Goal: Transaction & Acquisition: Purchase product/service

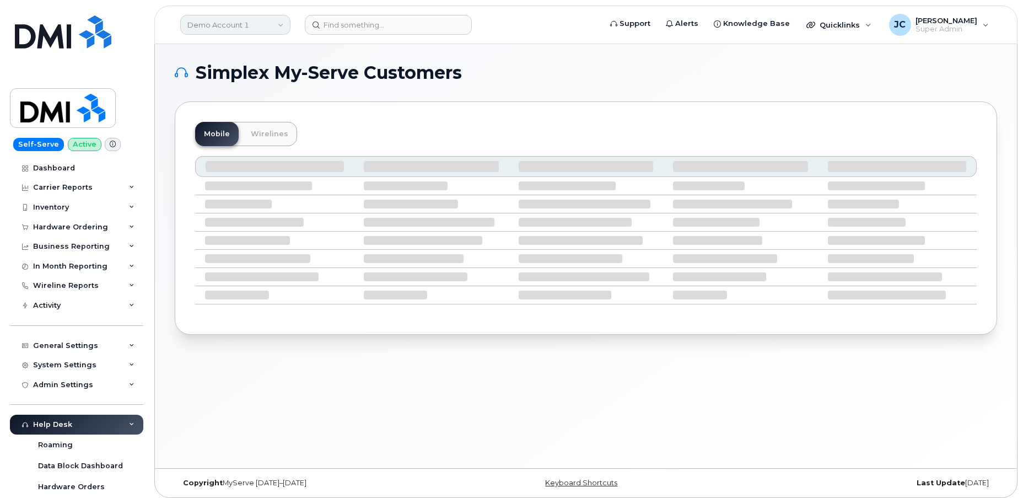
click at [222, 24] on link "Demo Account 1" at bounding box center [235, 25] width 110 height 20
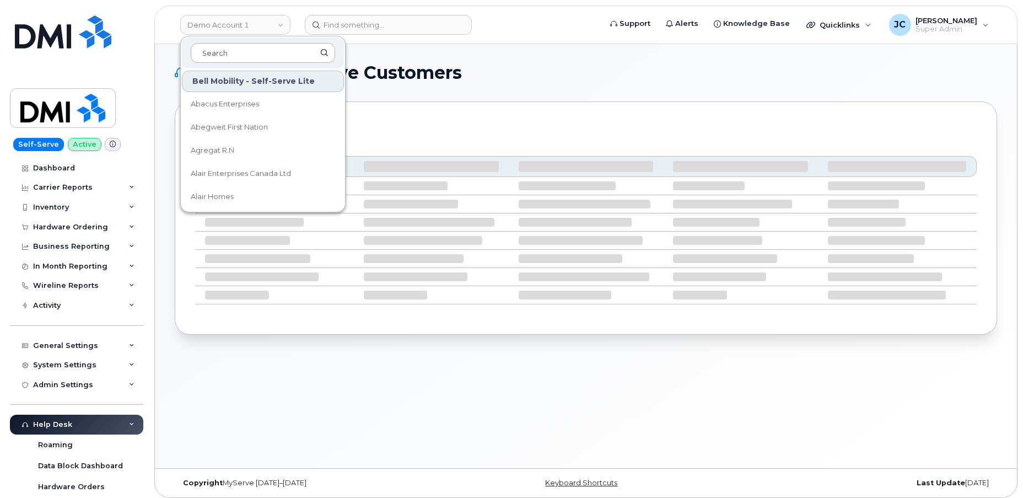
click at [235, 53] on input at bounding box center [263, 53] width 144 height 20
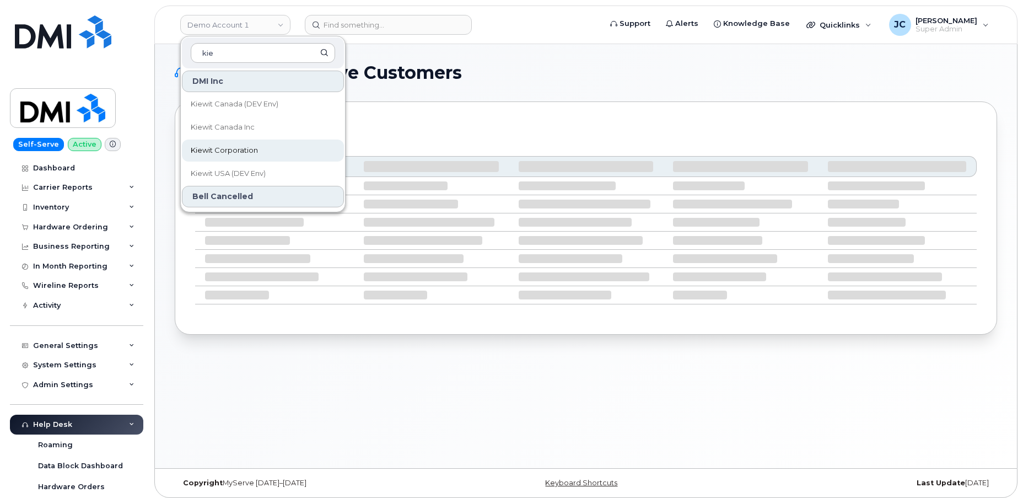
type input "kie"
click at [250, 146] on span "Kiewit Corporation" at bounding box center [224, 150] width 67 height 11
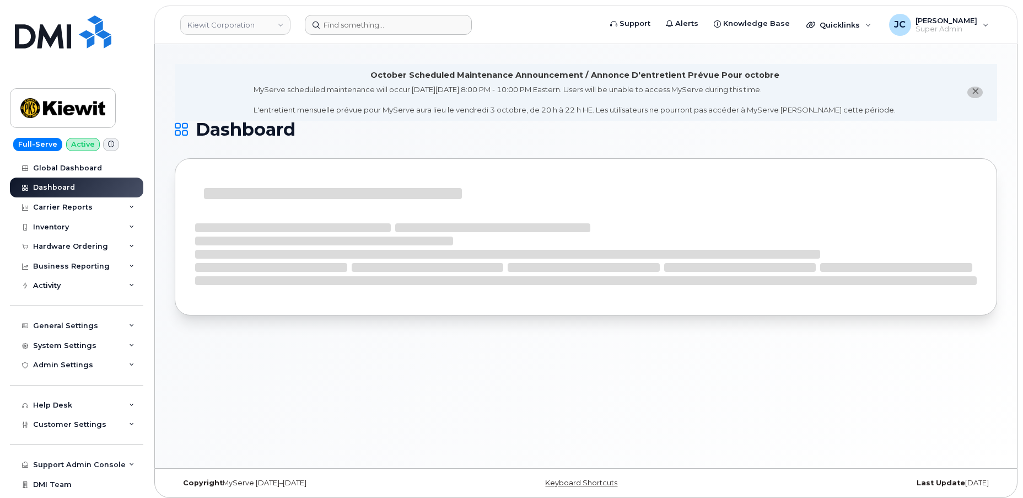
drag, startPoint x: 341, startPoint y: 35, endPoint x: 342, endPoint y: 28, distance: 7.3
click at [342, 32] on header "Kiewit Corporation Support Alerts Knowledge Base Quicklinks Suspend / Cancel De…" at bounding box center [585, 25] width 863 height 39
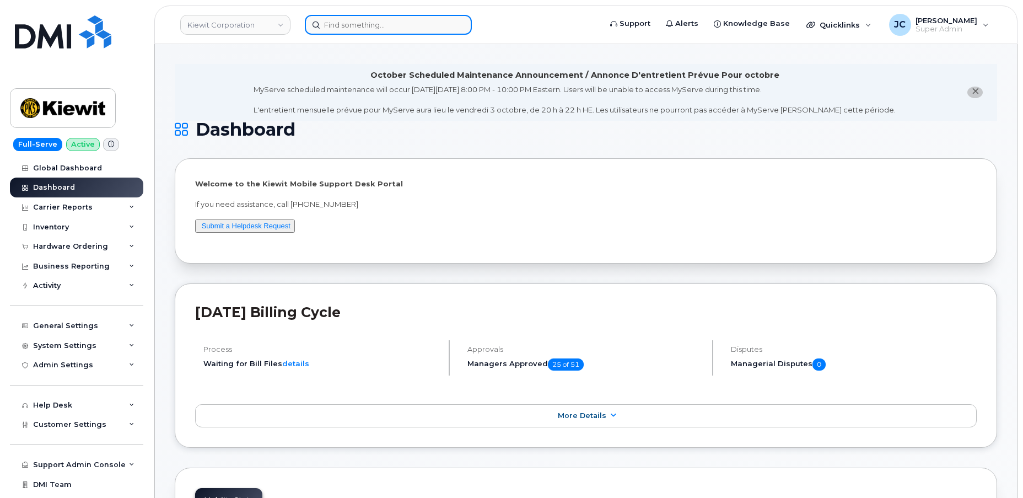
click at [370, 26] on input at bounding box center [388, 25] width 167 height 20
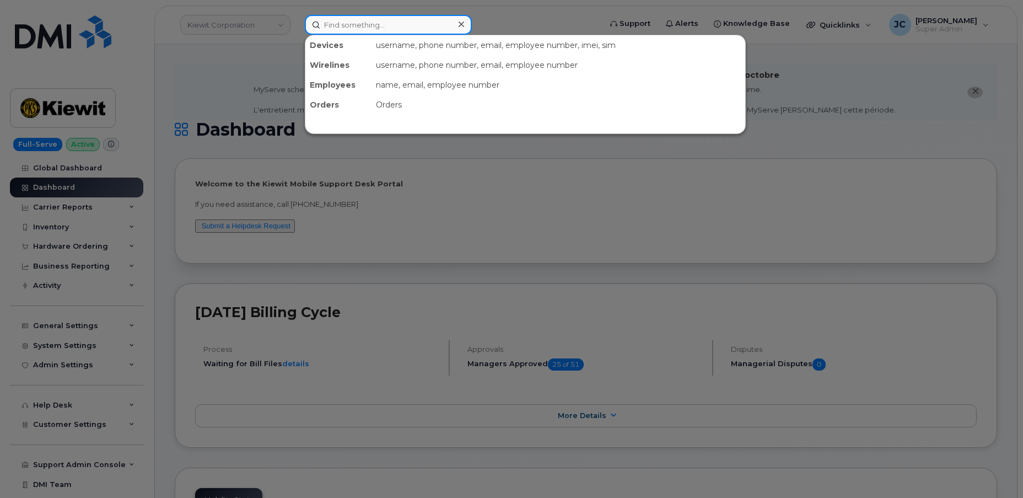
paste input "337.244.1708"
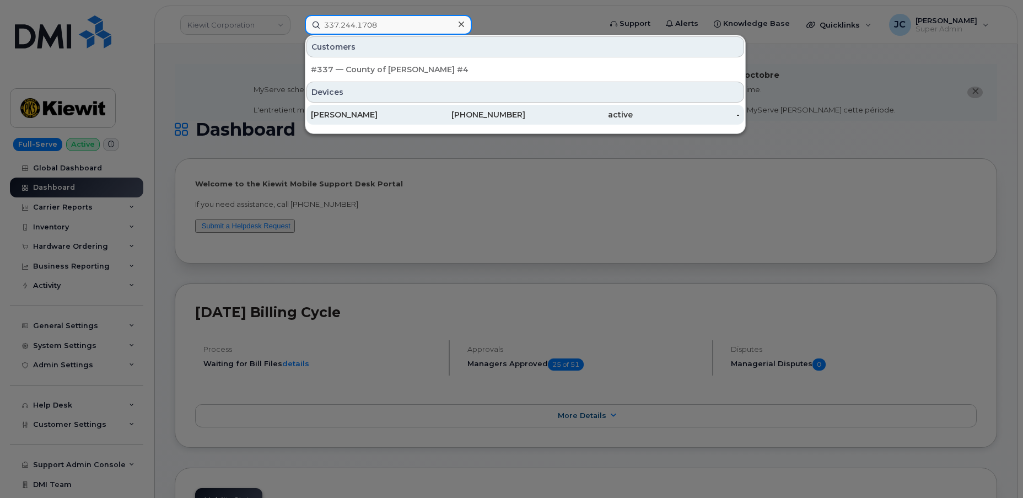
type input "337.244.1708"
click at [481, 112] on div "[PHONE_NUMBER]" at bounding box center [471, 114] width 107 height 11
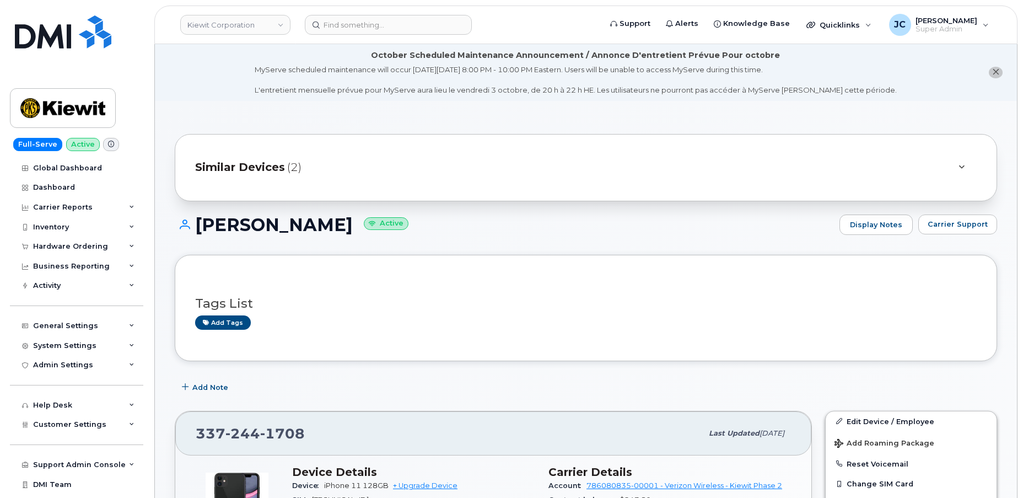
click at [955, 168] on div at bounding box center [961, 167] width 13 height 13
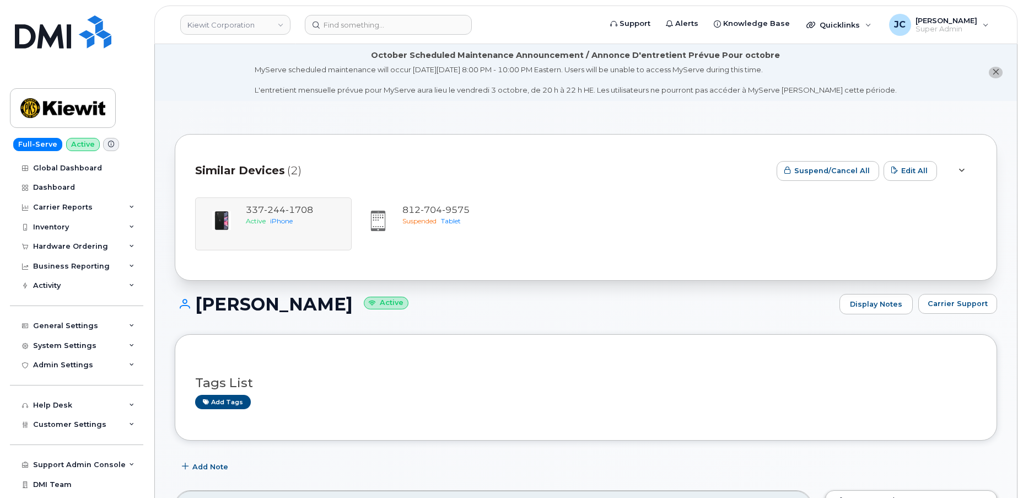
click at [638, 324] on div "JACOB KLIEN Active Display Notes Carrier Support" at bounding box center [586, 314] width 823 height 41
click at [483, 299] on h1 "JACOB KLIEN Active" at bounding box center [504, 303] width 659 height 19
click at [808, 303] on h1 "JACOB KLIEN Active" at bounding box center [504, 303] width 659 height 19
click at [996, 71] on icon "close notification" at bounding box center [995, 71] width 7 height 7
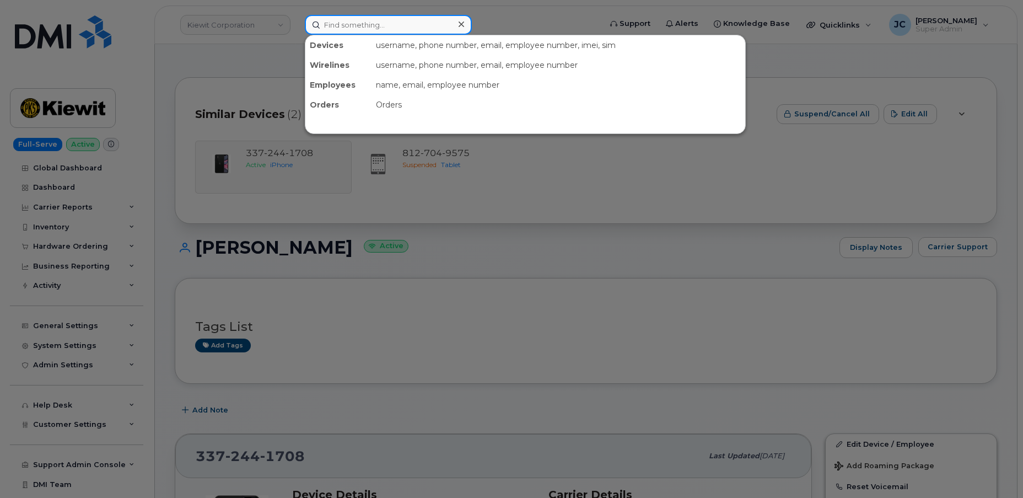
click at [338, 24] on input at bounding box center [388, 25] width 167 height 20
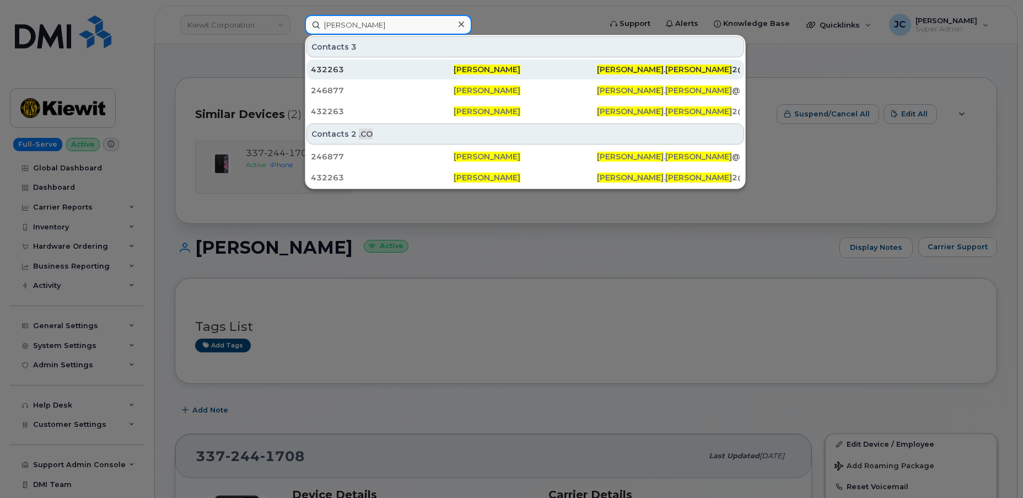
type input "Gary Brady"
click at [477, 68] on span "[PERSON_NAME]" at bounding box center [487, 69] width 67 height 10
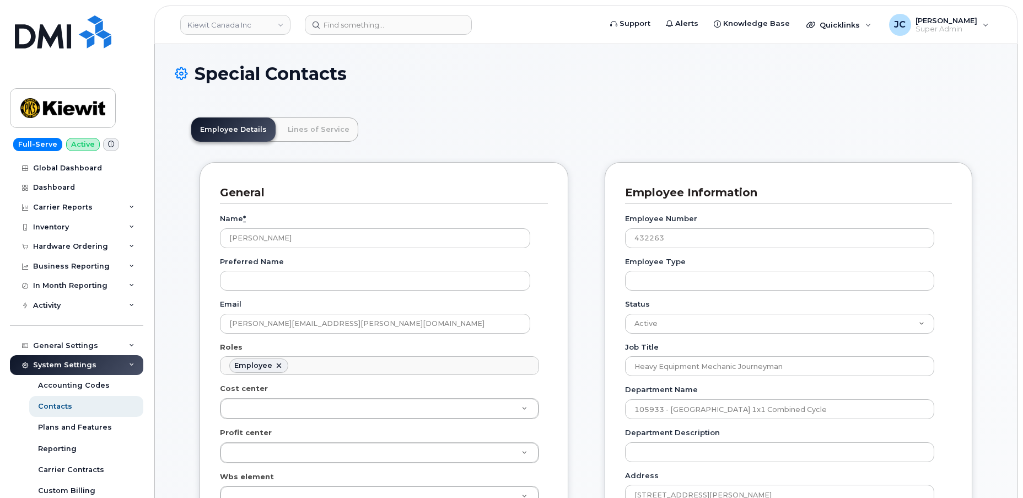
scroll to position [33, 0]
drag, startPoint x: 354, startPoint y: 323, endPoint x: 213, endPoint y: 325, distance: 141.1
click at [213, 325] on div "General Name * [PERSON_NAME] Preferred Name Email [PERSON_NAME][EMAIL_ADDRESS][…" at bounding box center [384, 464] width 369 height 604
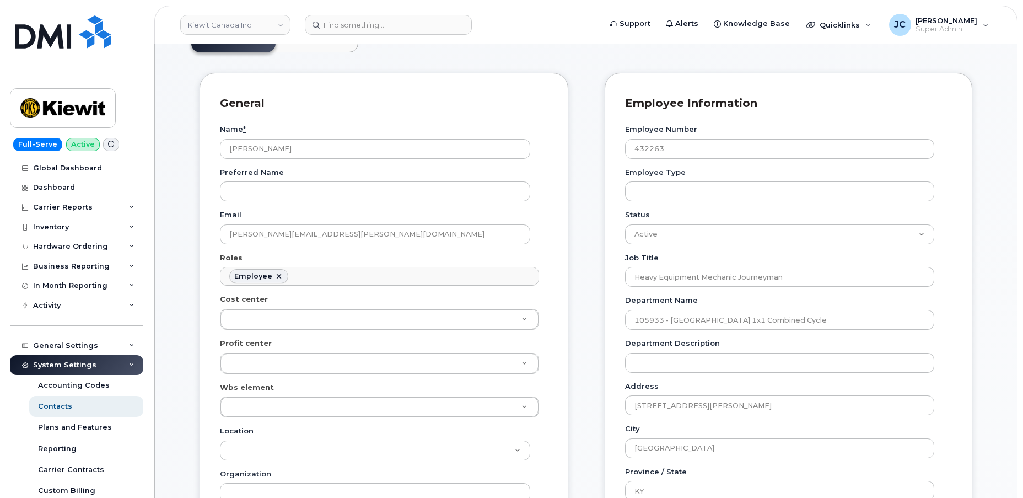
scroll to position [0, 0]
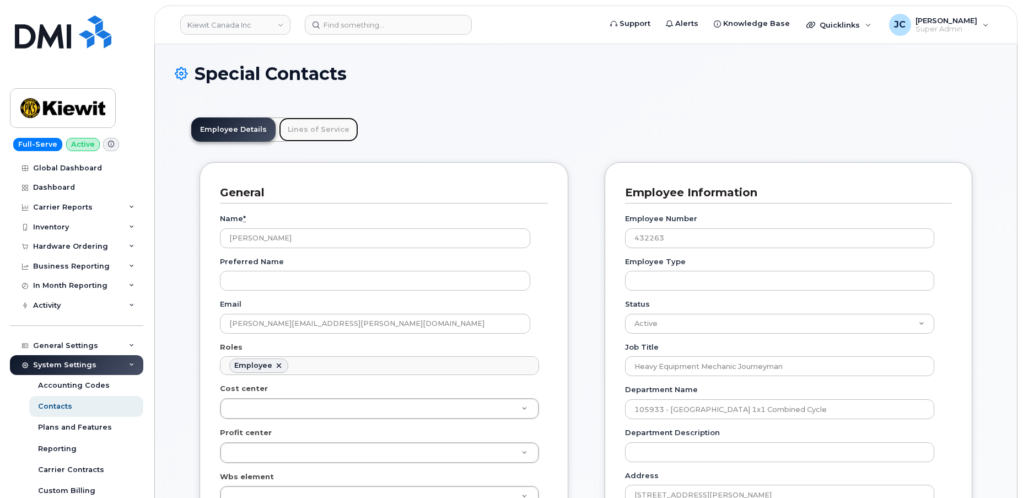
click at [310, 130] on link "Lines of Service" at bounding box center [318, 129] width 79 height 24
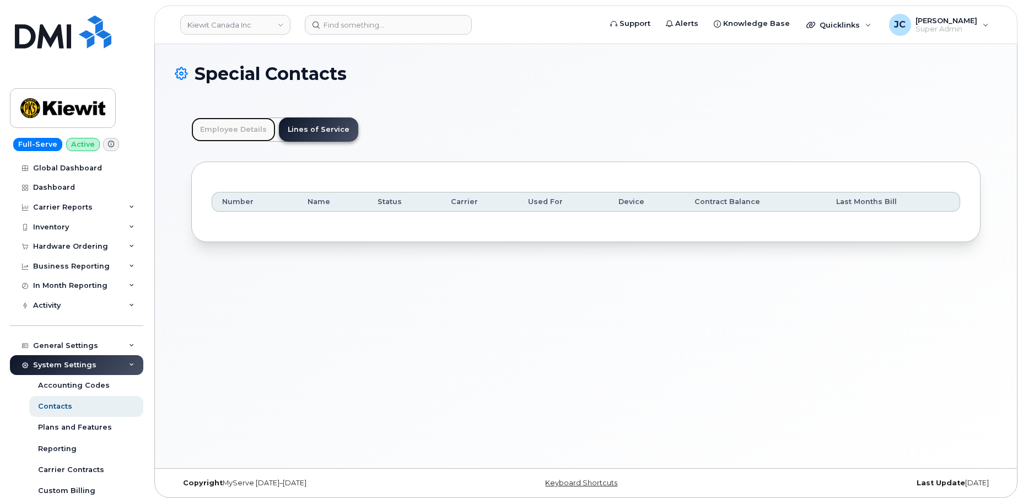
click at [234, 131] on link "Employee Details" at bounding box center [233, 129] width 84 height 24
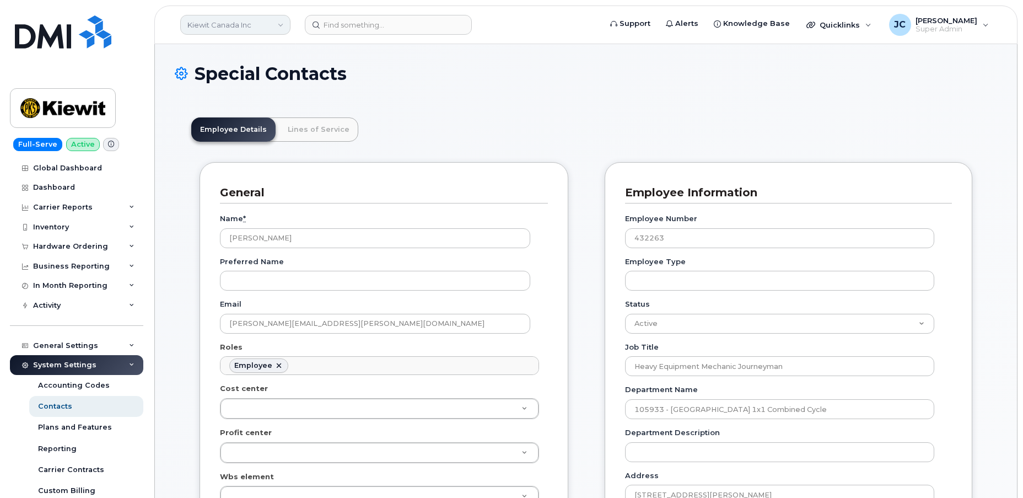
click at [264, 23] on link "Kiewit Canada Inc" at bounding box center [235, 25] width 110 height 20
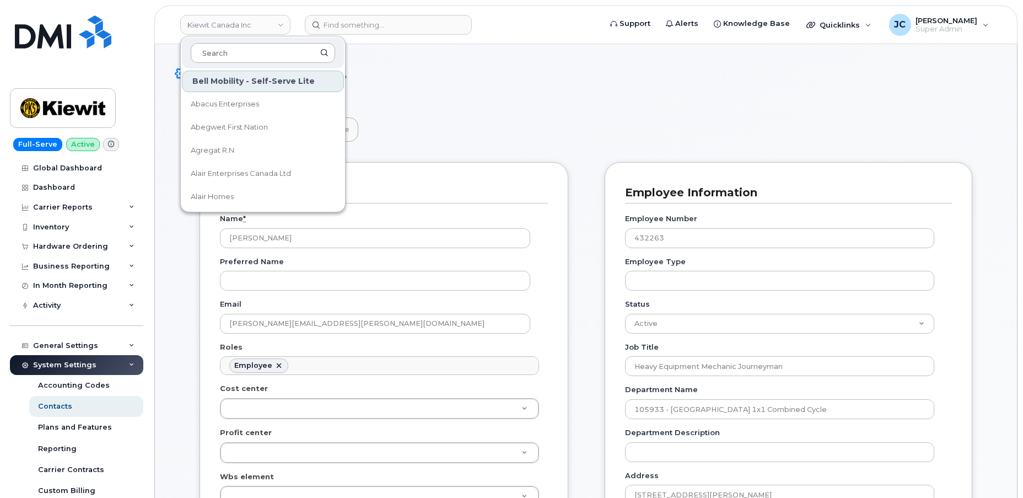
click at [230, 50] on input at bounding box center [263, 53] width 144 height 20
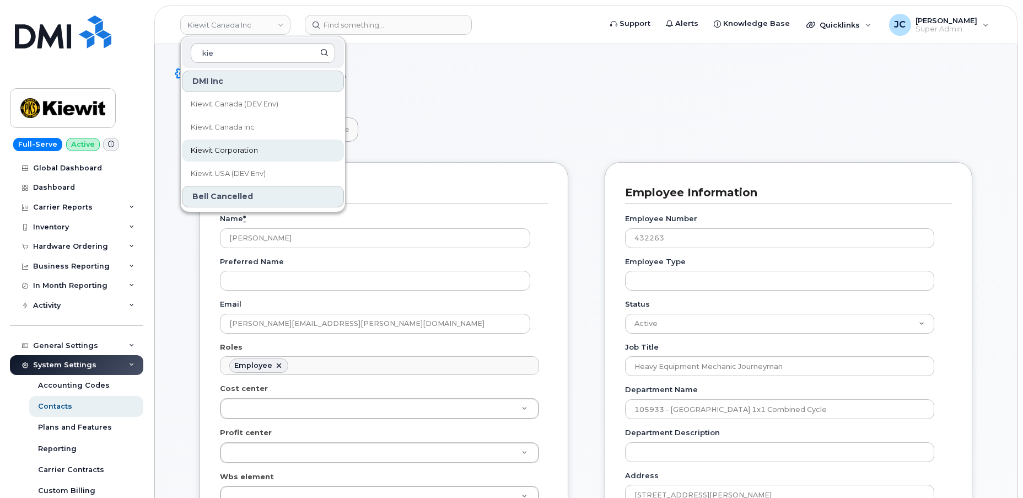
type input "kie"
click at [246, 142] on link "Kiewit Corporation" at bounding box center [263, 150] width 162 height 22
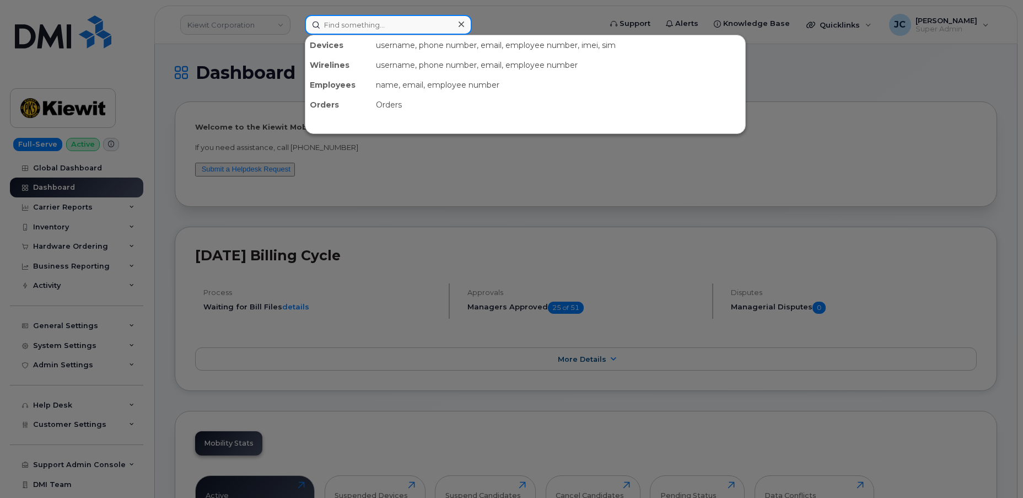
click at [364, 26] on input at bounding box center [388, 25] width 167 height 20
paste input "337.244.1708"
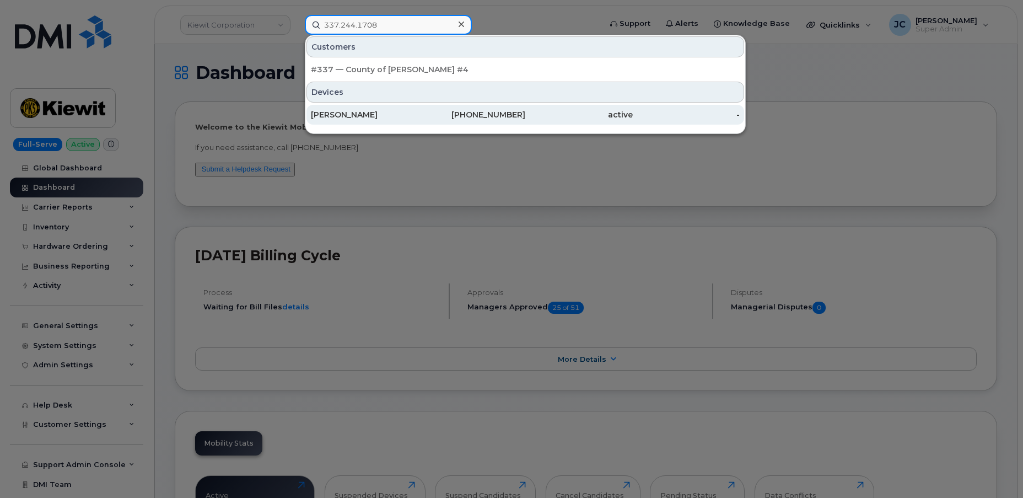
type input "337.244.1708"
click at [350, 111] on div "[PERSON_NAME]" at bounding box center [364, 114] width 107 height 11
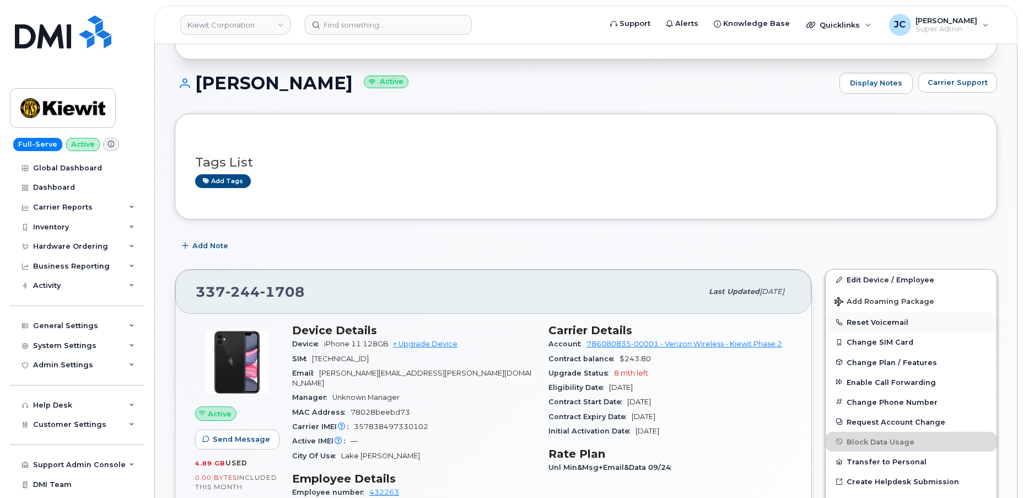
scroll to position [100, 0]
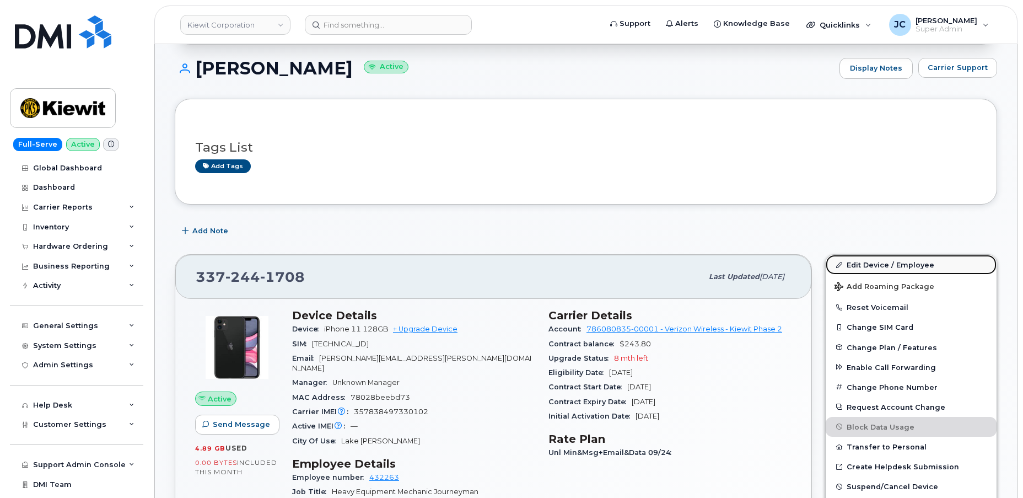
click at [863, 263] on link "Edit Device / Employee" at bounding box center [911, 265] width 171 height 20
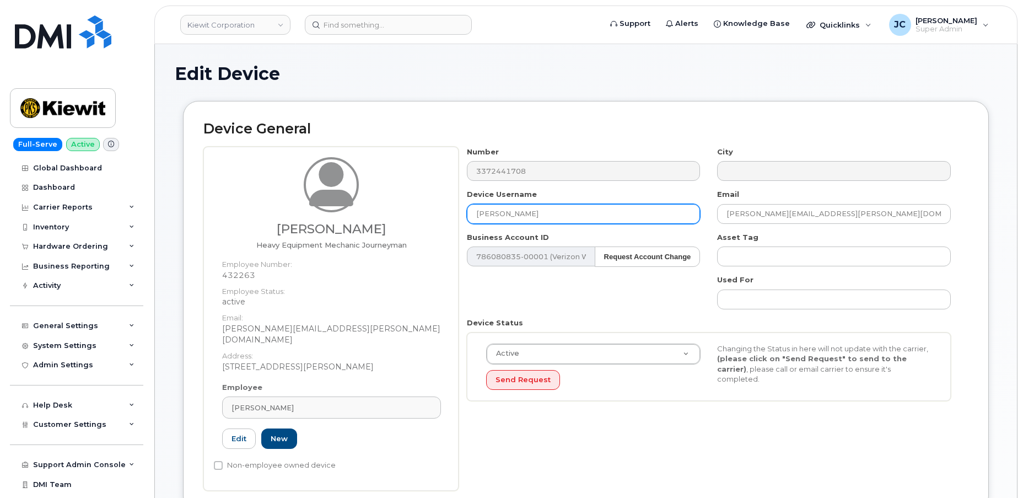
drag, startPoint x: 551, startPoint y: 215, endPoint x: 384, endPoint y: 223, distance: 166.7
click at [384, 223] on div "[PERSON_NAME] Heavy Equipment Mechanic Journeyman Employee Number: 432263 Emplo…" at bounding box center [585, 319] width 765 height 344
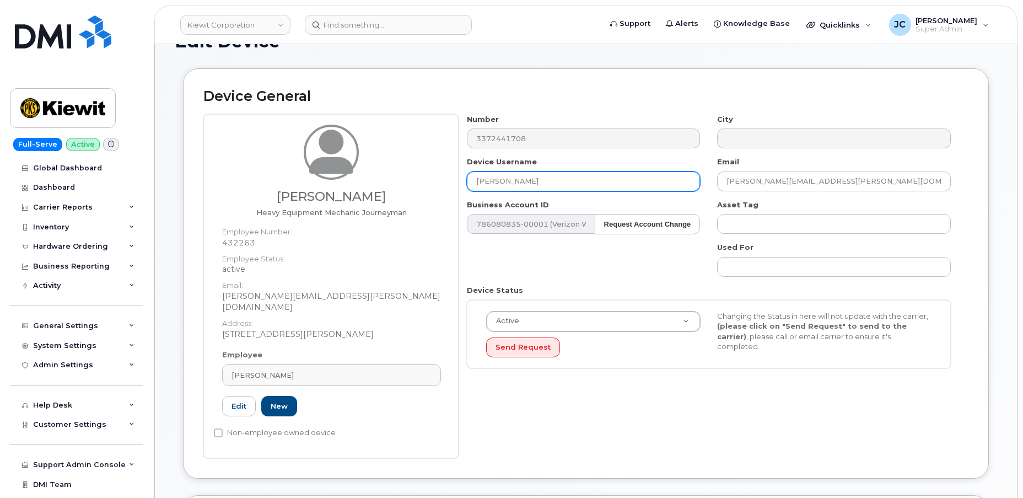
scroll to position [50, 0]
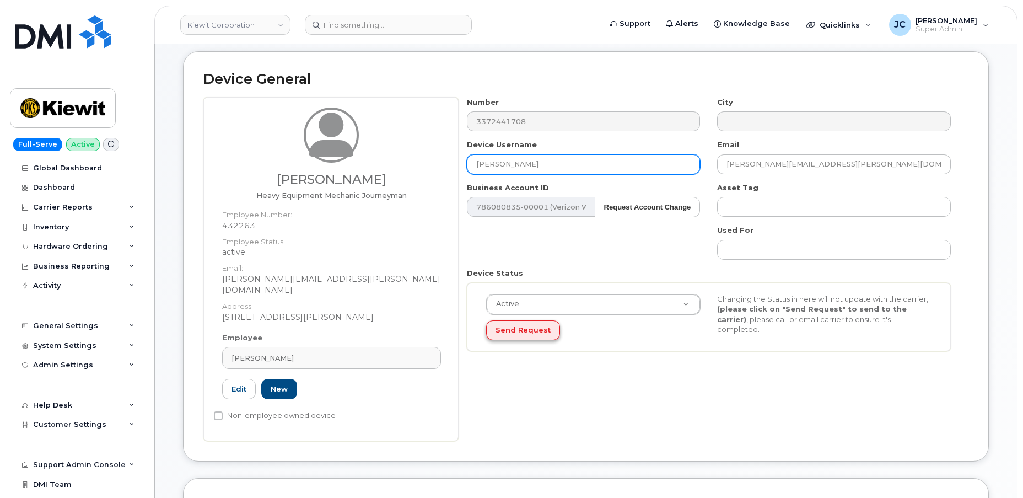
type input "[PERSON_NAME]"
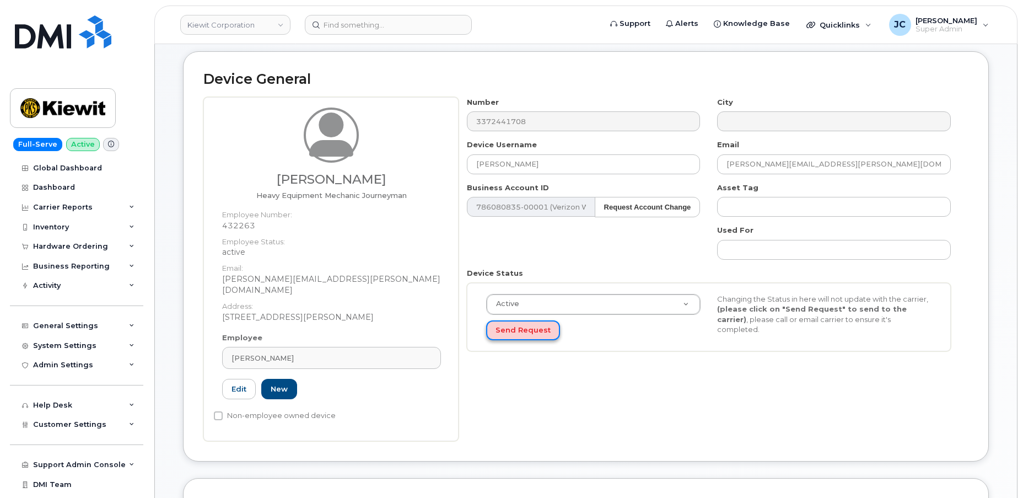
click at [508, 329] on button "Send Request" at bounding box center [523, 330] width 74 height 20
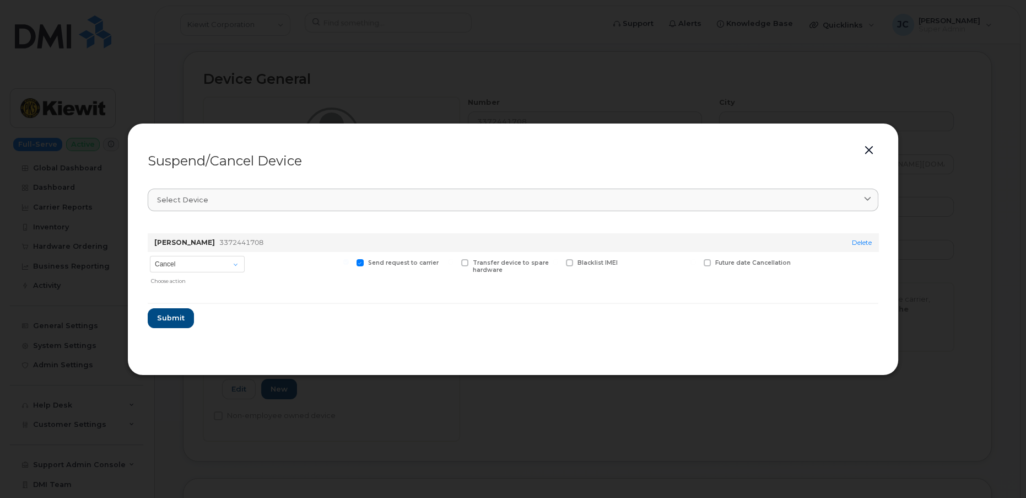
click at [864, 145] on button "button" at bounding box center [869, 150] width 17 height 15
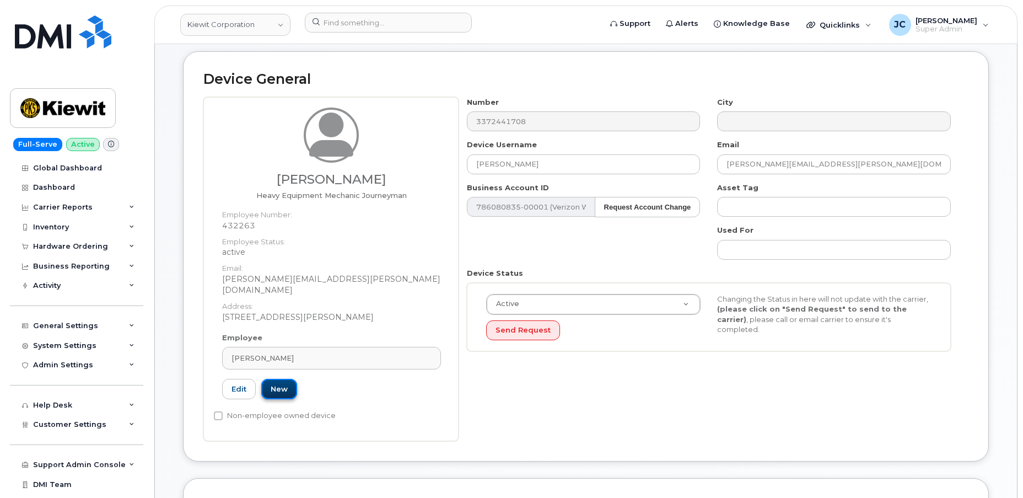
click at [286, 379] on link "New" at bounding box center [279, 389] width 36 height 20
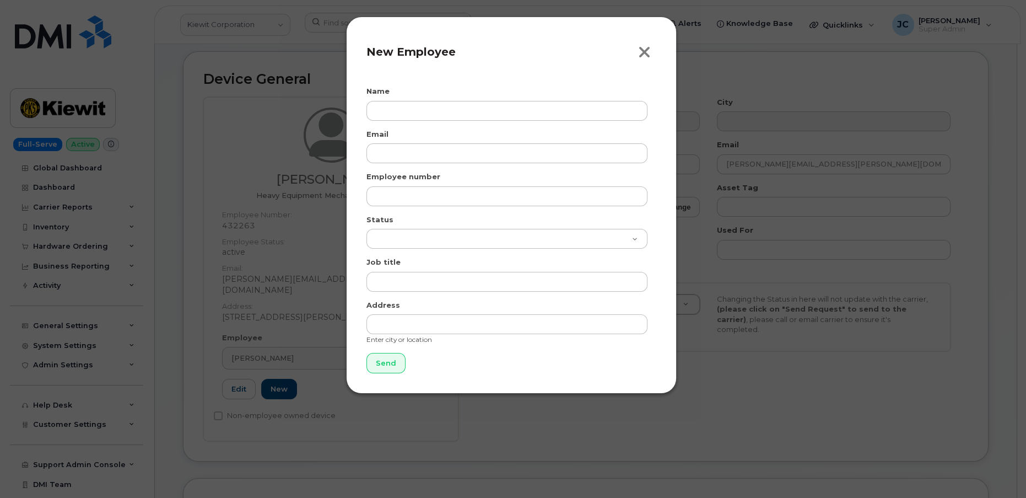
click at [646, 53] on icon "button" at bounding box center [644, 52] width 13 height 17
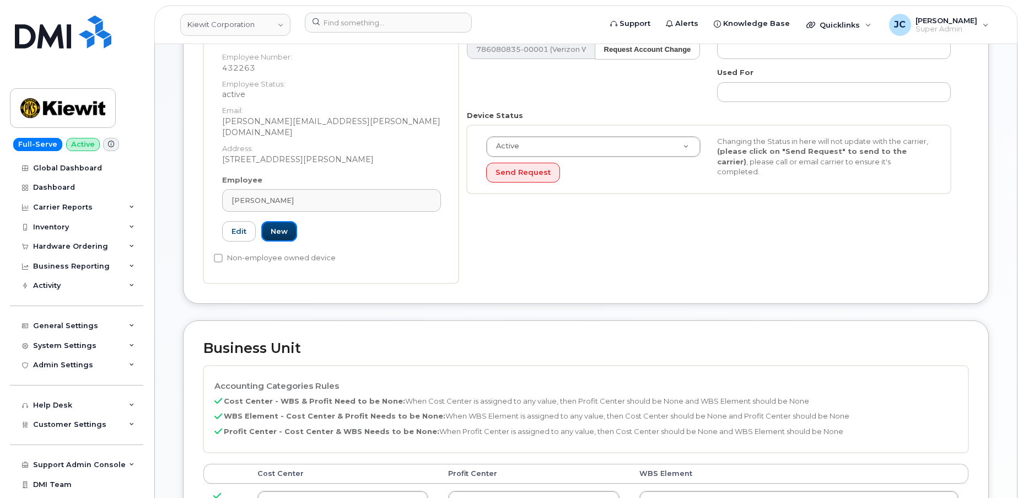
scroll to position [200, 0]
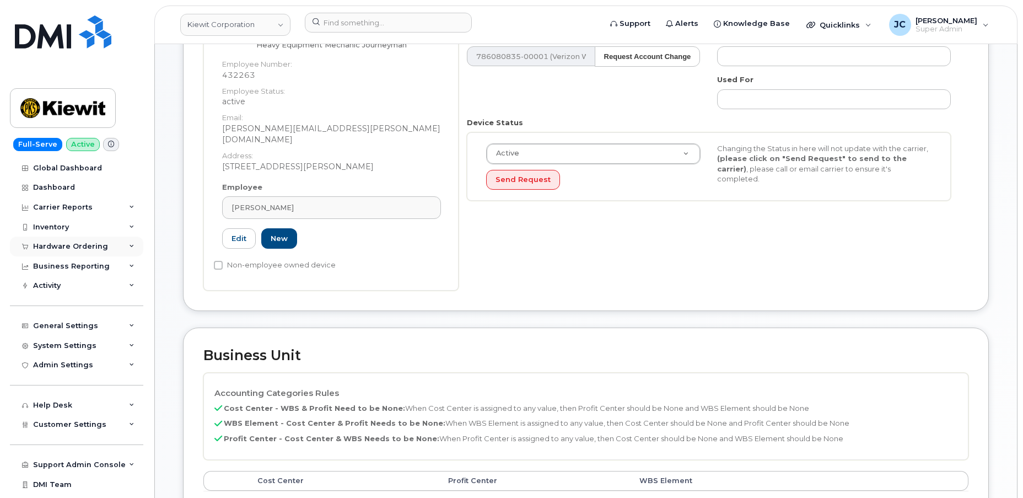
click at [124, 245] on div "Hardware Ordering" at bounding box center [76, 246] width 133 height 20
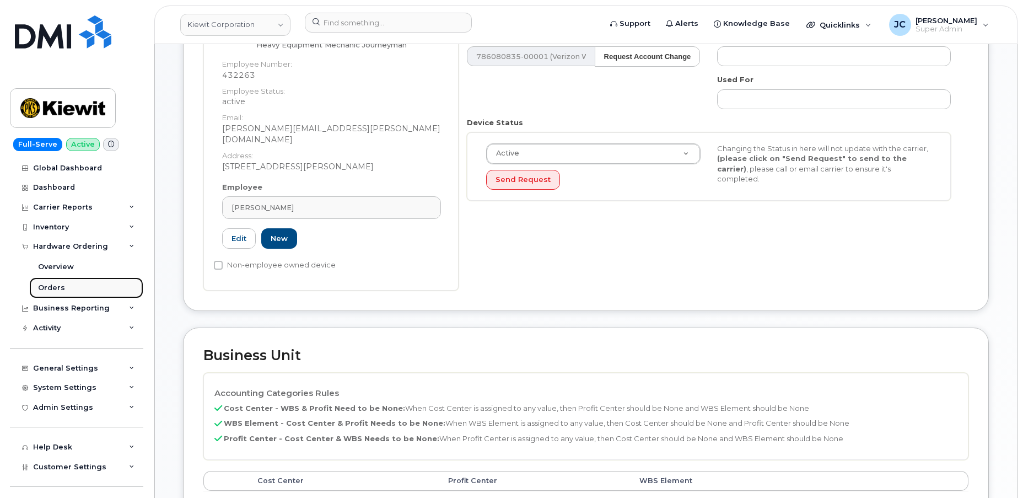
click at [57, 287] on div "Orders" at bounding box center [51, 288] width 27 height 10
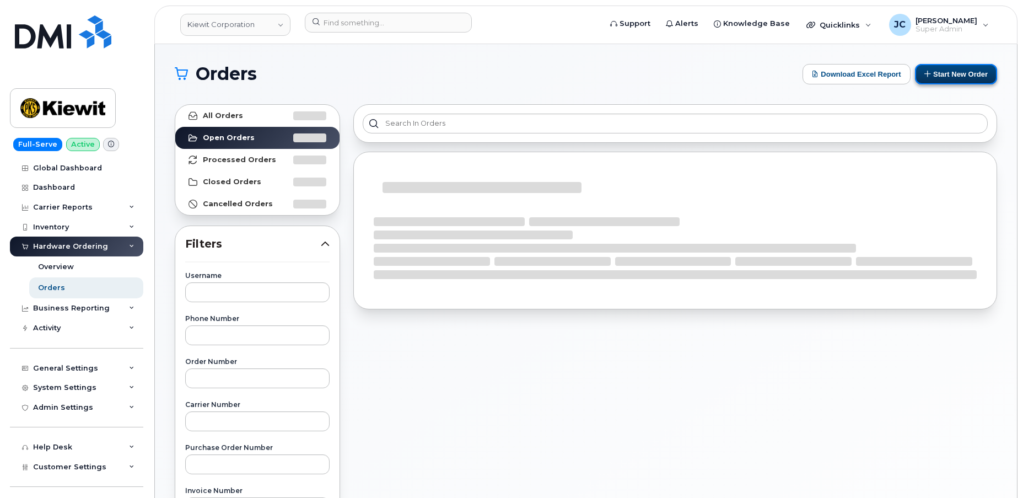
click at [959, 64] on button "Start New Order" at bounding box center [956, 74] width 82 height 20
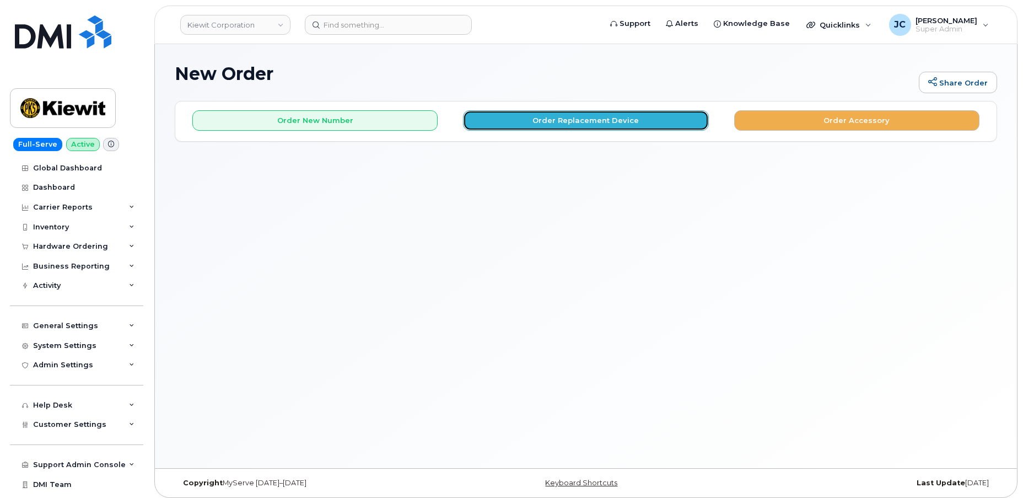
click at [599, 122] on button "Order Replacement Device" at bounding box center [585, 120] width 245 height 20
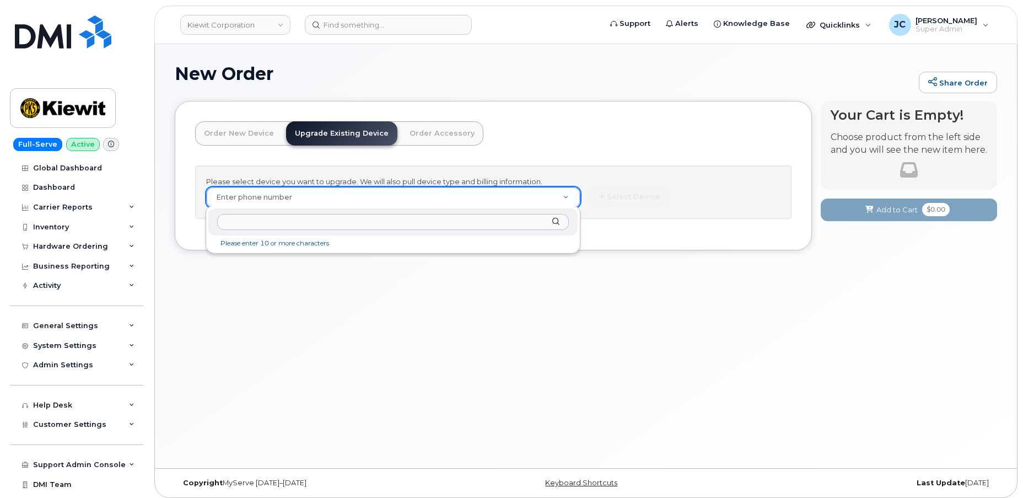
type input "337.244.1708"
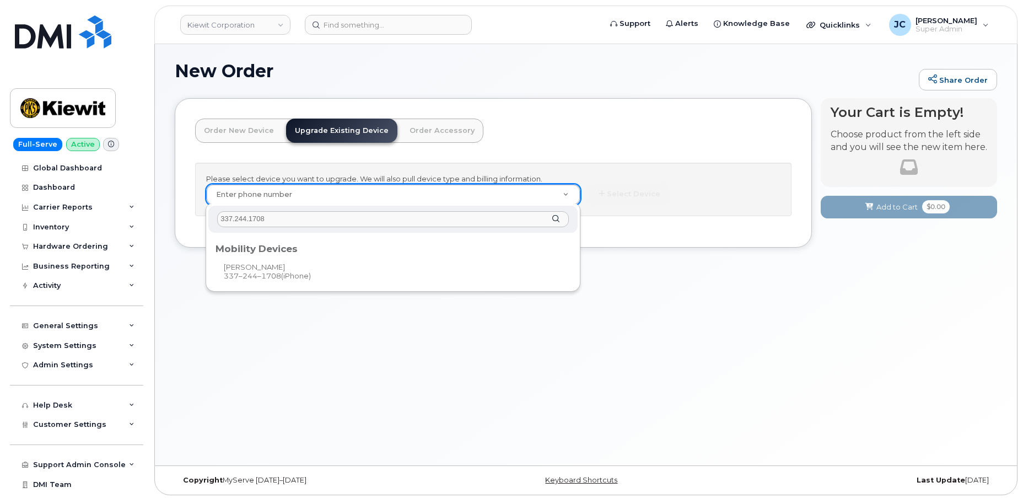
scroll to position [5, 0]
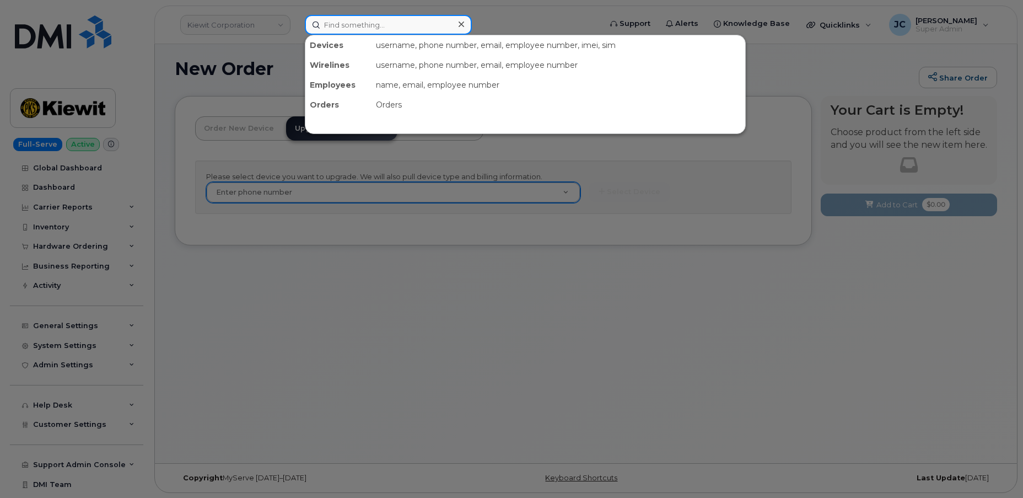
click at [372, 28] on input at bounding box center [388, 25] width 167 height 20
click at [393, 25] on input at bounding box center [388, 25] width 167 height 20
paste input "337.244.1708"
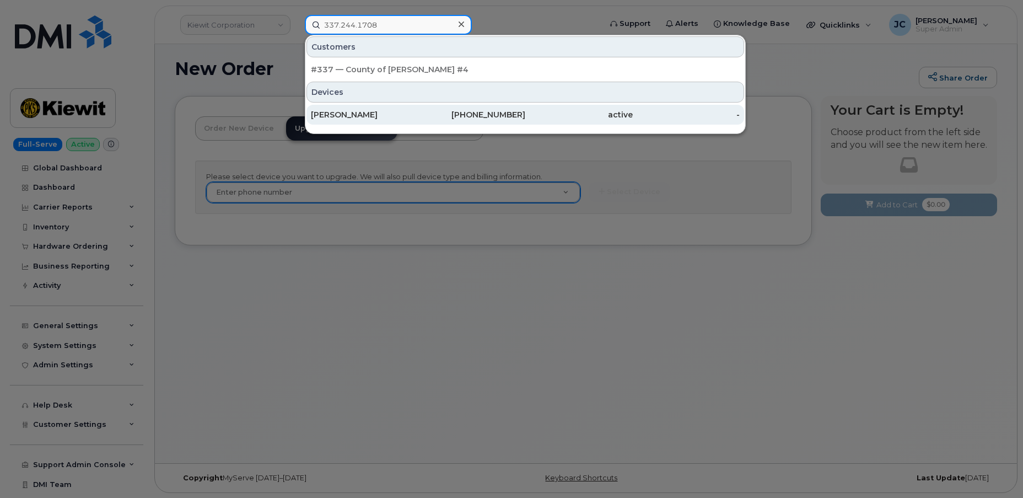
type input "337.244.1708"
click at [352, 112] on div "JACOB KLIEN" at bounding box center [364, 114] width 107 height 11
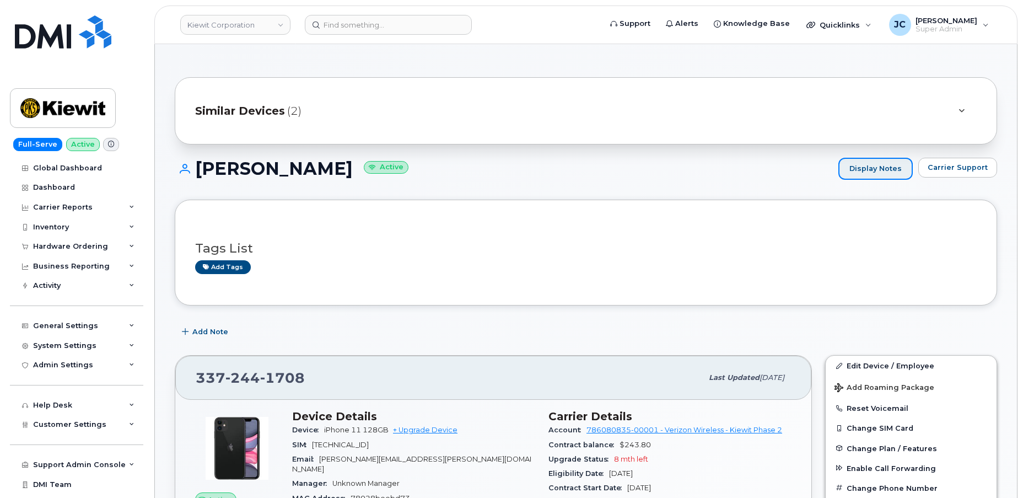
click at [895, 169] on link "Display Notes" at bounding box center [875, 169] width 74 height 22
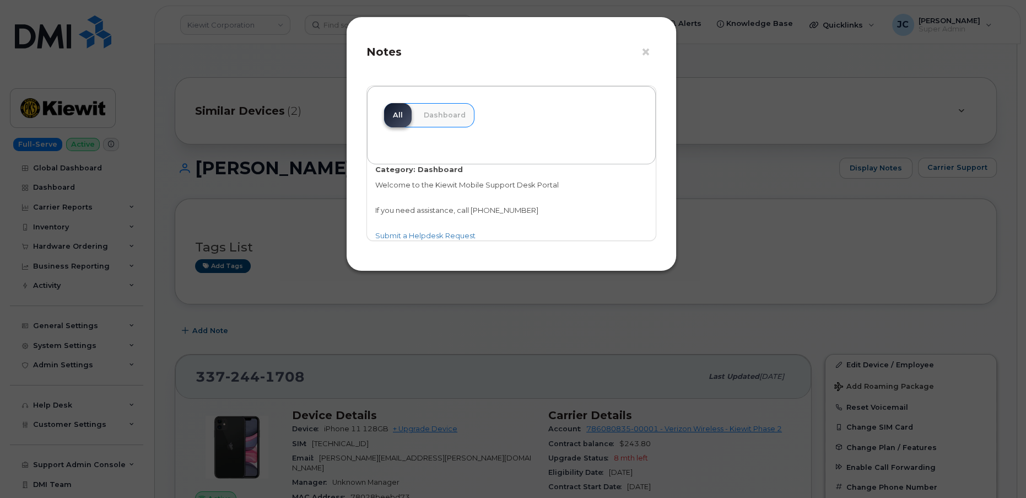
click at [641, 51] on h4 "Notes" at bounding box center [512, 51] width 290 height 13
click at [647, 56] on button "×" at bounding box center [648, 52] width 15 height 17
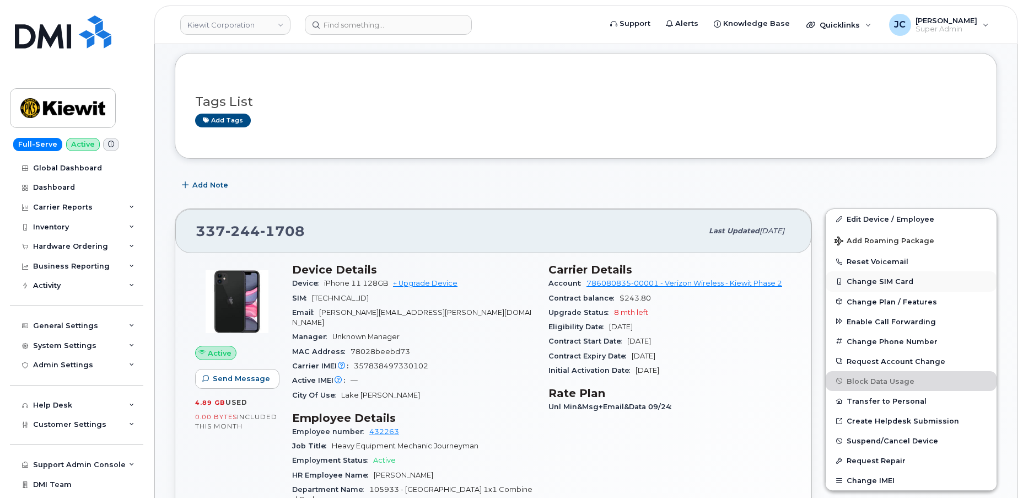
scroll to position [150, 0]
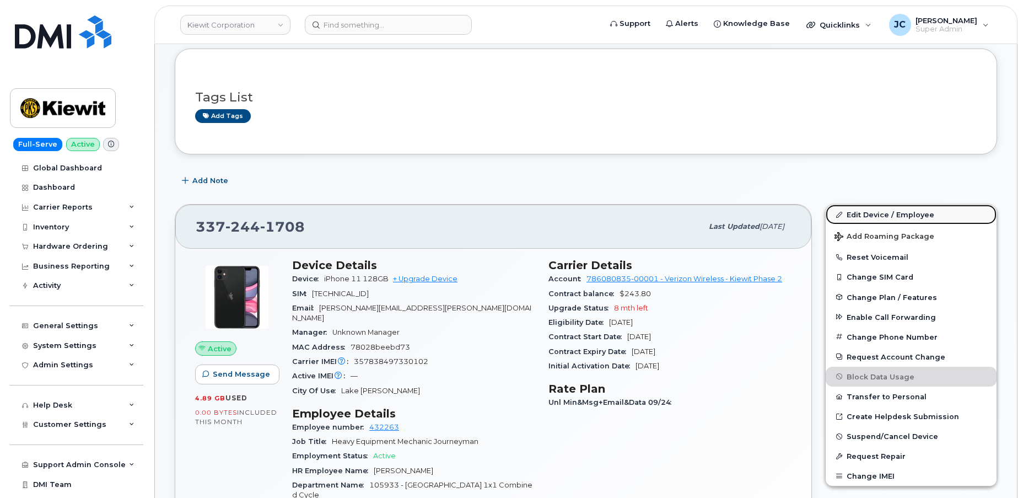
click at [866, 213] on link "Edit Device / Employee" at bounding box center [911, 215] width 171 height 20
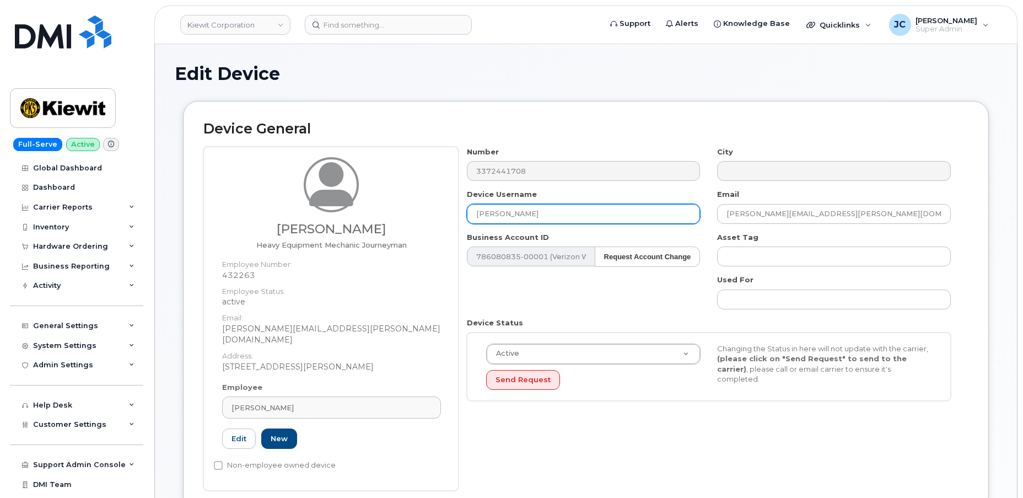
drag, startPoint x: 545, startPoint y: 218, endPoint x: 378, endPoint y: 200, distance: 168.6
click at [384, 197] on div "[PERSON_NAME] Heavy Equipment Mechanic Journeyman Employee Number: 432263 Emplo…" at bounding box center [585, 319] width 765 height 344
type input "[PERSON_NAME]"
type input "Saving..."
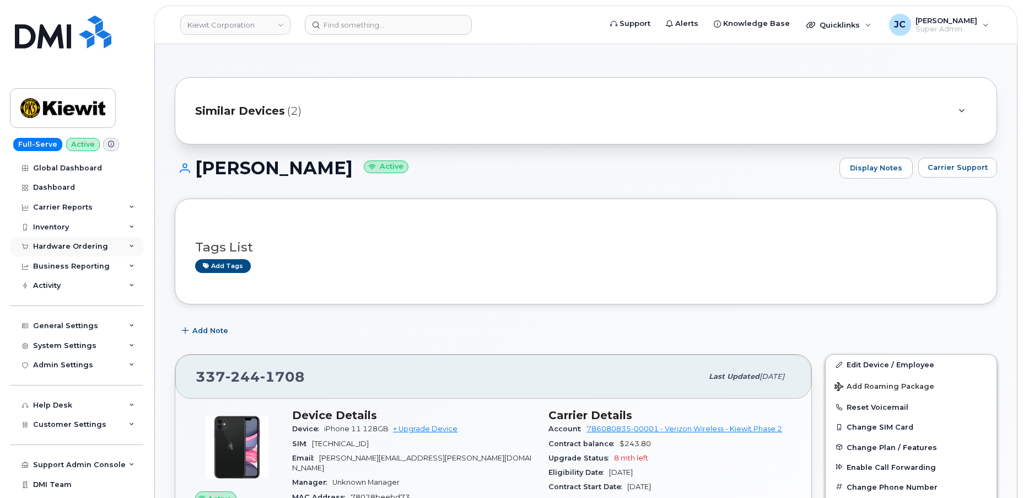
click at [129, 244] on icon at bounding box center [132, 247] width 6 height 6
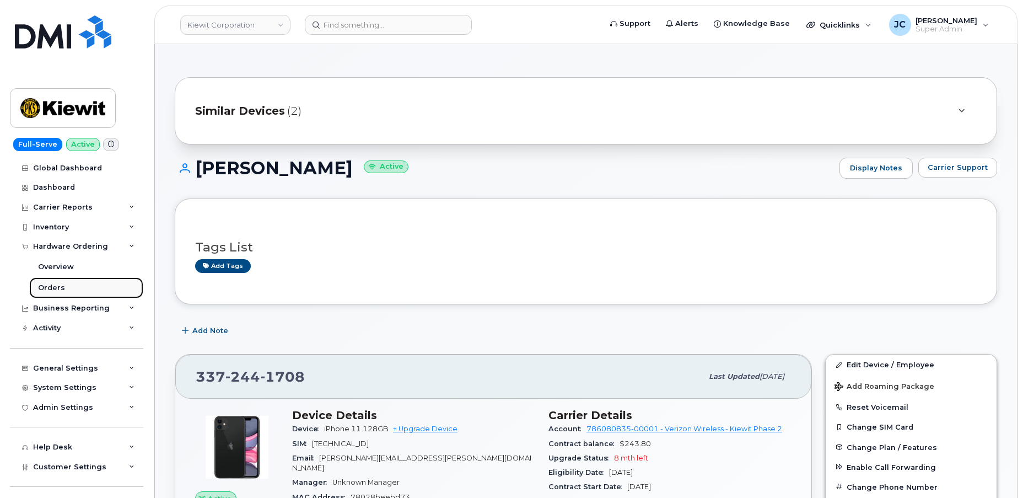
click at [58, 287] on div "Orders" at bounding box center [51, 288] width 27 height 10
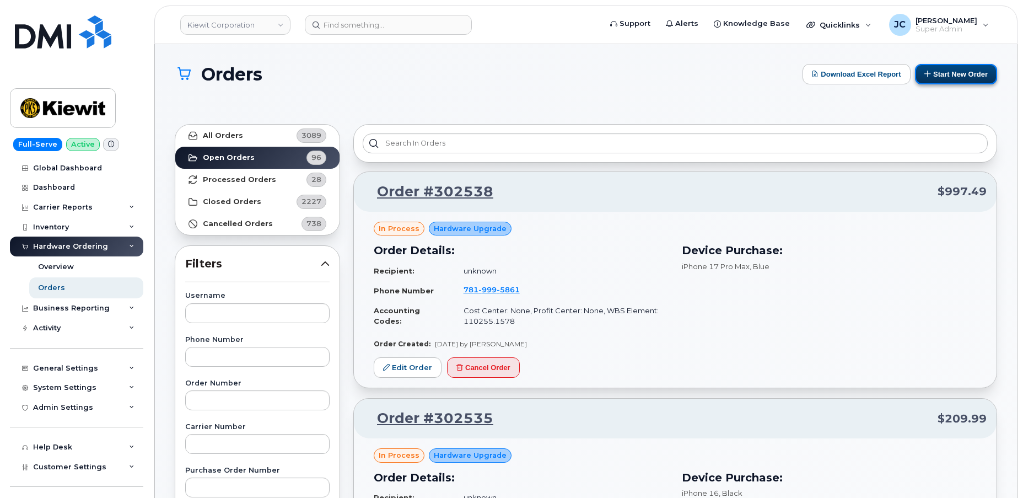
click at [954, 72] on button "Start New Order" at bounding box center [956, 74] width 82 height 20
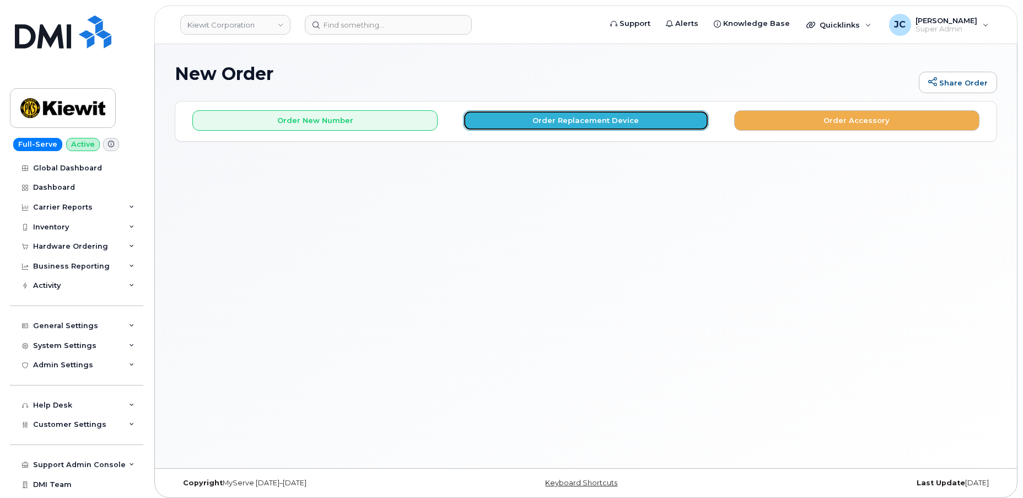
click at [539, 121] on button "Order Replacement Device" at bounding box center [585, 120] width 245 height 20
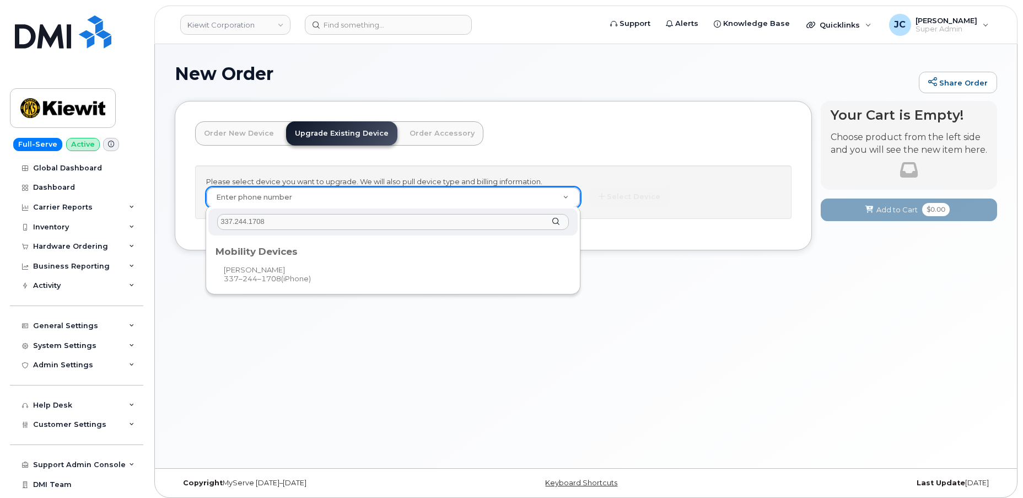
type input "337.244.1708"
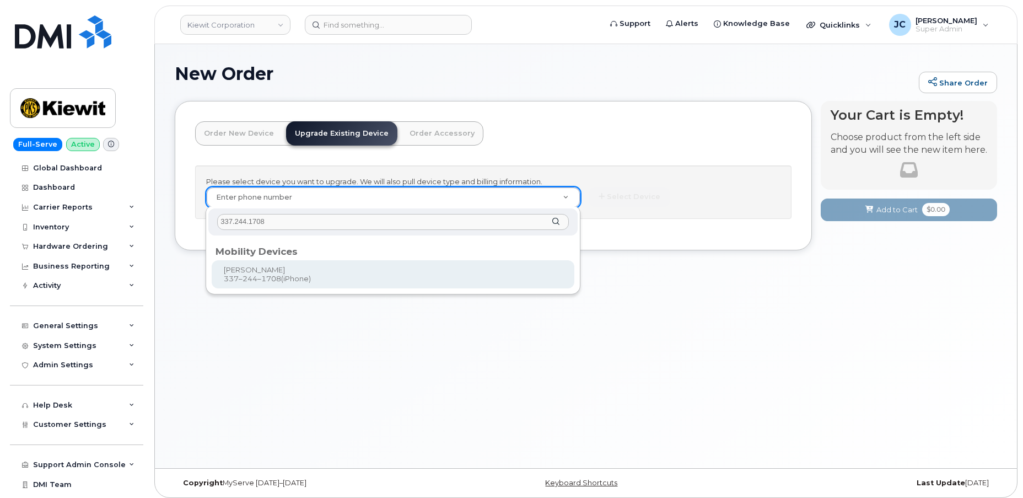
type input "1166603"
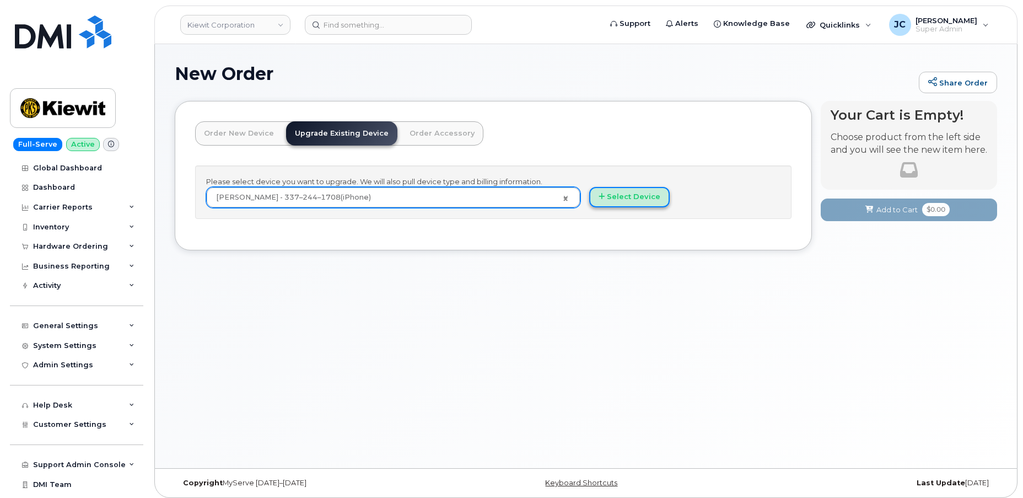
click at [627, 198] on button "Select Device" at bounding box center [629, 197] width 80 height 20
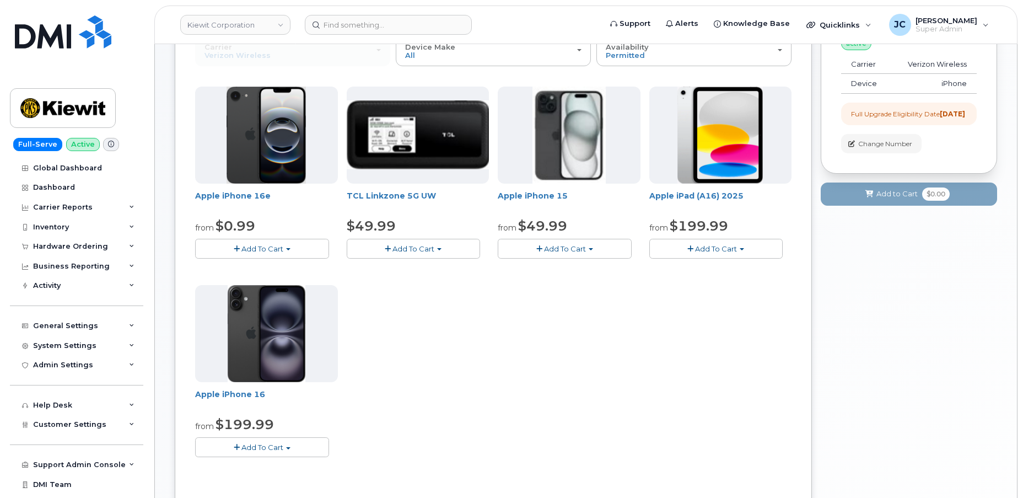
scroll to position [150, 0]
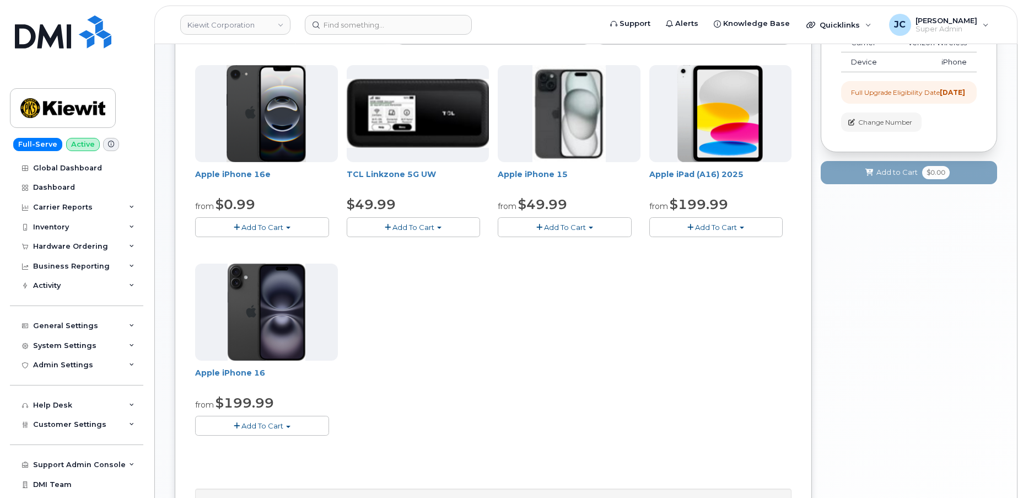
click at [270, 226] on span "Add To Cart" at bounding box center [262, 227] width 42 height 9
click at [268, 245] on link "$0.99 - 2 Year Upgrade (128GB)" at bounding box center [267, 248] width 138 height 14
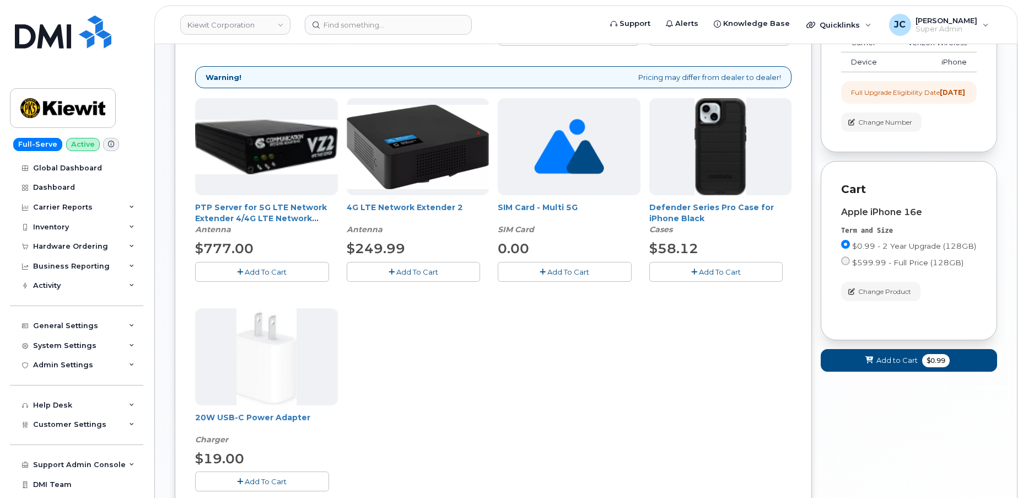
click at [721, 267] on span "Add To Cart" at bounding box center [720, 271] width 42 height 9
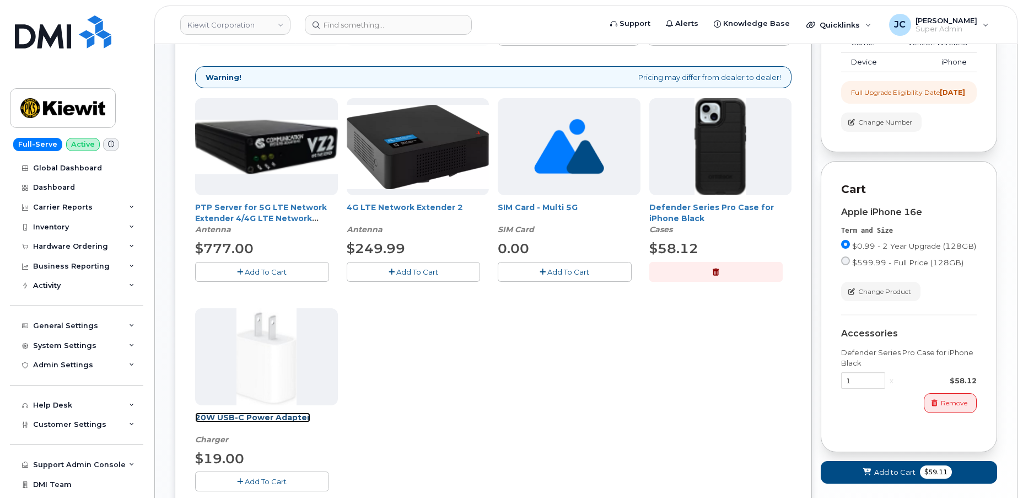
click at [254, 412] on link "20W USB-C Power Adapter" at bounding box center [252, 417] width 115 height 10
click at [261, 477] on span "Add To Cart" at bounding box center [266, 481] width 42 height 9
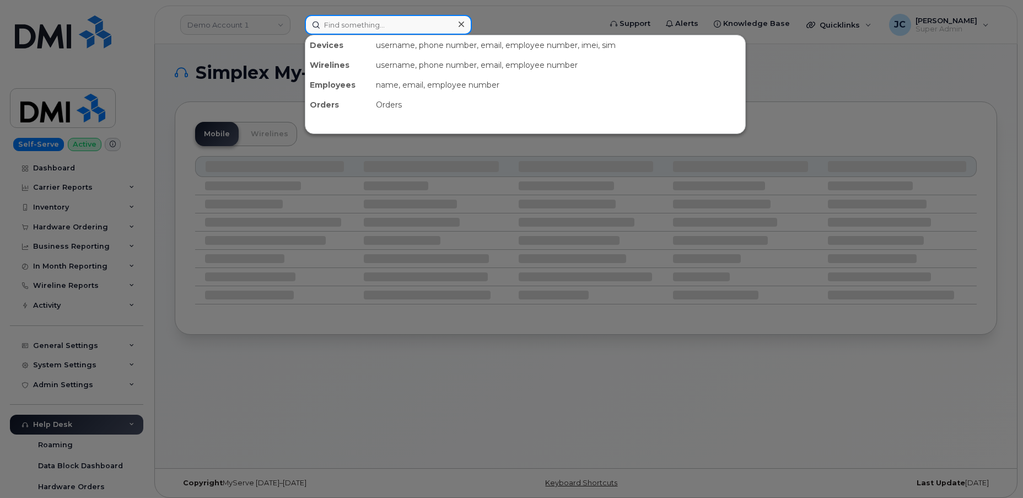
click at [353, 26] on input at bounding box center [388, 25] width 167 height 20
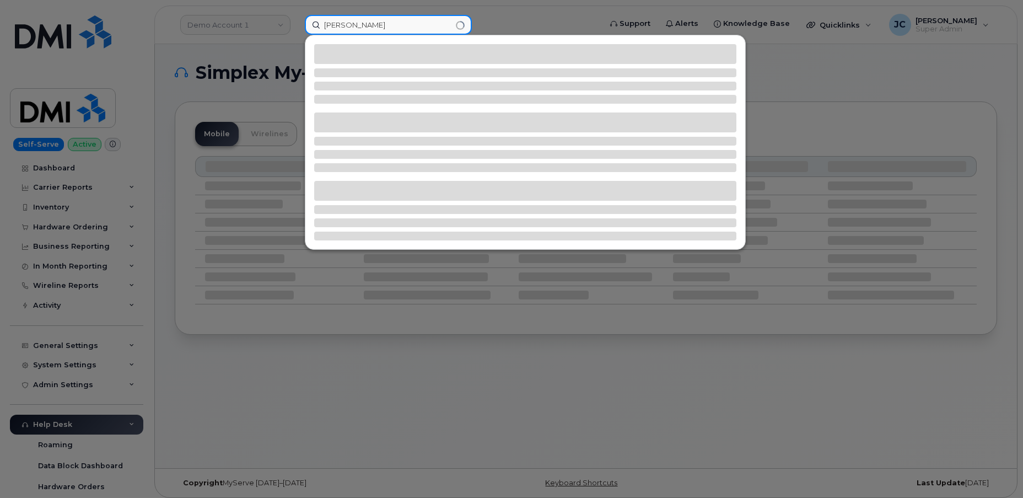
type input "gary brady"
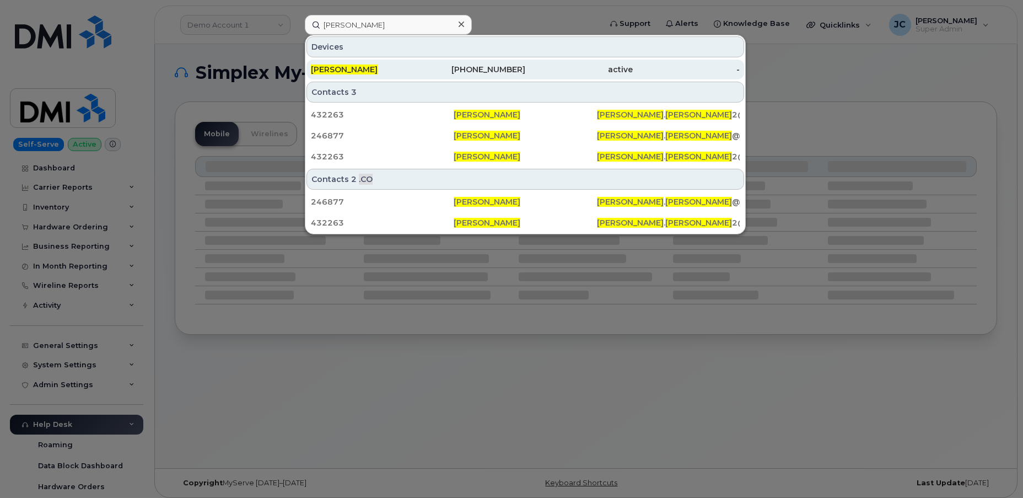
click at [327, 67] on span "[PERSON_NAME]" at bounding box center [344, 69] width 67 height 10
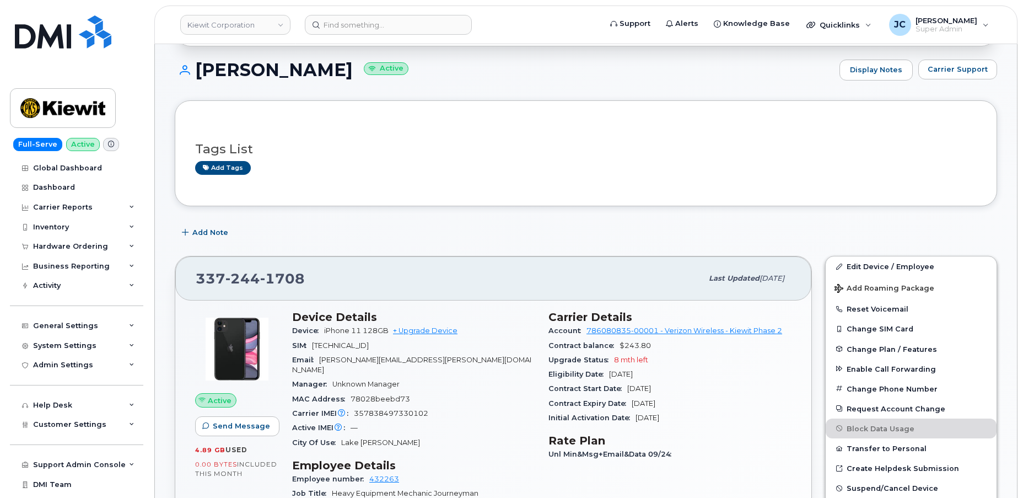
scroll to position [100, 0]
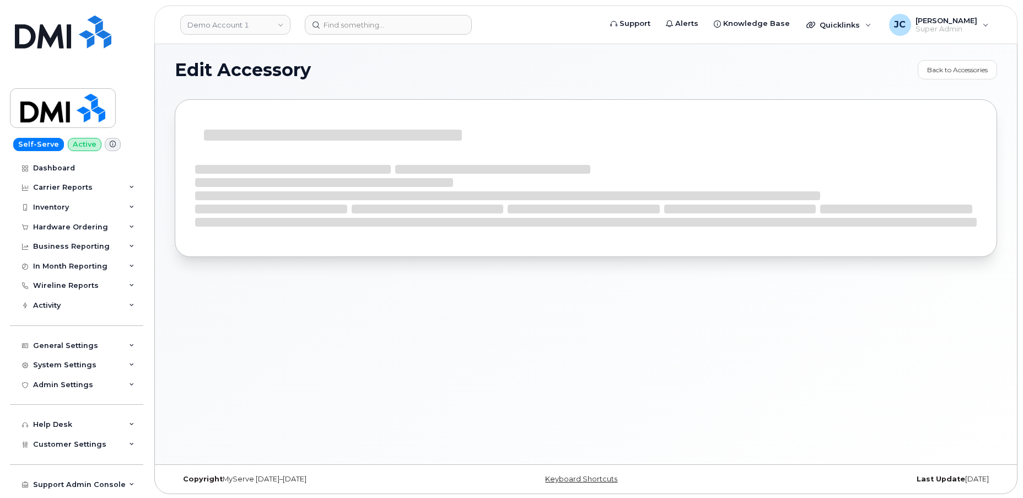
scroll to position [5, 0]
select select "Charger"
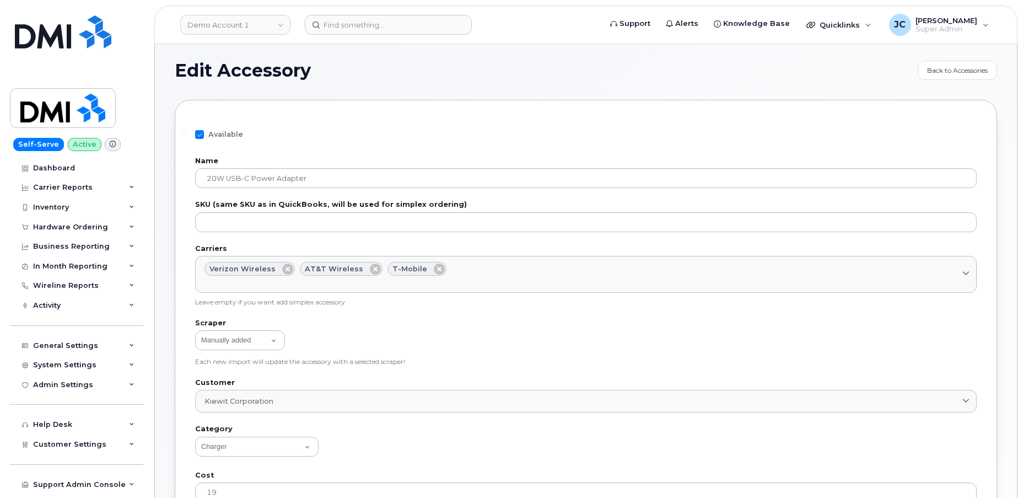
scroll to position [0, 0]
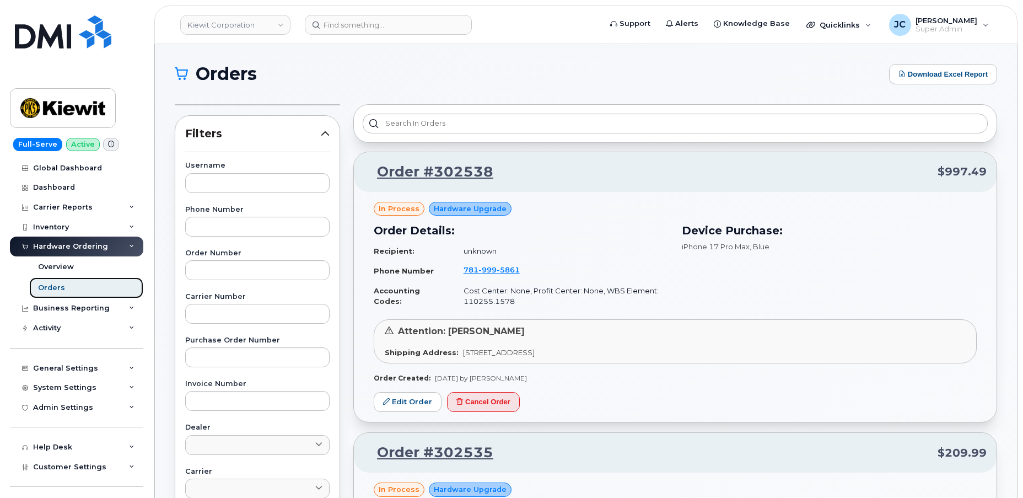
click at [60, 289] on div "Orders" at bounding box center [51, 288] width 27 height 10
click at [58, 285] on div "Orders" at bounding box center [51, 288] width 27 height 10
click at [56, 286] on div "Orders" at bounding box center [51, 288] width 27 height 10
click at [59, 289] on div "Orders" at bounding box center [51, 288] width 27 height 10
click at [59, 285] on div "Orders" at bounding box center [51, 288] width 27 height 10
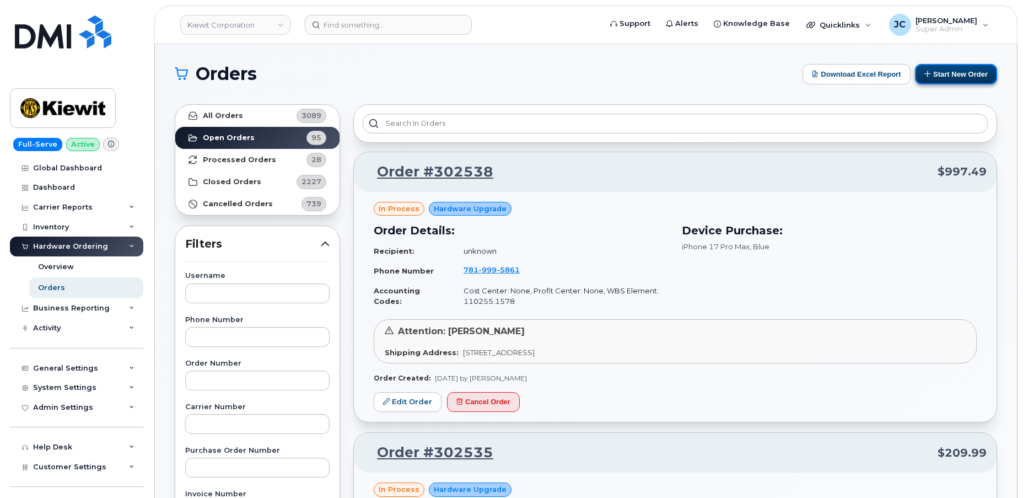
click at [965, 73] on button "Start New Order" at bounding box center [956, 74] width 82 height 20
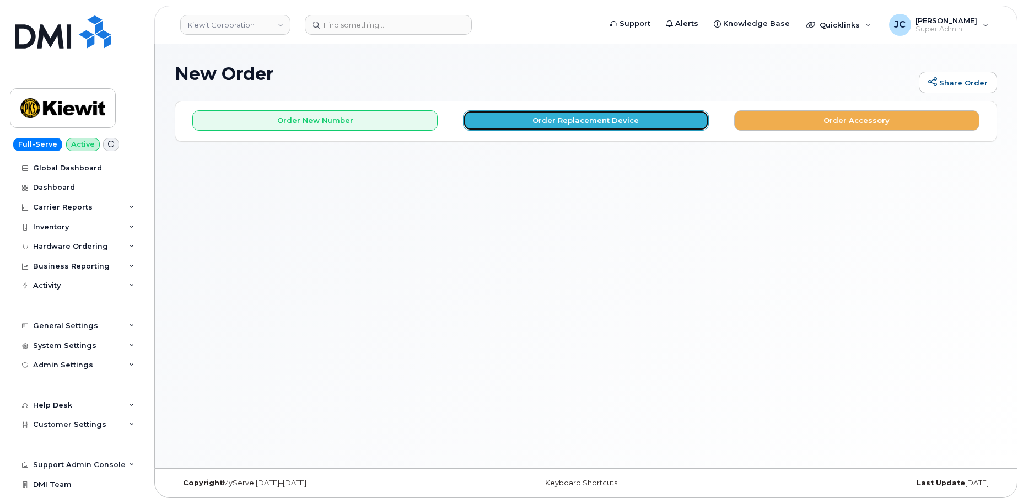
click at [543, 123] on button "Order Replacement Device" at bounding box center [585, 120] width 245 height 20
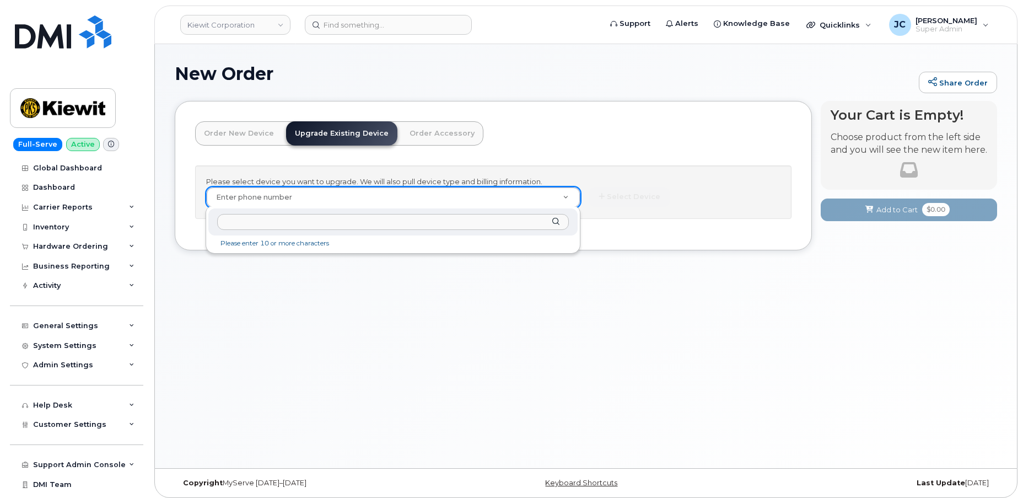
click at [252, 218] on input "text" at bounding box center [393, 222] width 352 height 16
paste input "337.244.1708"
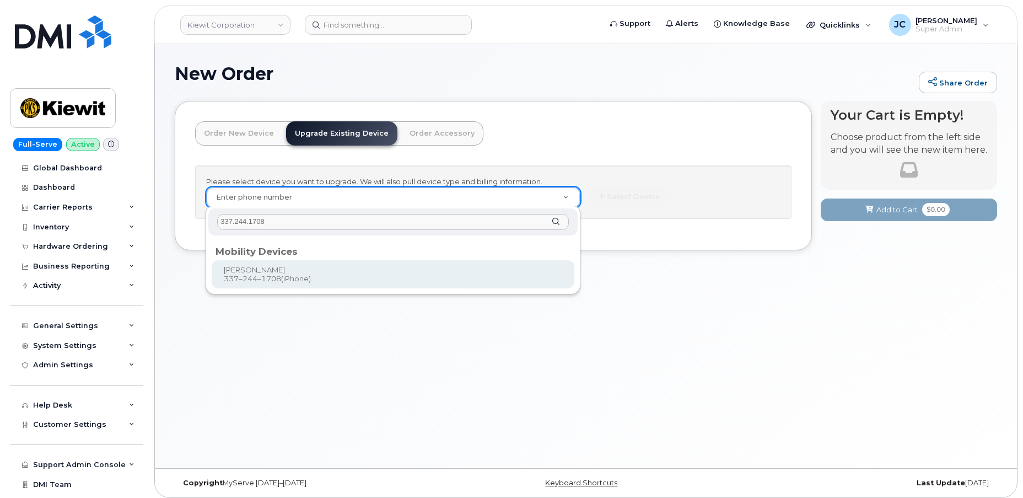
type input "337.244.1708"
type input "1166603"
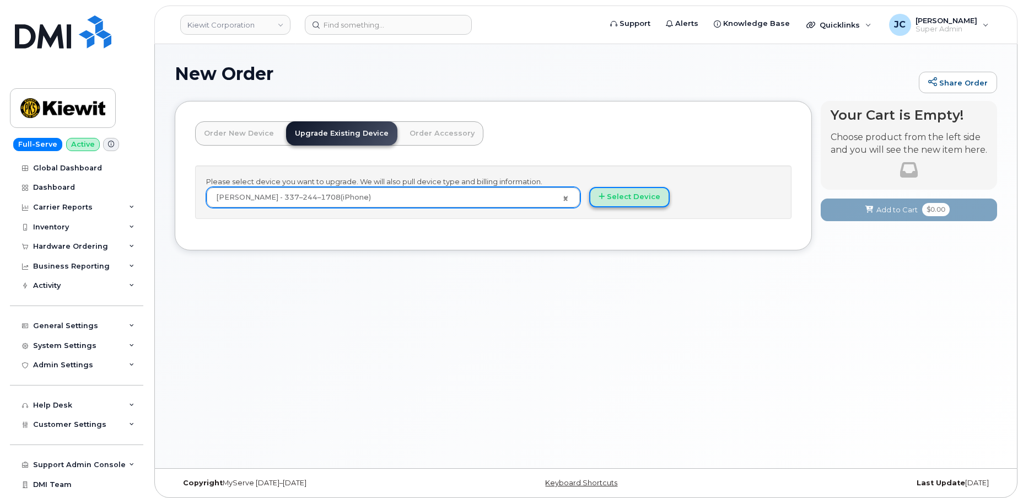
click at [635, 195] on button "Select Device" at bounding box center [629, 197] width 80 height 20
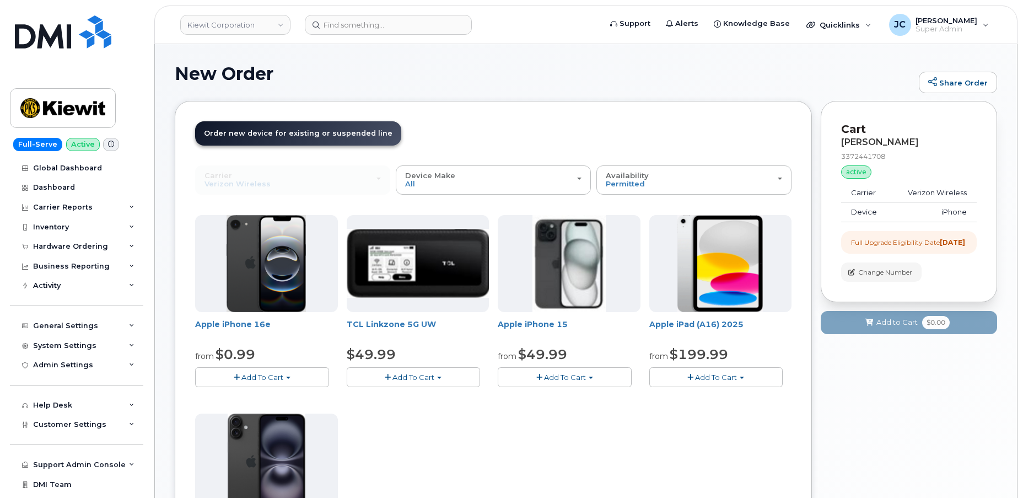
click at [272, 379] on span "Add To Cart" at bounding box center [262, 377] width 42 height 9
click at [267, 395] on link "$0.99 - 2 Year Upgrade (128GB)" at bounding box center [267, 398] width 138 height 14
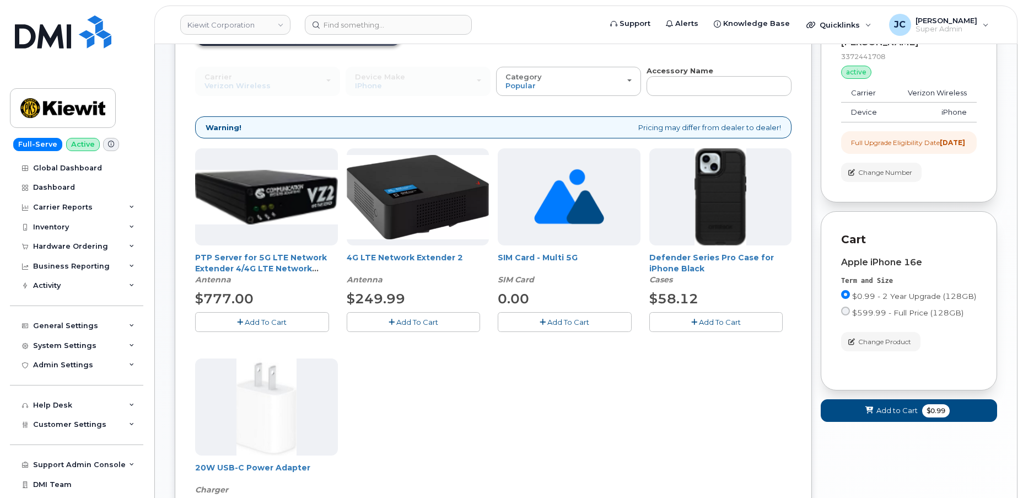
scroll to position [100, 0]
click at [717, 323] on span "Add To Cart" at bounding box center [720, 322] width 42 height 9
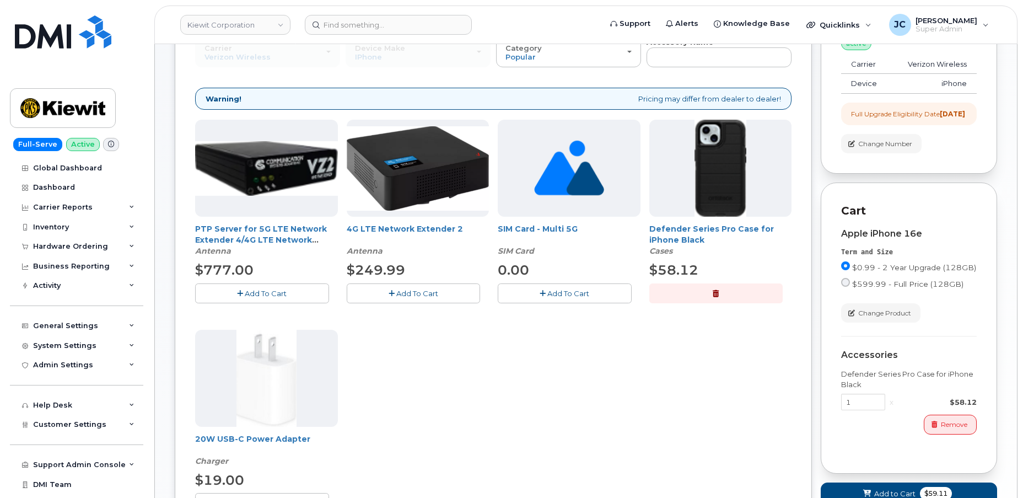
scroll to position [250, 0]
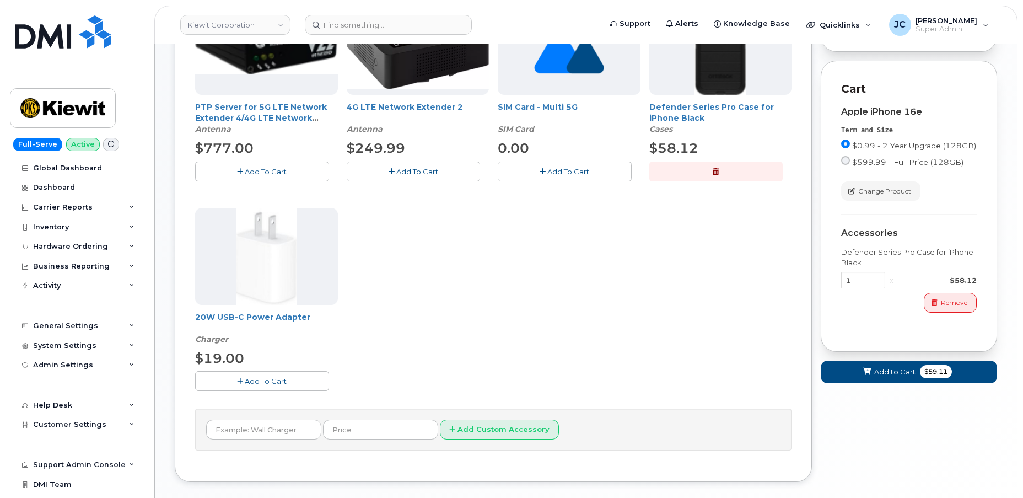
click at [254, 383] on span "Add To Cart" at bounding box center [266, 381] width 42 height 9
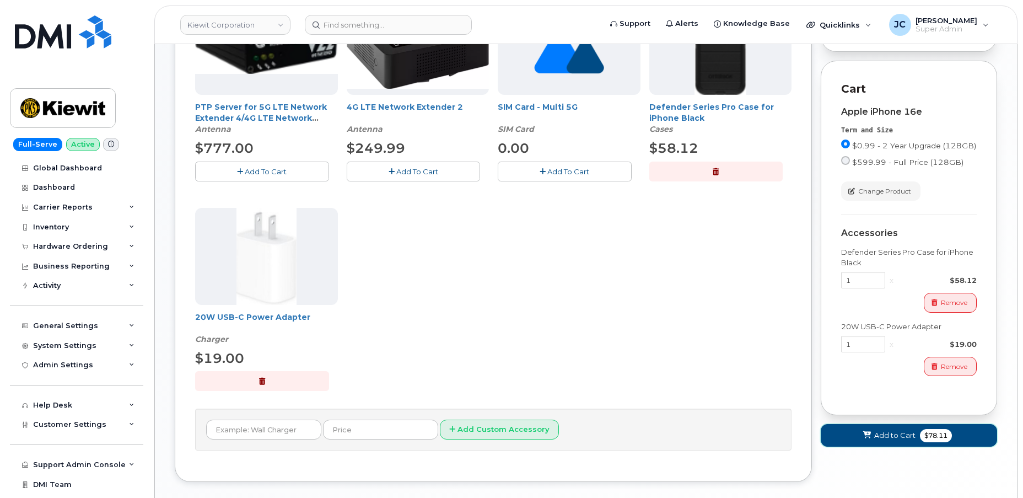
click at [886, 440] on span "Add to Cart" at bounding box center [894, 435] width 41 height 10
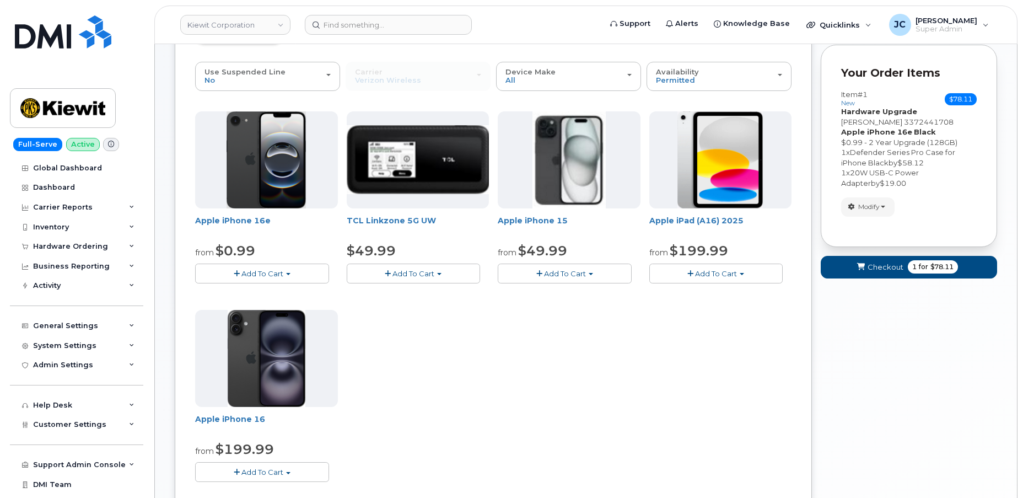
scroll to position [87, 0]
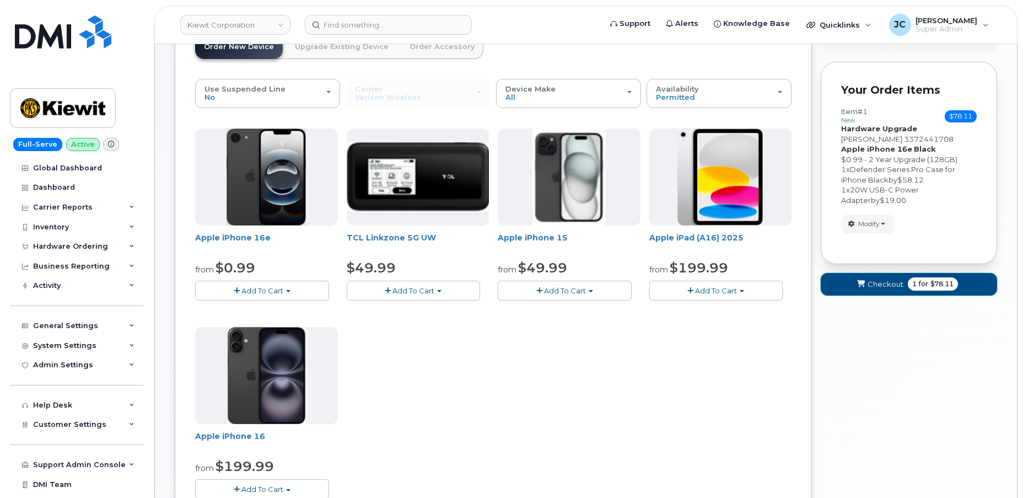
click at [878, 286] on span "Checkout" at bounding box center [886, 284] width 36 height 10
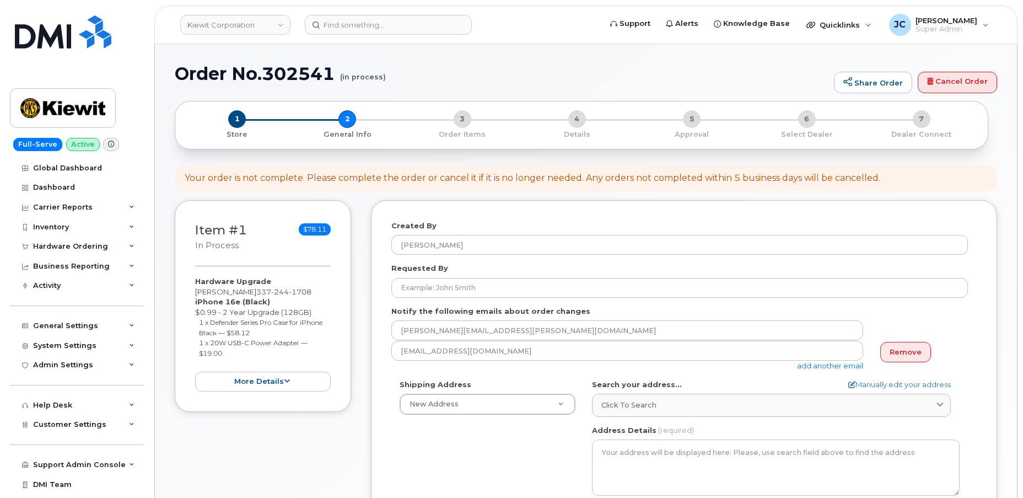
select select
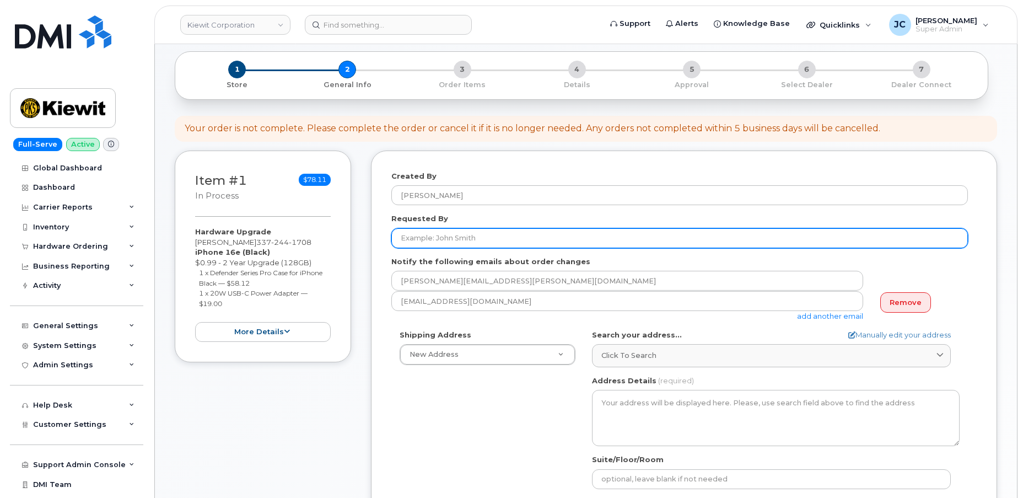
drag, startPoint x: 503, startPoint y: 236, endPoint x: 370, endPoint y: 235, distance: 132.3
click at [371, 235] on div "Created By [PERSON_NAME] Requested By Notify the following emails about order c…" at bounding box center [684, 390] width 626 height 481
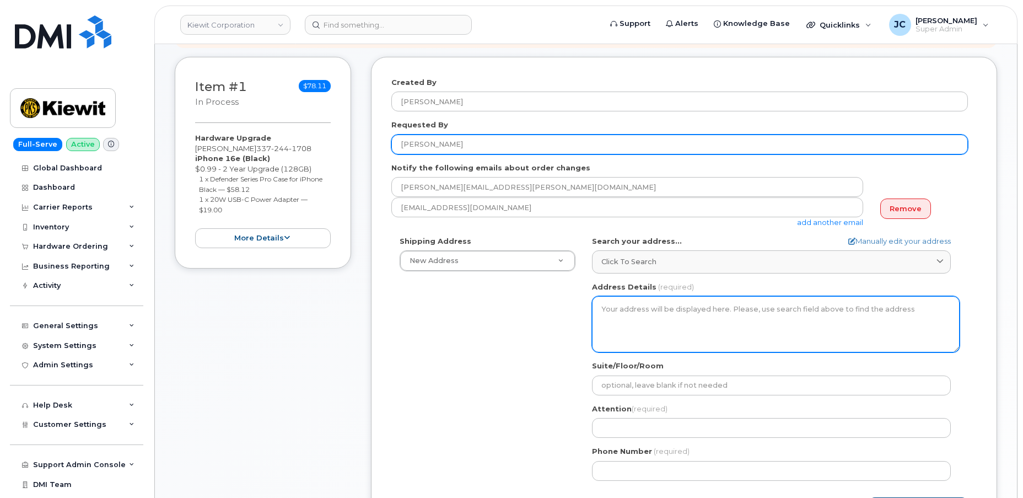
scroll to position [150, 0]
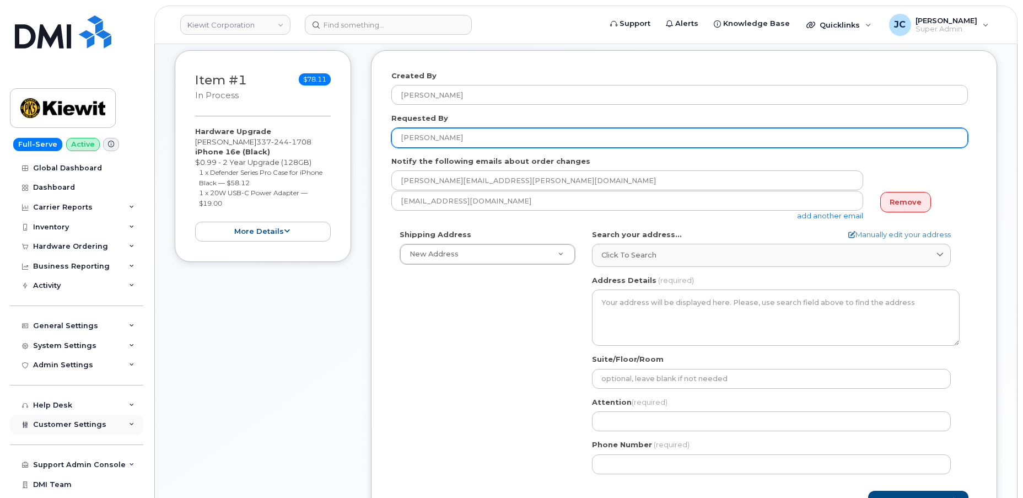
type input "[PERSON_NAME]"
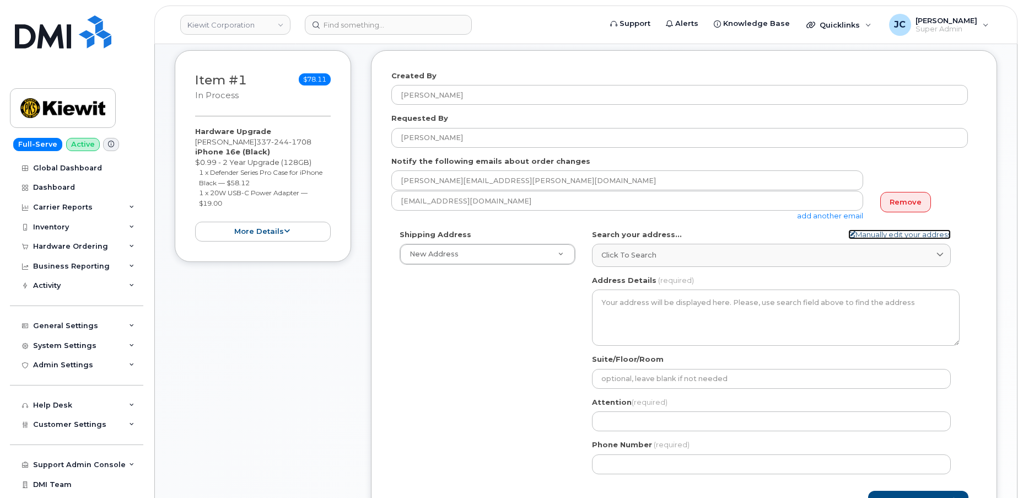
click at [889, 232] on link "Manually edit your address" at bounding box center [899, 234] width 103 height 10
select select
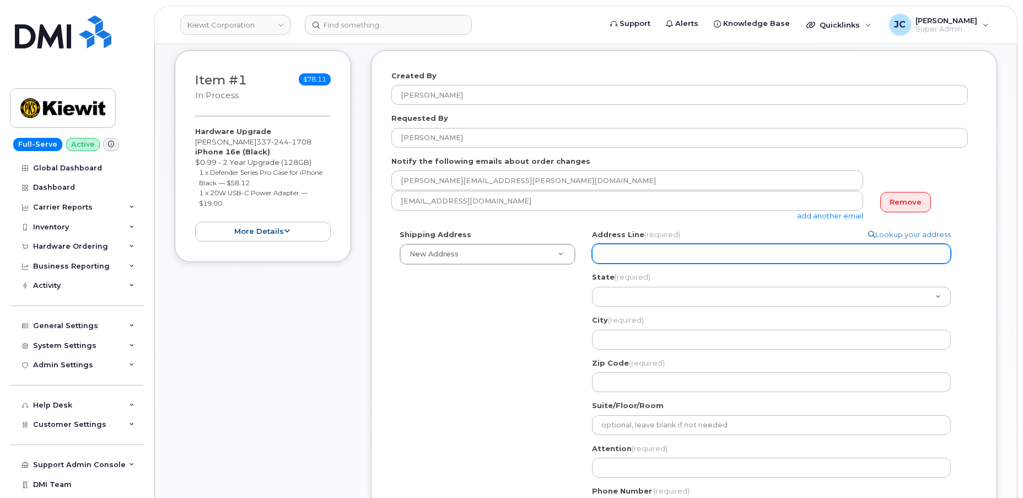
click at [630, 255] on input "Address Line (required)" at bounding box center [771, 254] width 359 height 20
select select
type input "1"
select select
type input "14"
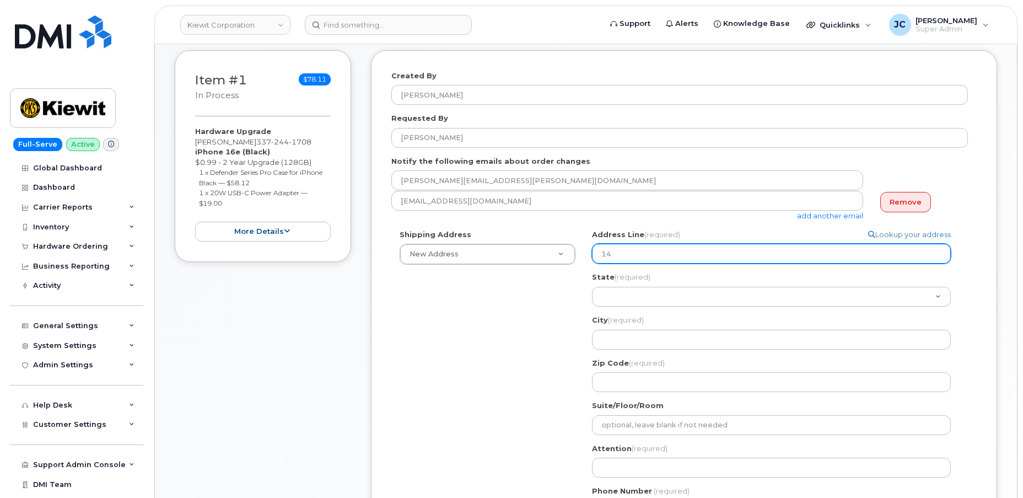
select select
type input "146"
select select
type input "1466"
select select
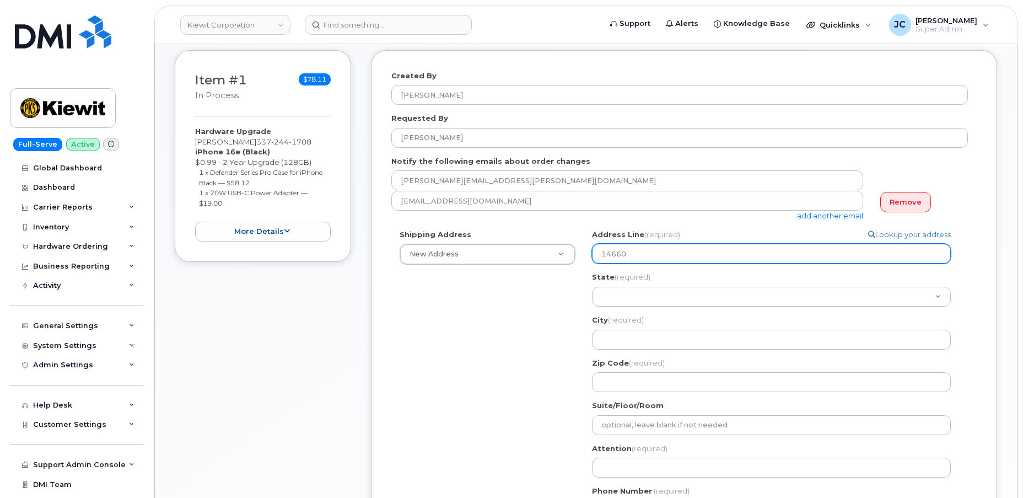
type input "14660"
select select
type input "14660 D"
select select
type input "14660 Di"
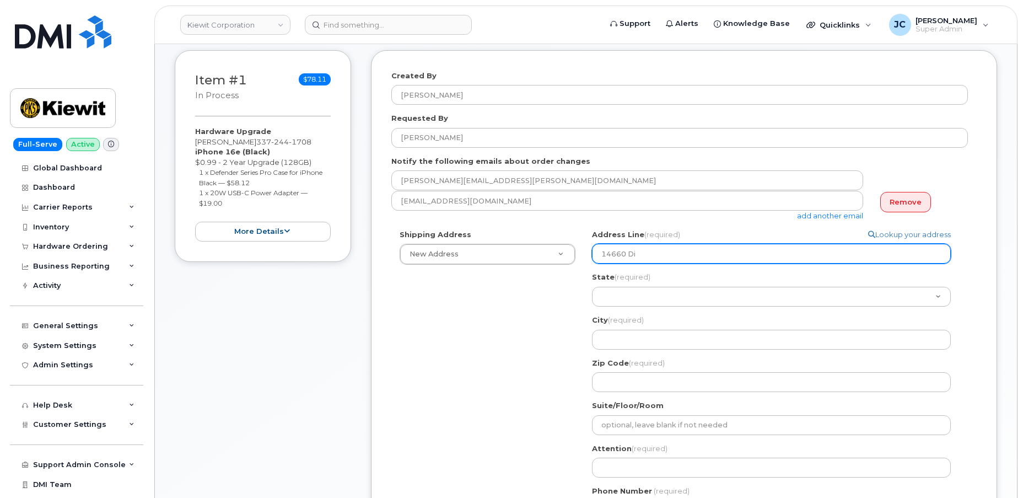
select select
type input "14660 Dix"
select select
type input "14660 Dixi"
select select
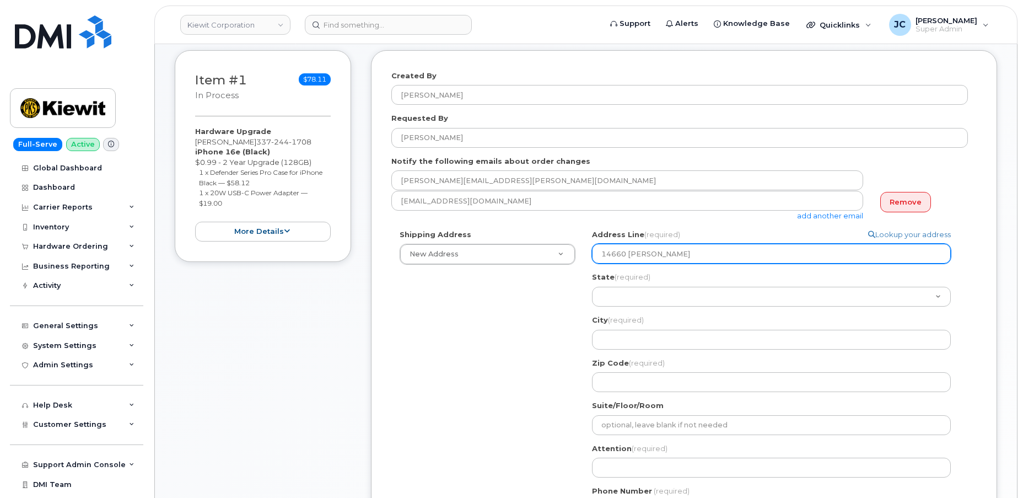
type input "14660 Dixie"
select select
type input "14660 Dixie H"
select select
type input "14660 Dixie Hw"
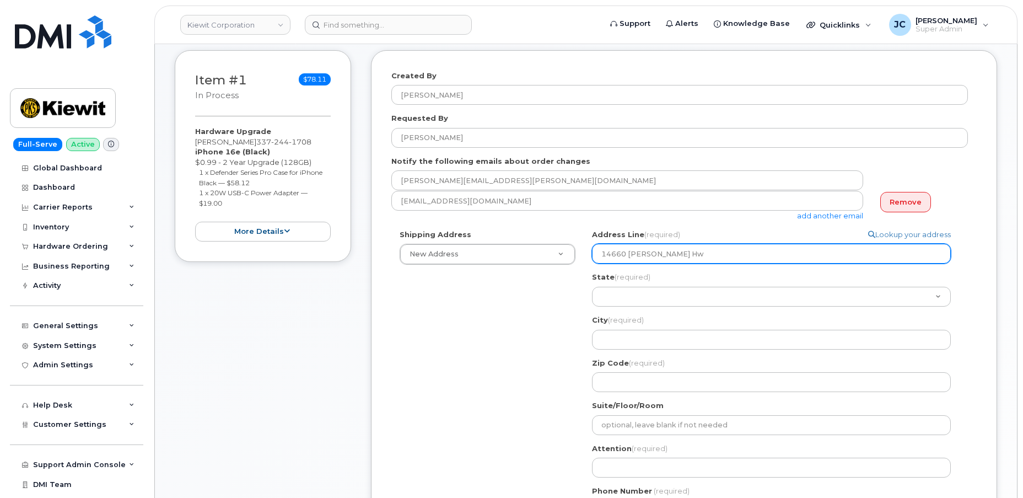
select select
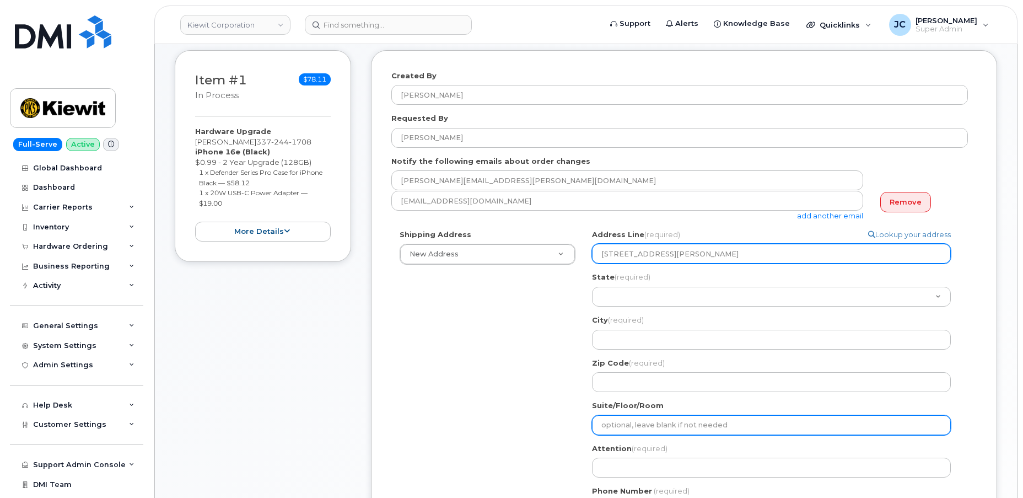
type input "14660 Dixie Hwy"
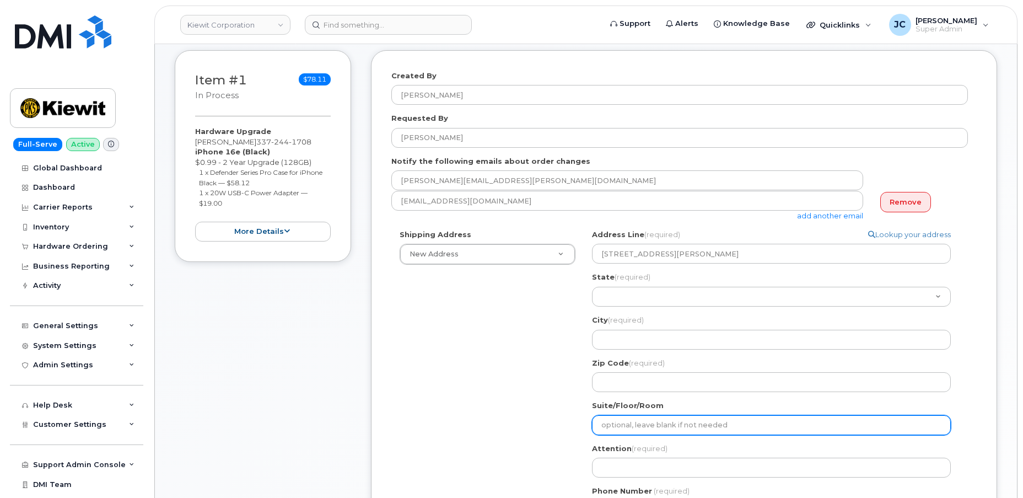
click at [641, 423] on input "Suite/Floor/Room" at bounding box center [771, 425] width 359 height 20
select select
type input "M"
select select
type input "Mi"
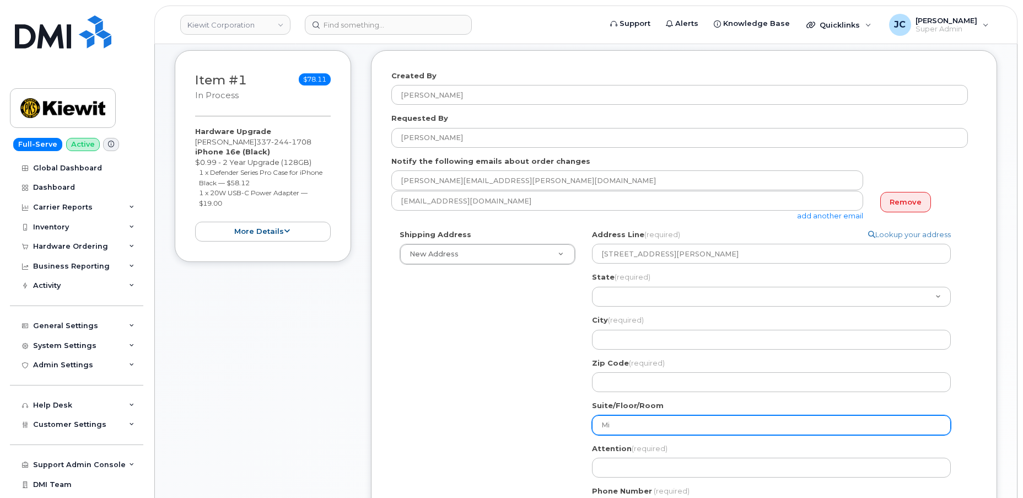
select select
type input "Mil"
select select
type input "Mill"
select select
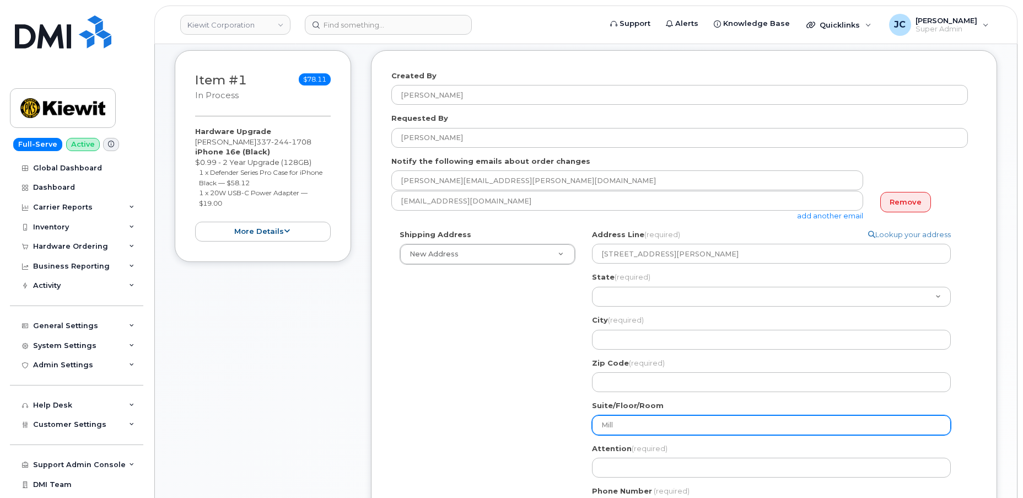
type input "Mill C"
select select
type input "Mill Cr"
select select
type input "Mill Cre"
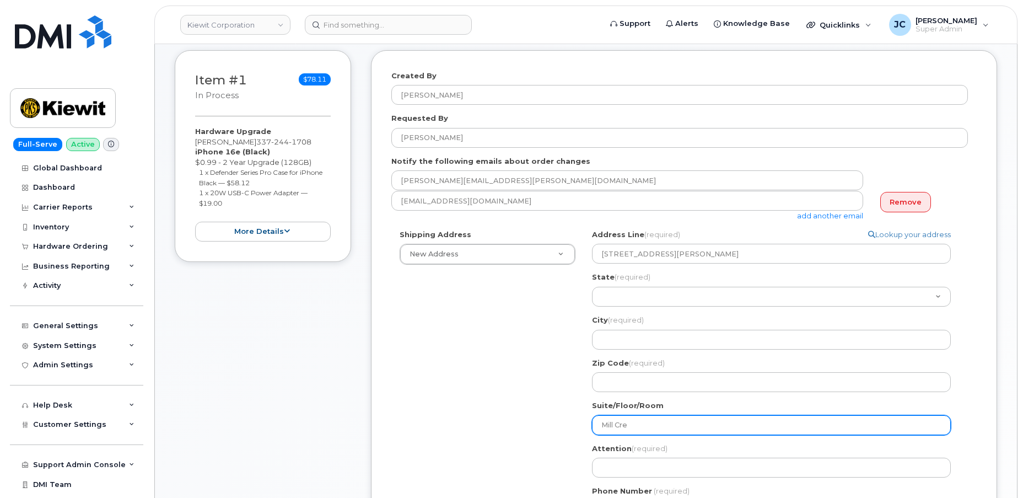
select select
type input "Mill Cree"
select select
type input "Mill Creek"
select select
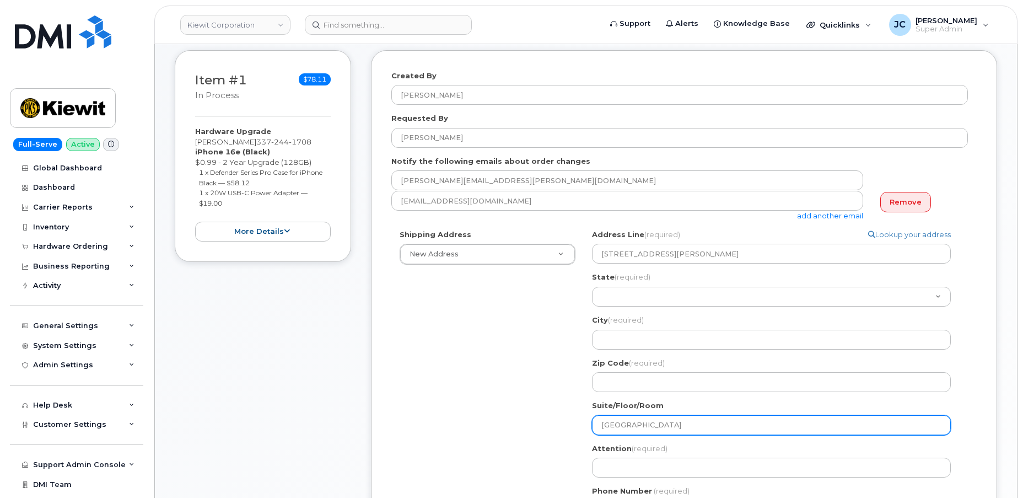
type input "Mill Creek S"
select select
type input "Mill Creek St"
select select
type input "Mill Creek Sta"
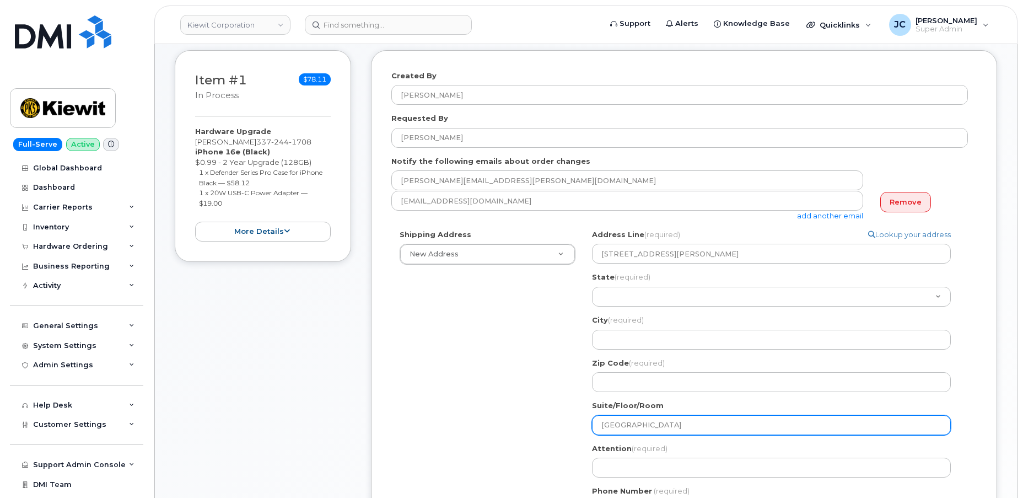
select select
type input "Mill Creek Stat"
select select
type input "Mill Creek Stati"
select select
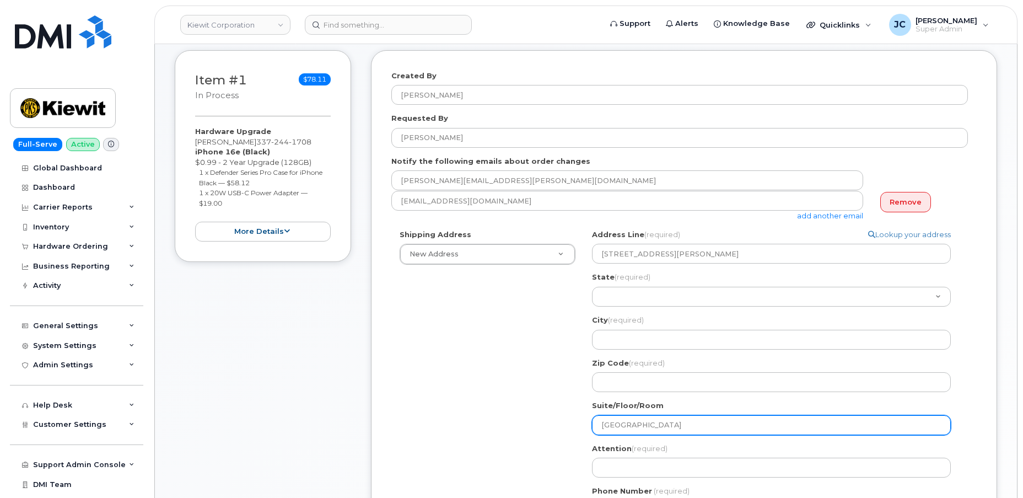
type input "Mill Creek Statio"
select select
type input "Mill Creek Station"
select select
type input "Mill Creek Station /"
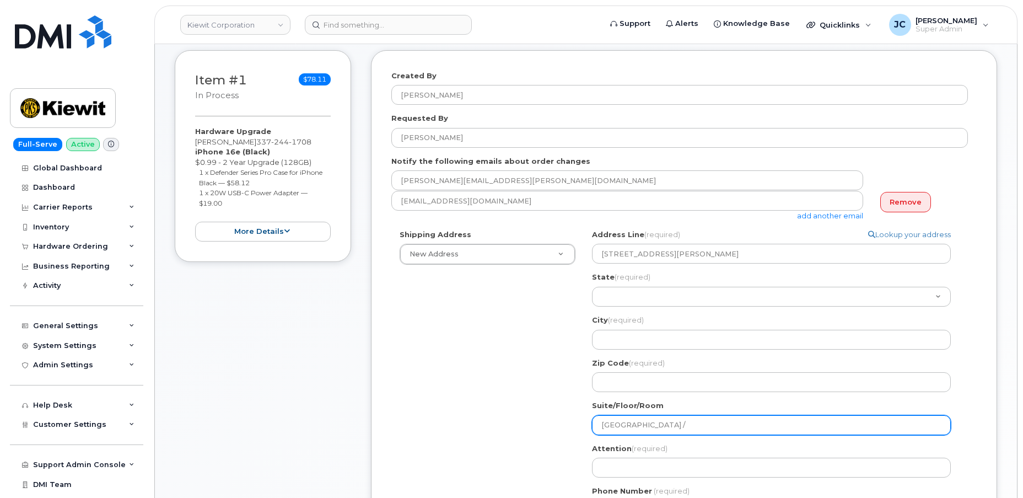
select select
type input "Mill Creek Station / G"
select select
type input "Mill Creek Station / Ga"
select select
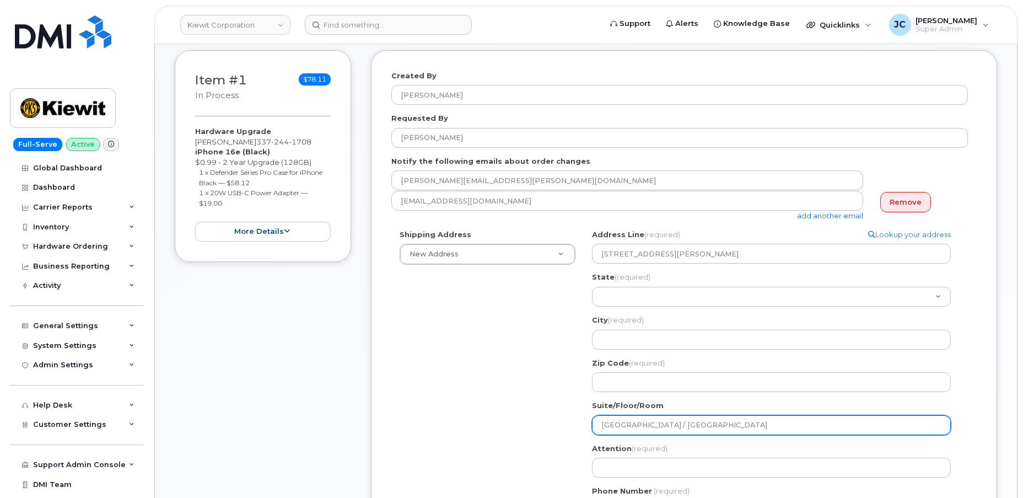
type input "Mill Creek Station / Gat"
select select
type input "Mill Creek Station / Gate"
select select
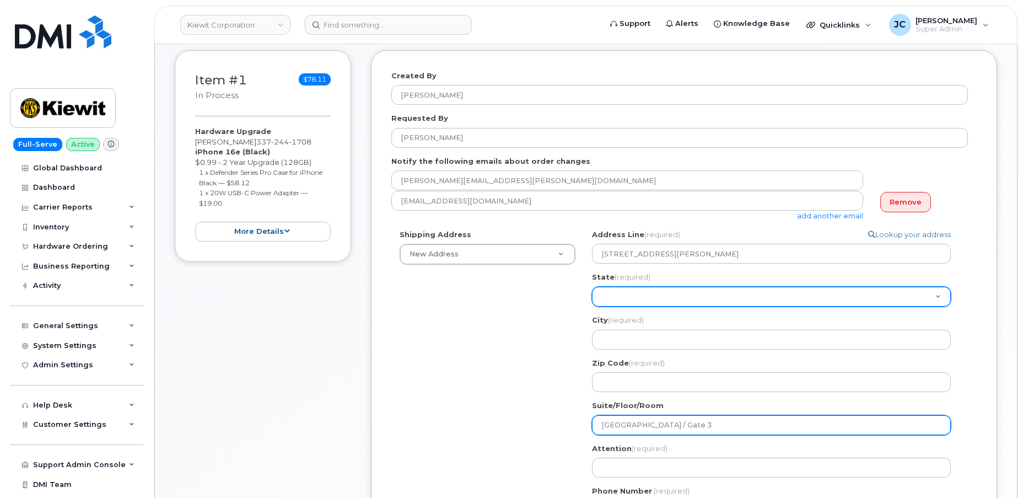
type input "Mill Creek Station / Gate 3"
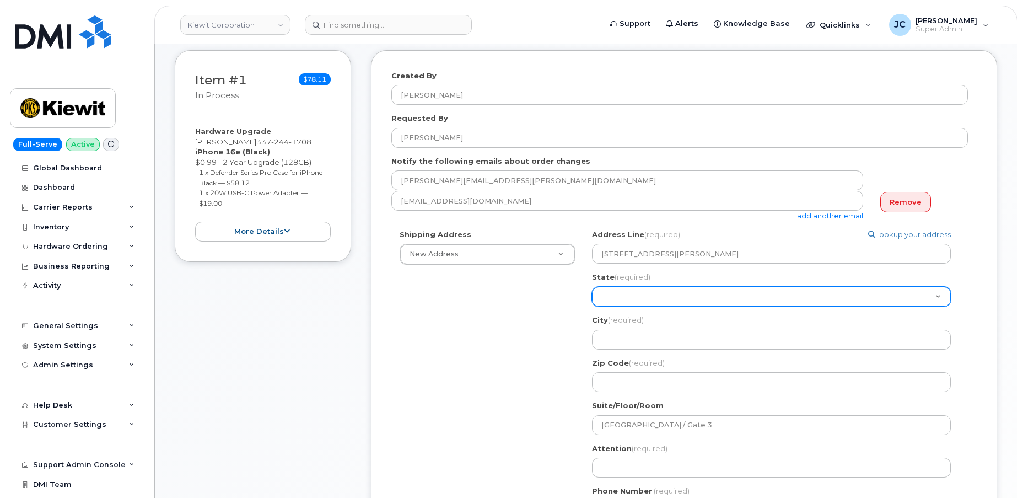
click at [627, 295] on select "Alabama Alaska American Samoa Arizona Arkansas California Colorado Connecticut …" at bounding box center [771, 297] width 359 height 20
select select "KY"
click at [592, 287] on select "Alabama Alaska American Samoa Arizona Arkansas California Colorado Connecticut …" at bounding box center [771, 297] width 359 height 20
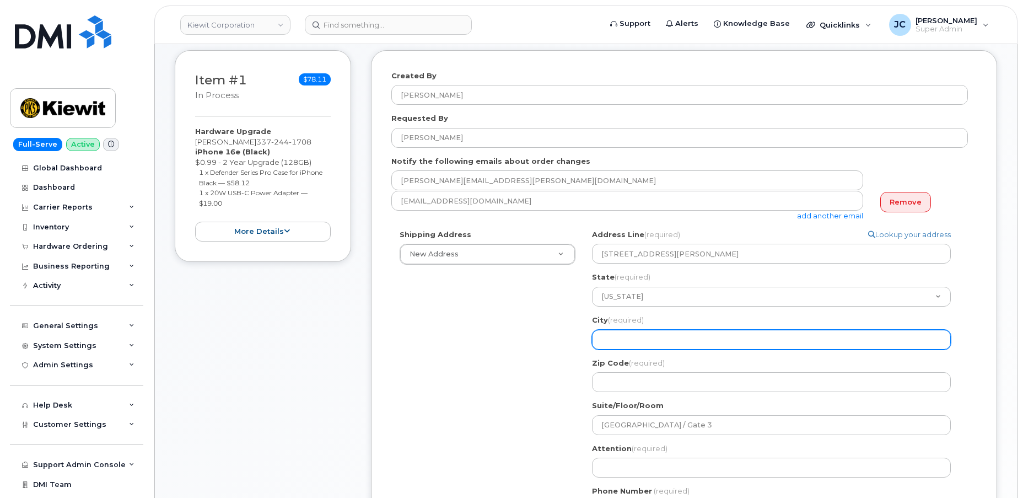
click at [628, 338] on input "City (required)" at bounding box center [771, 340] width 359 height 20
select select
type input "L"
select select
type input "Lo"
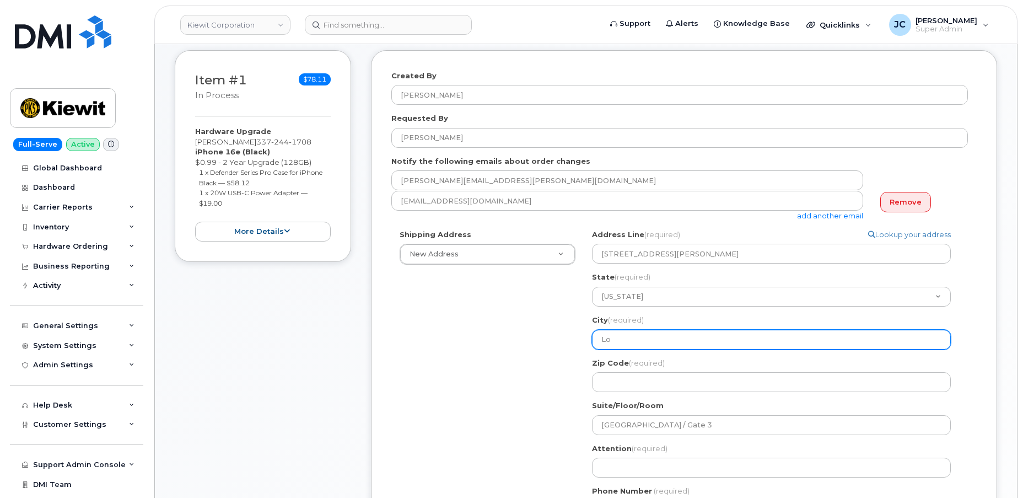
select select
type input "Loo"
select select
type input "Lo"
select select
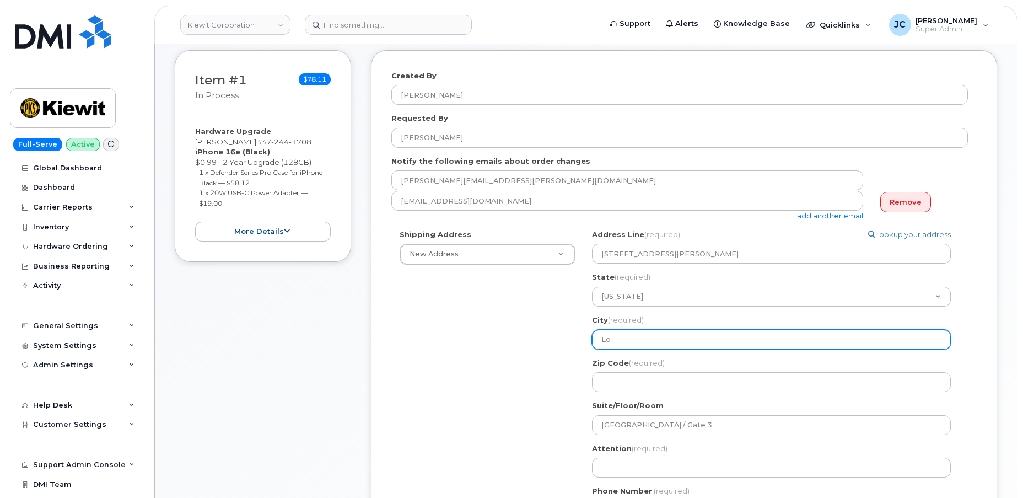
type input "Lou"
select select
type input "Loui"
select select
type input "Louis"
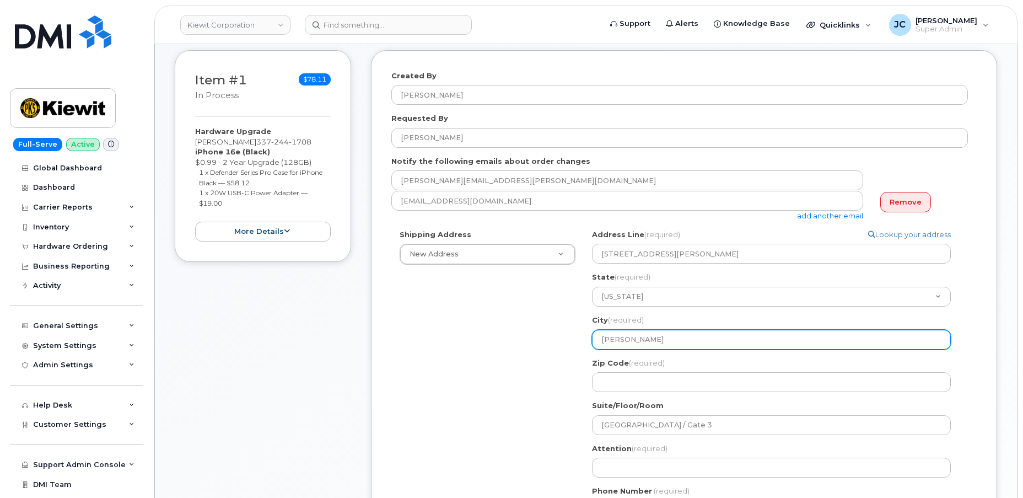
select select
type input "Louisv"
select select
type input "Louisvi"
select select
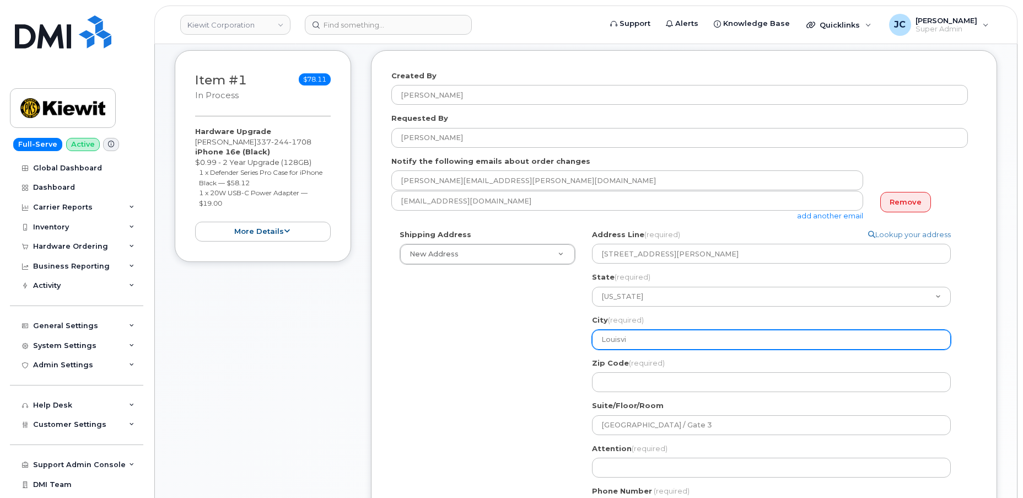
type input "Louisvil"
select select
type input "Louisvill"
select select
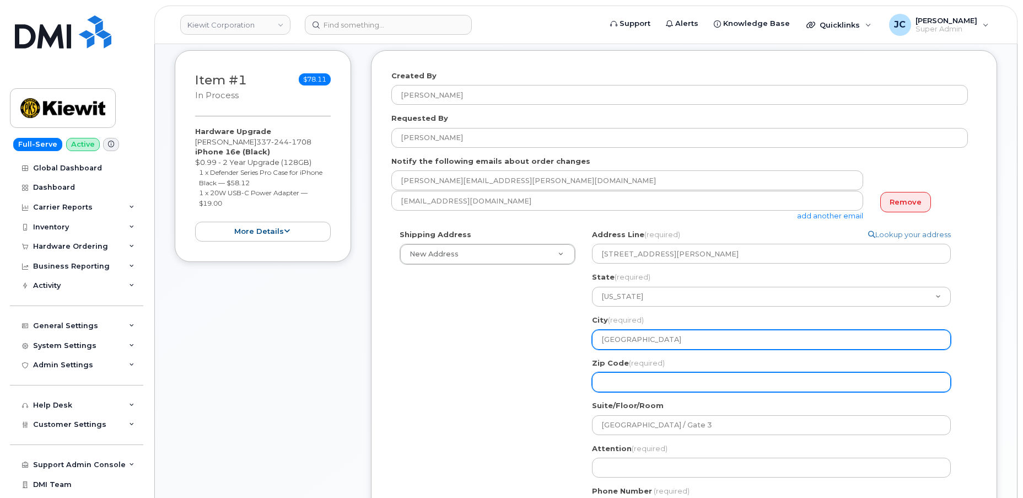
type input "Louisville"
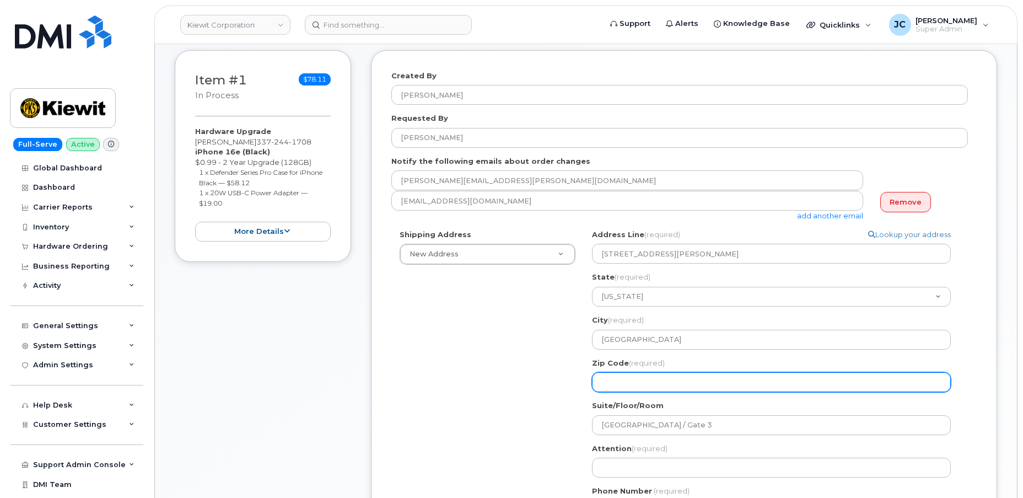
click at [667, 383] on input "Zip Code (required)" at bounding box center [771, 382] width 359 height 20
select select
type input "4"
select select
type input "40"
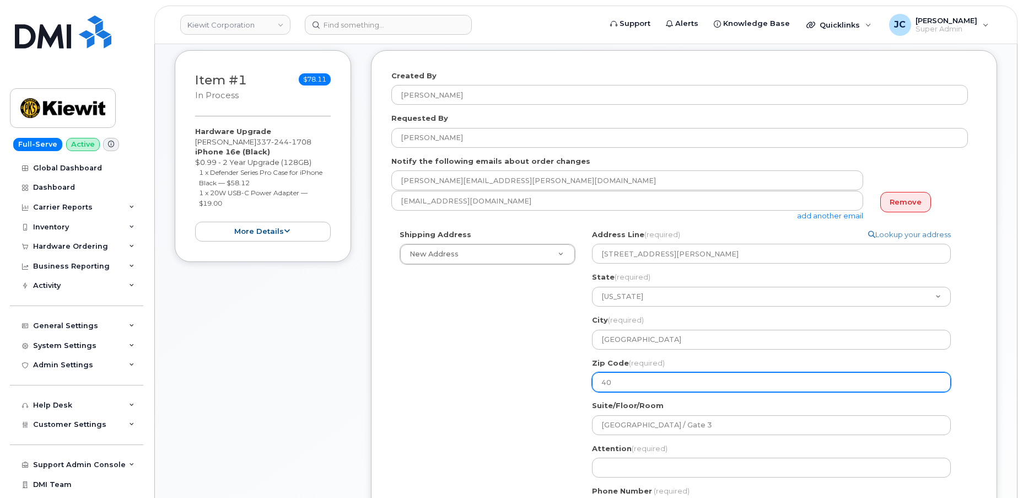
select select
type input "402"
select select
type input "4027"
select select
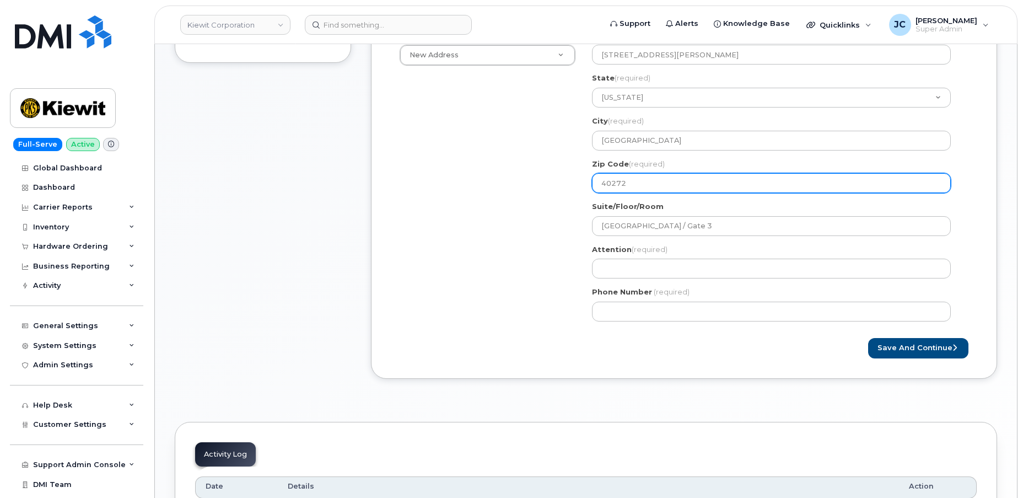
scroll to position [351, 0]
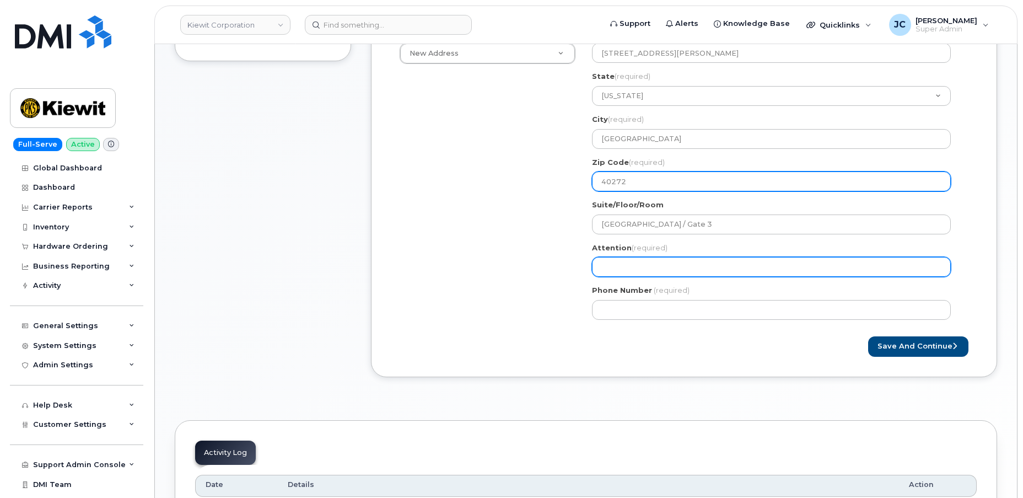
type input "40272"
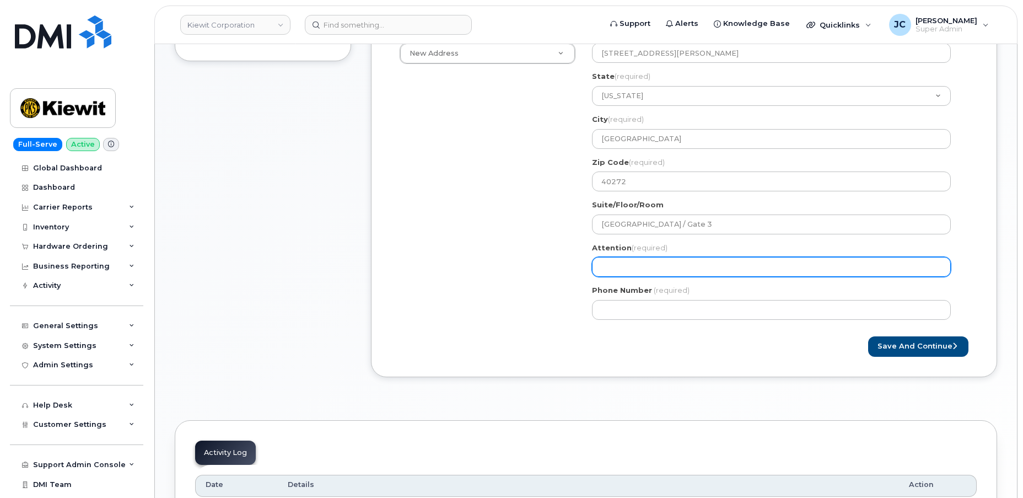
click at [626, 265] on input "Attention (required)" at bounding box center [771, 267] width 359 height 20
select select
type input "G"
select select
type input "Ga"
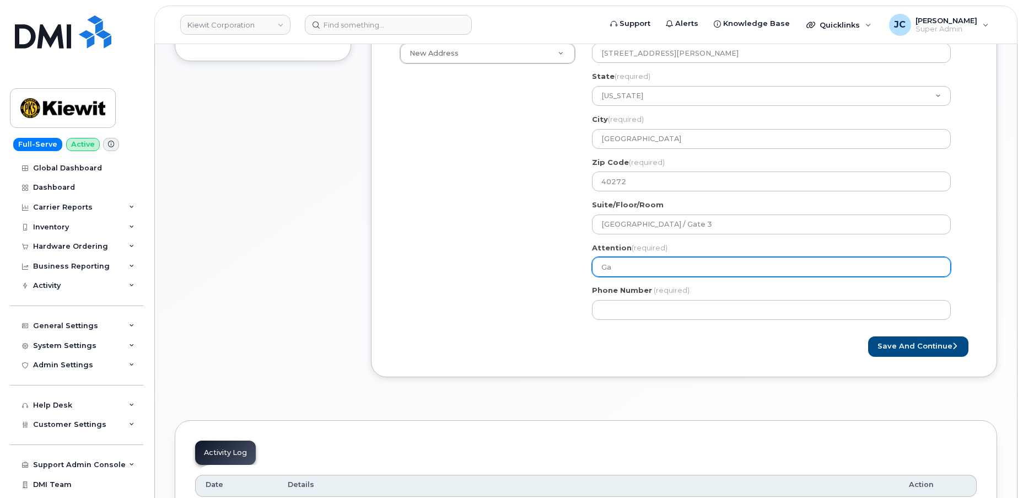
select select
type input "Gar"
select select
type input "Garr"
select select
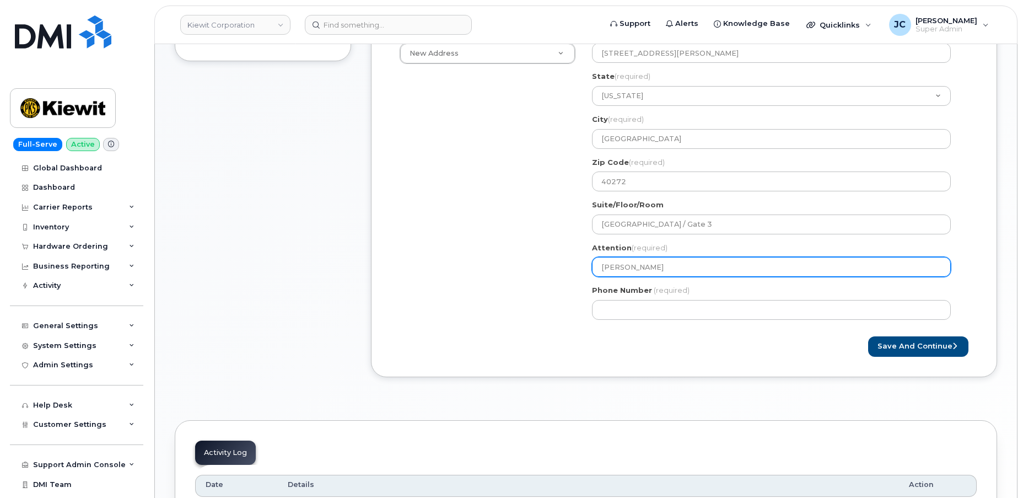
type input "Garry"
select select
type input "Garry B"
select select
type input "Garry"
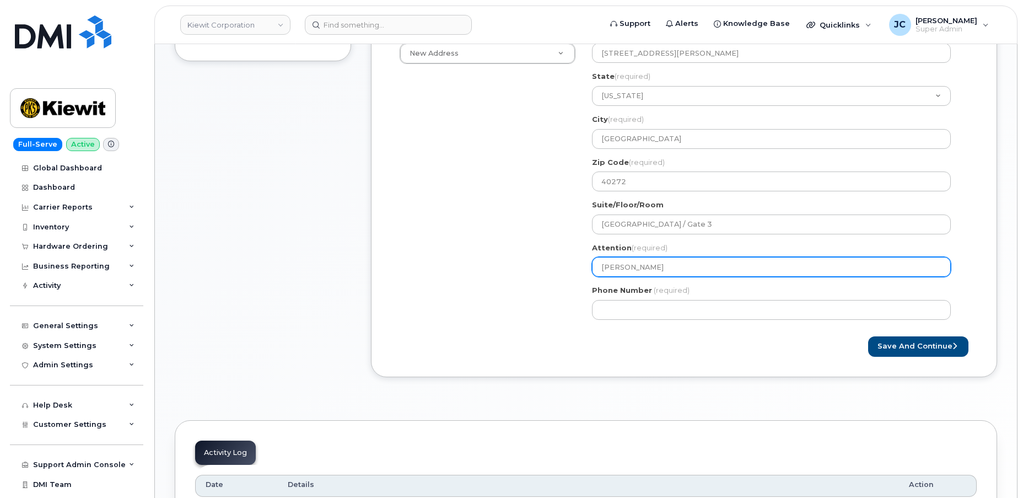
select select
type input "Garr"
select select
type input "Gar"
select select
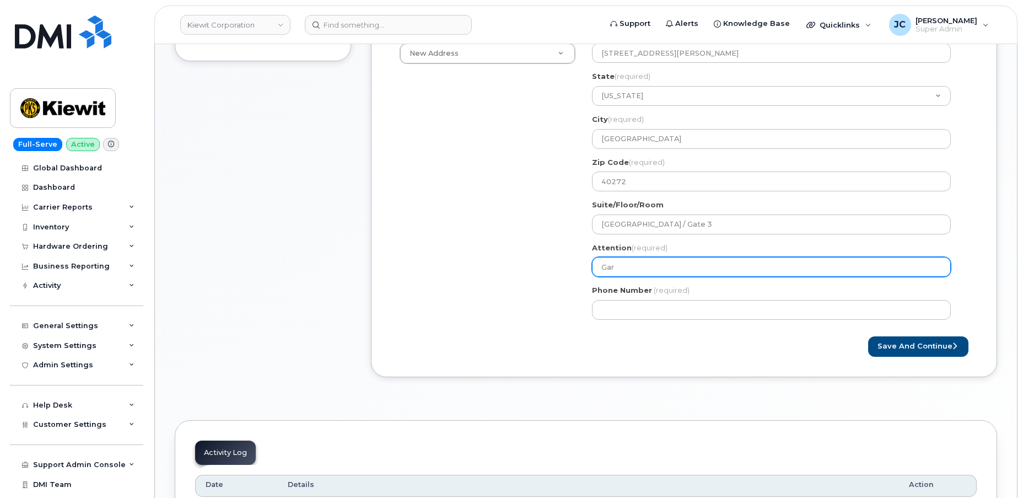
type input "Garr"
select select
type input "Gar"
select select
type input "Gary"
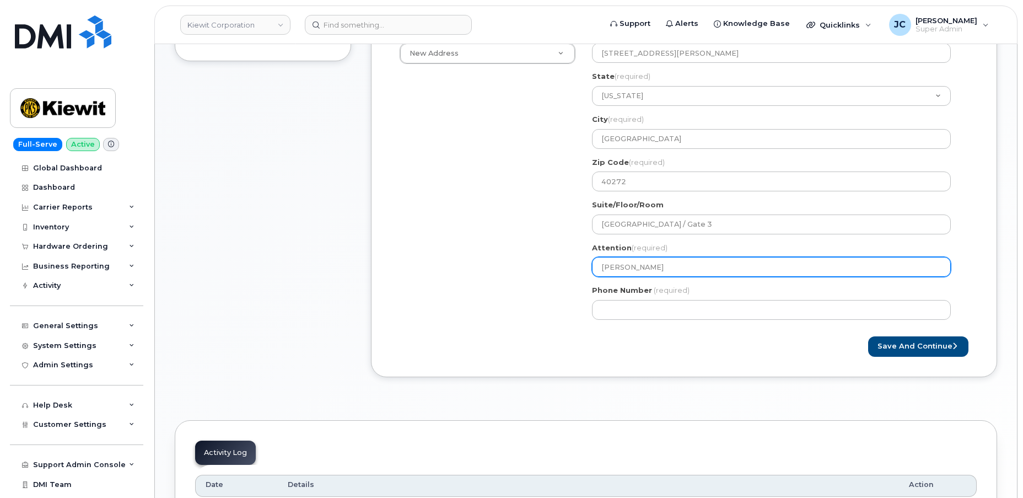
select select
type input "Gary B"
select select
type input "Gary Ba"
select select
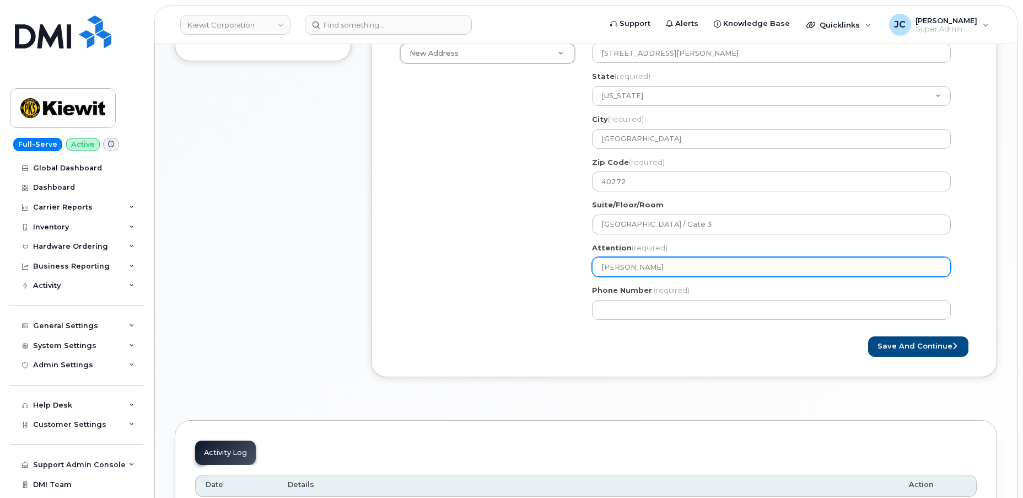
type input "Gary B"
select select
type input "Gary Br"
select select
type input "Gary Bra"
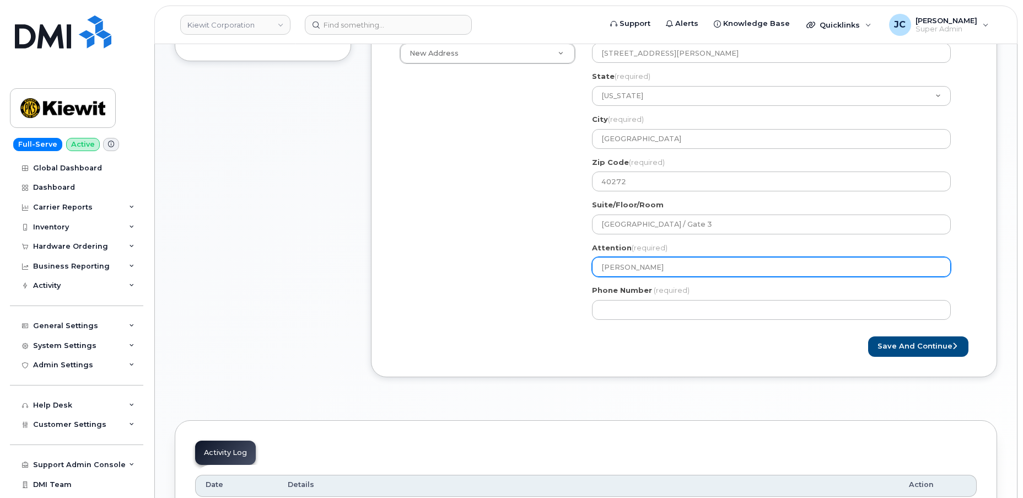
select select
type input "Gary Brad"
select select
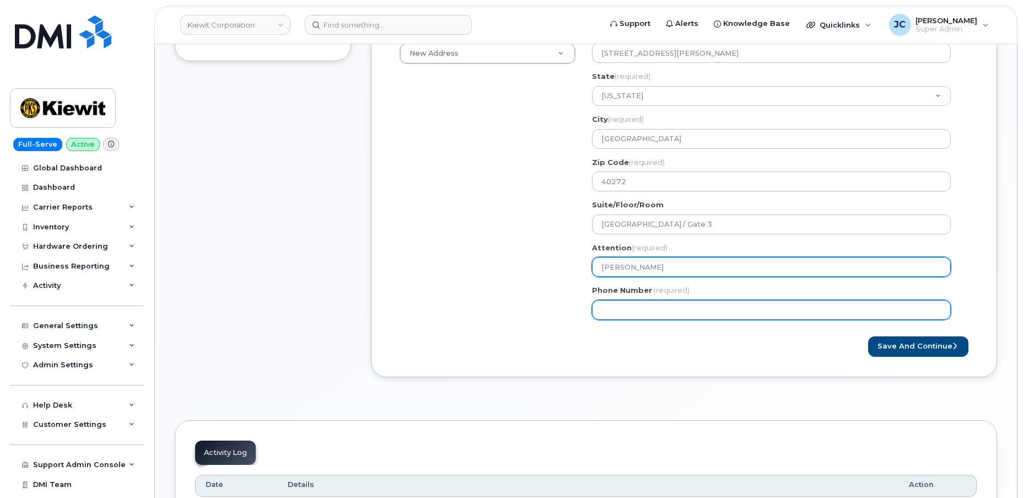
type input "[PERSON_NAME]"
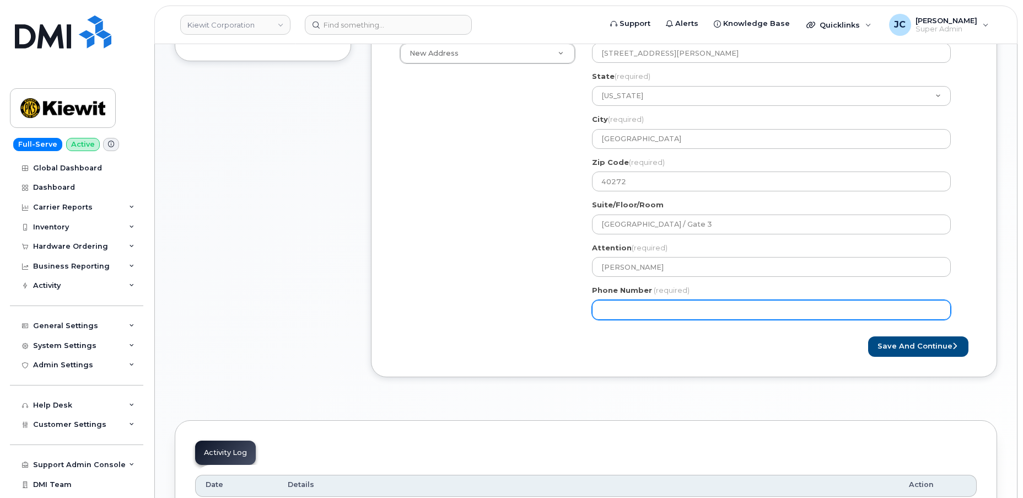
click at [600, 311] on input "Phone Number" at bounding box center [771, 310] width 359 height 20
type input "724.56297"
select select
type input "724.562971"
select select
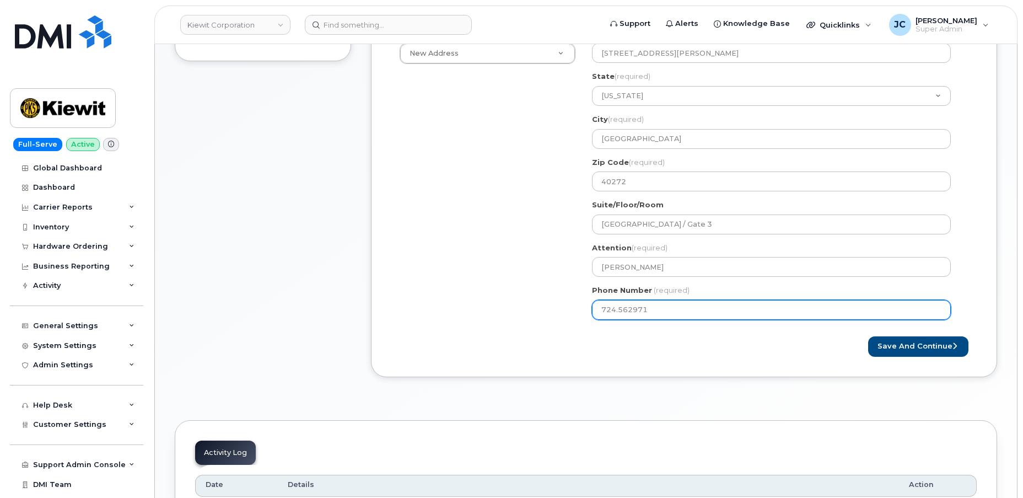
type input "724.5629714"
drag, startPoint x: 617, startPoint y: 308, endPoint x: 630, endPoint y: 320, distance: 17.5
click at [619, 309] on input "724.5629714" at bounding box center [771, 310] width 359 height 20
select select
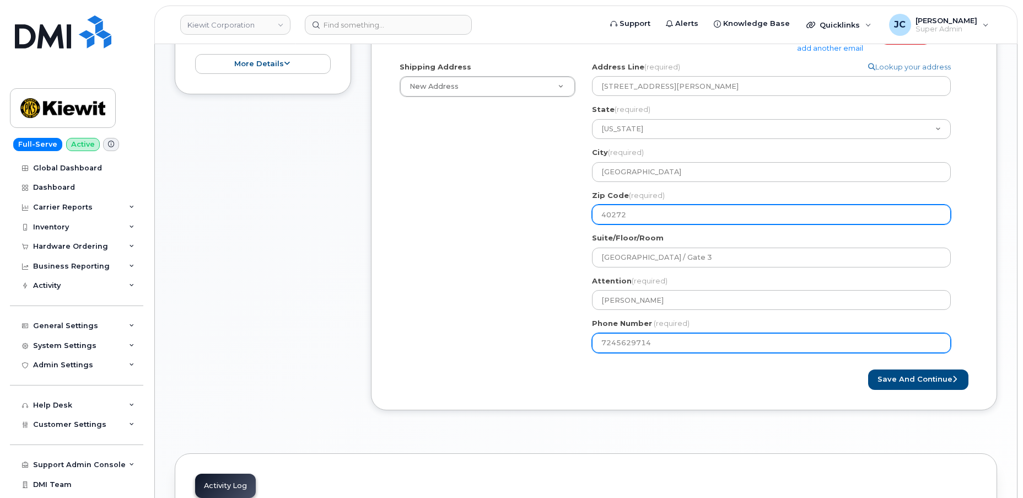
scroll to position [300, 0]
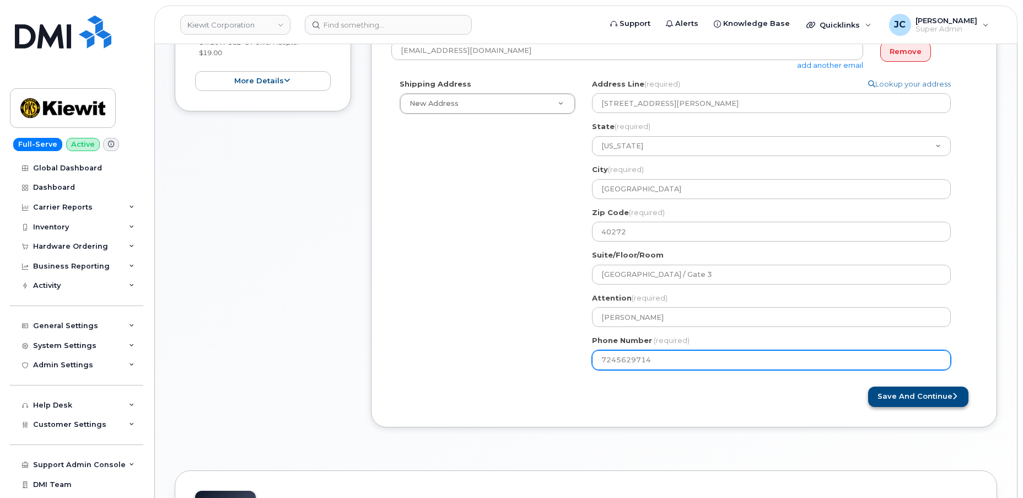
type input "7245629714"
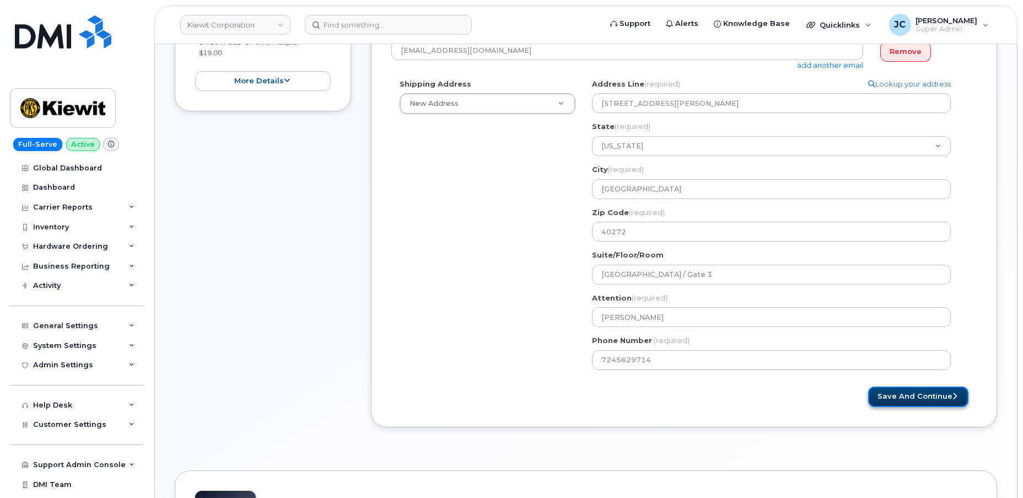
click at [904, 393] on button "Save and Continue" at bounding box center [918, 396] width 100 height 20
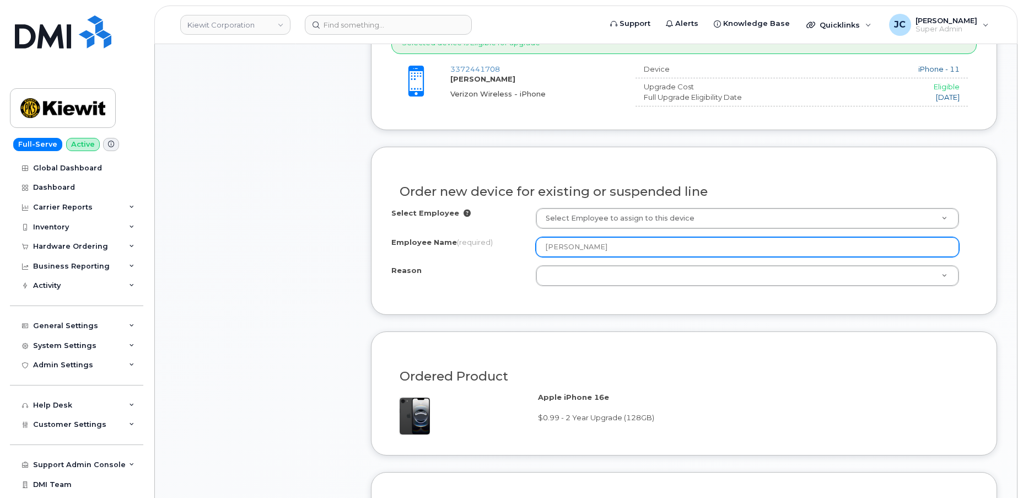
scroll to position [451, 0]
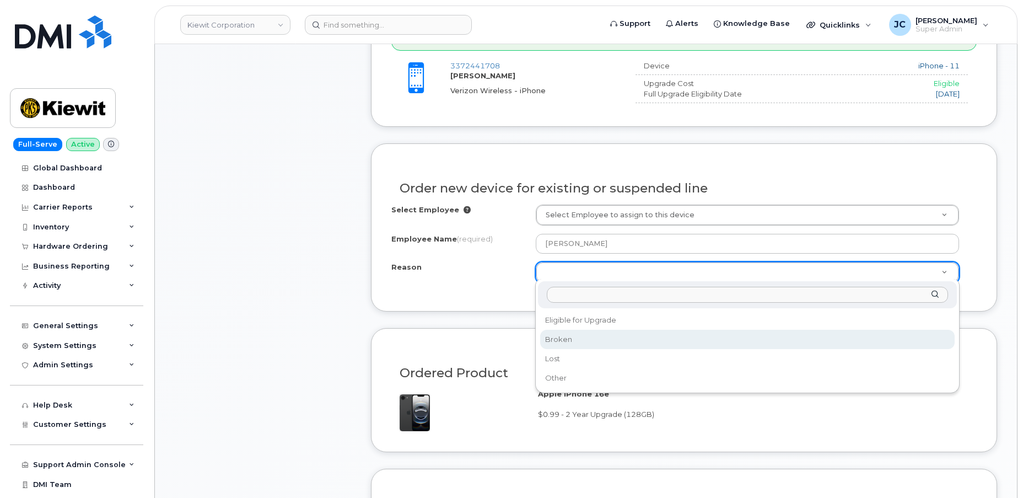
select select "broken"
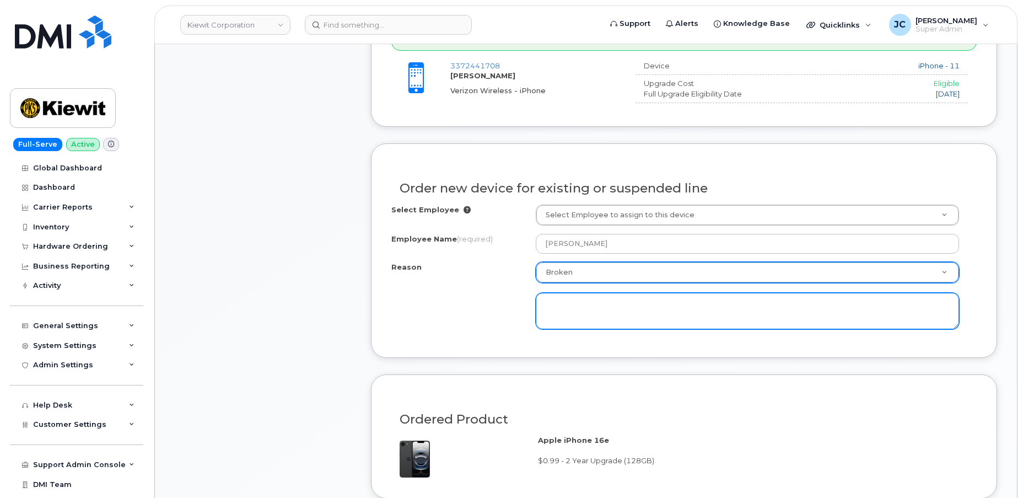
click at [572, 301] on textarea at bounding box center [748, 311] width 424 height 36
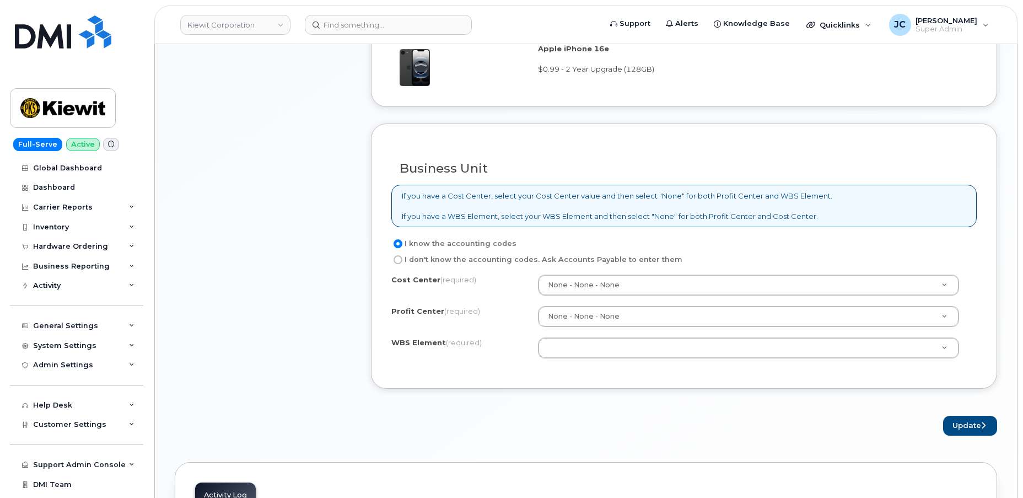
scroll to position [852, 0]
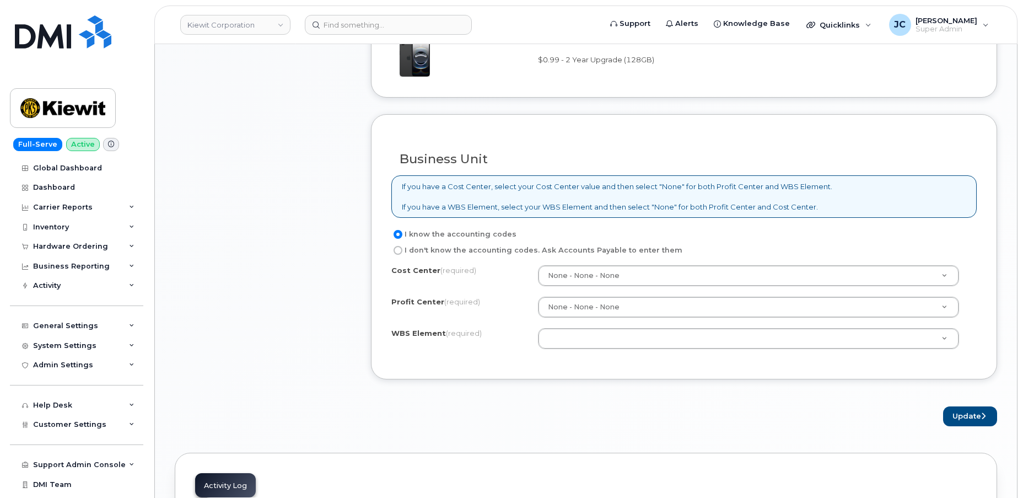
type textarea "User is also eligible for upgrade"
click at [120, 364] on div "Admin Settings" at bounding box center [76, 365] width 133 height 20
click at [129, 323] on icon at bounding box center [132, 326] width 6 height 6
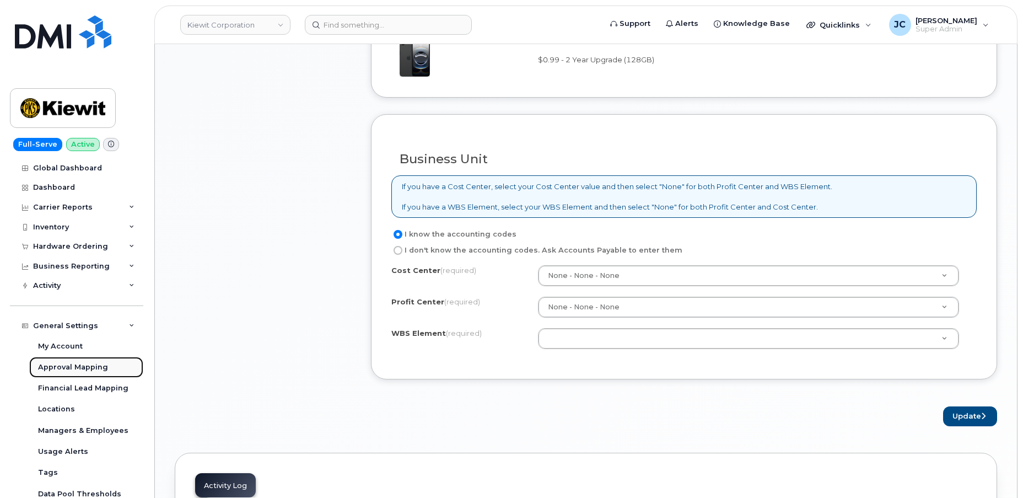
click at [100, 367] on div "Approval Mapping" at bounding box center [73, 367] width 70 height 10
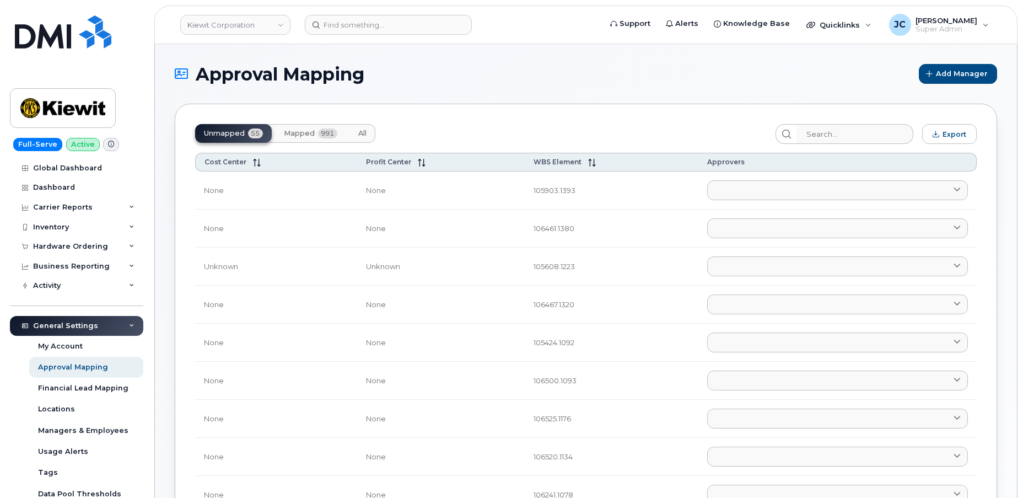
click at [301, 131] on span "Mapped" at bounding box center [299, 133] width 31 height 9
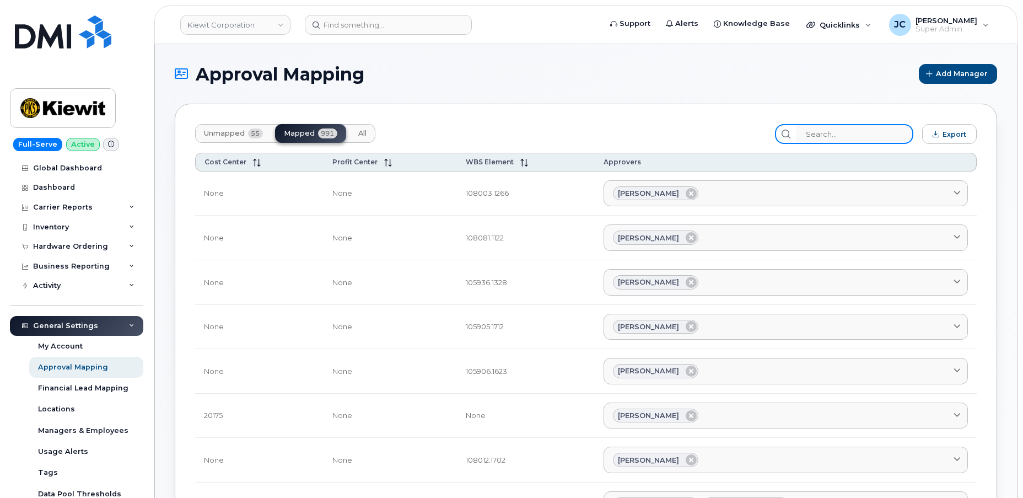
click at [838, 135] on input "search" at bounding box center [854, 134] width 117 height 20
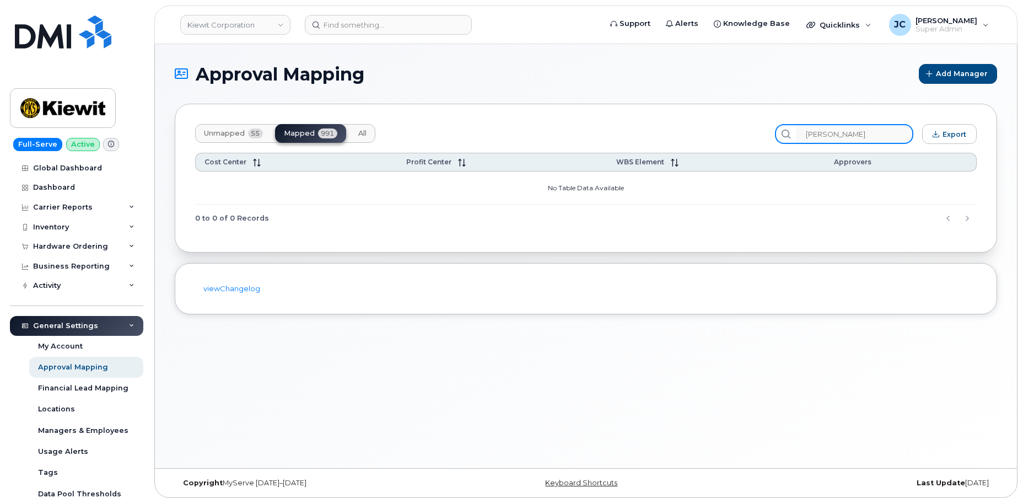
click at [821, 136] on input "[PERSON_NAME]" at bounding box center [854, 134] width 117 height 20
click at [833, 131] on input "austin Hester" at bounding box center [854, 134] width 117 height 20
click at [870, 134] on input "austin Hester" at bounding box center [854, 134] width 117 height 20
drag, startPoint x: 876, startPoint y: 131, endPoint x: 786, endPoint y: 146, distance: 91.7
click at [786, 146] on div "Unmapped 55 Mapped 991 All austin Hester Export Cost Center Profit Center WBS E…" at bounding box center [586, 178] width 823 height 149
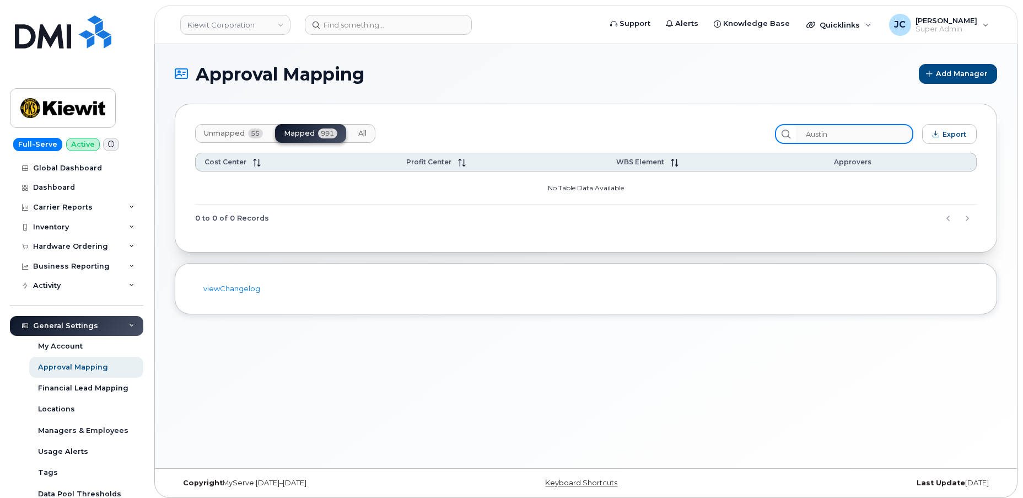
type input "Austin"
click at [230, 130] on span "Unmapped" at bounding box center [224, 133] width 41 height 9
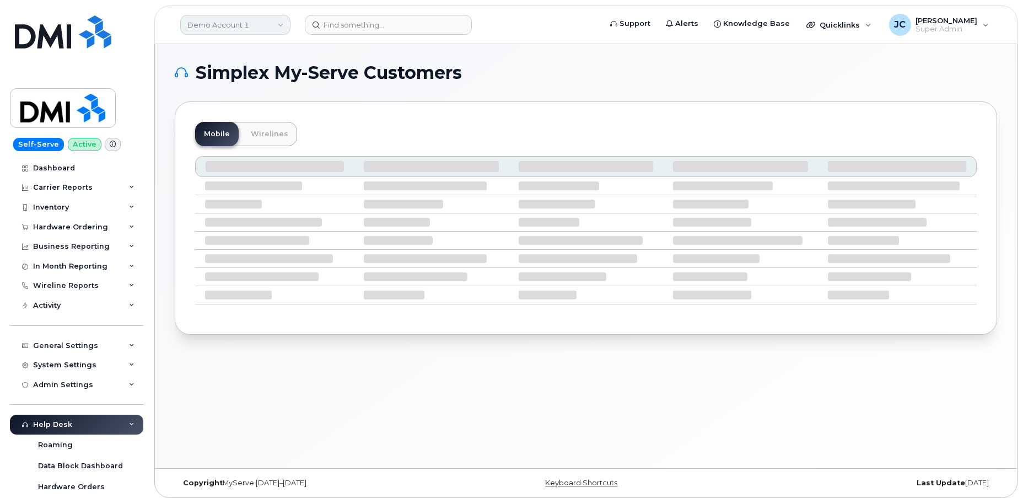
click at [237, 22] on link "Demo Account 1" at bounding box center [235, 25] width 110 height 20
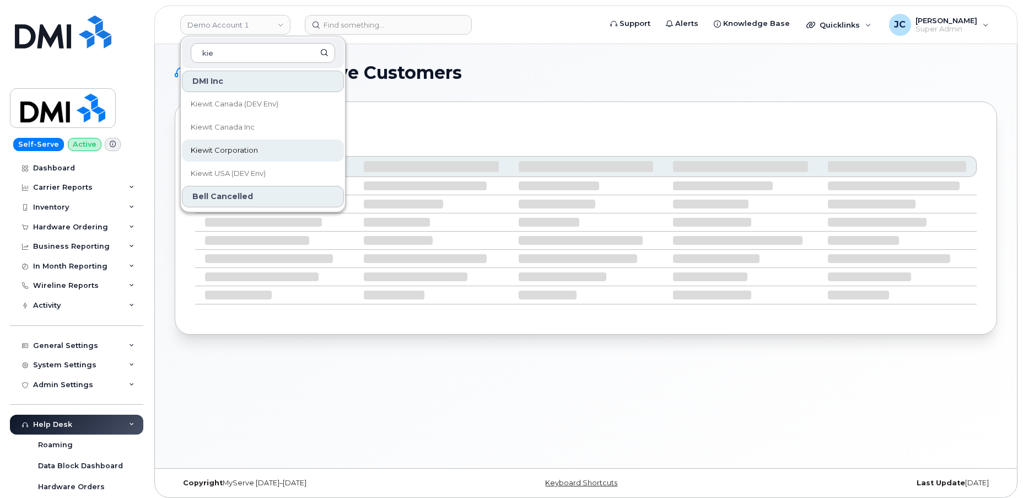
type input "kie"
click at [227, 153] on span "Kiewit Corporation" at bounding box center [224, 150] width 67 height 11
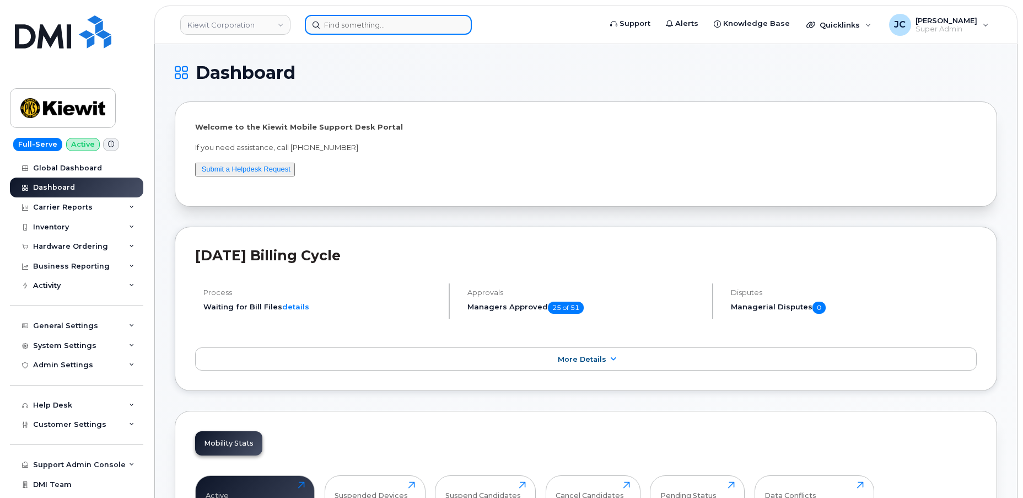
click at [355, 23] on input at bounding box center [388, 25] width 167 height 20
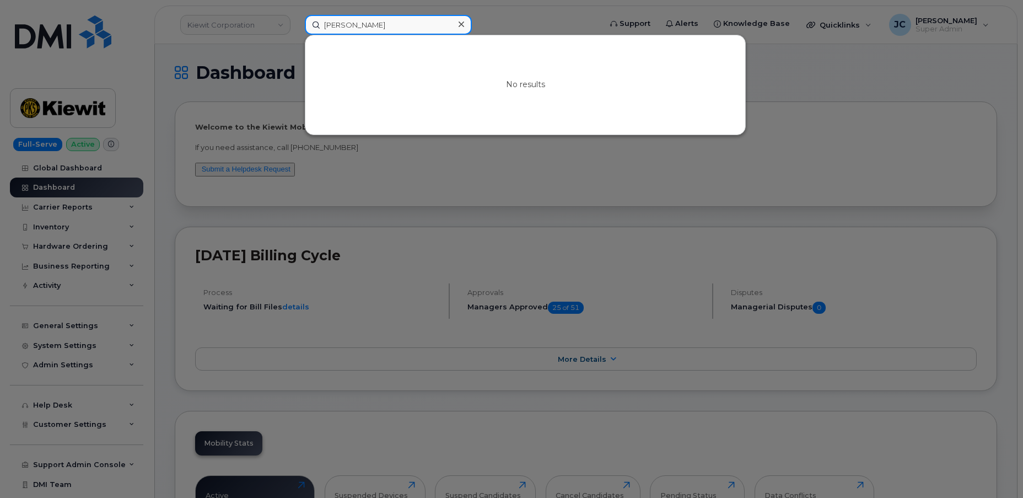
drag, startPoint x: 375, startPoint y: 24, endPoint x: 276, endPoint y: 23, distance: 98.7
click at [296, 23] on div "Austin Hester No results" at bounding box center [449, 25] width 307 height 20
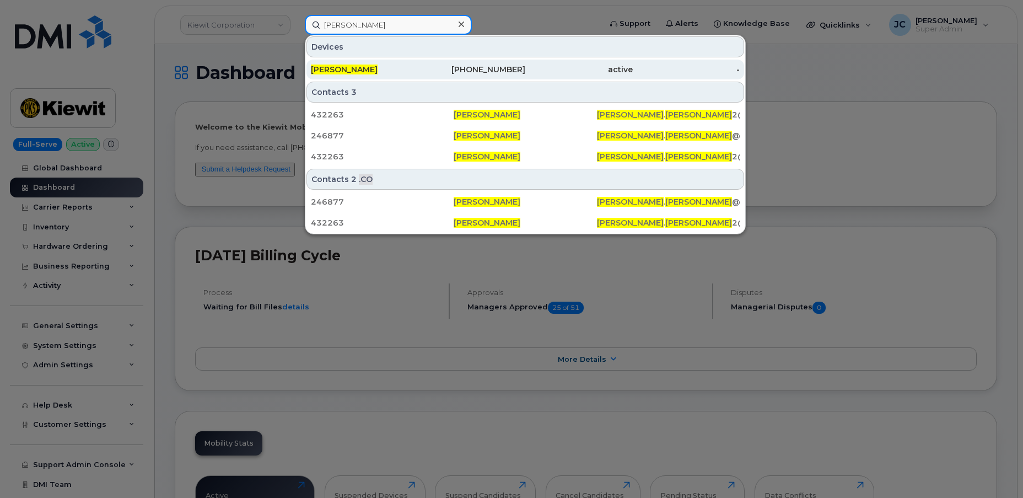
type input "[PERSON_NAME]"
click at [475, 64] on div "337-244-1708" at bounding box center [471, 69] width 107 height 11
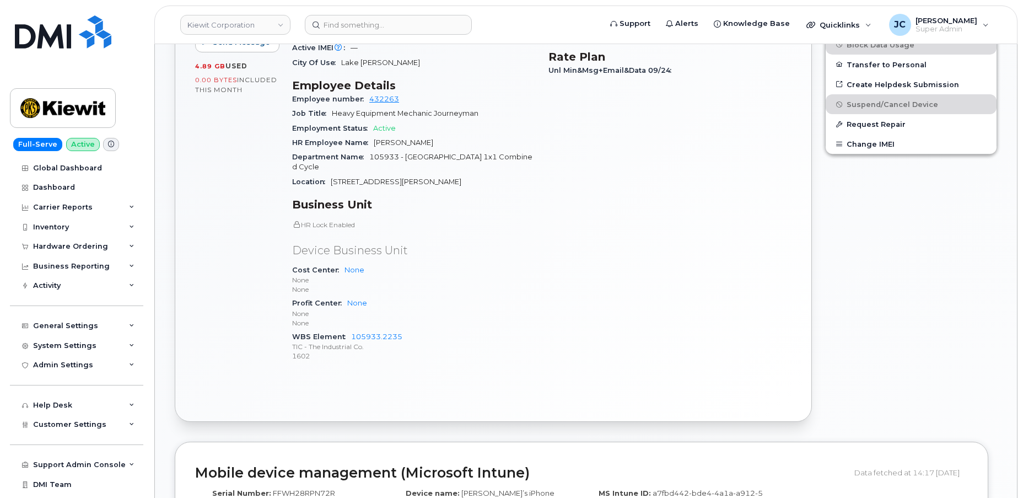
scroll to position [551, 0]
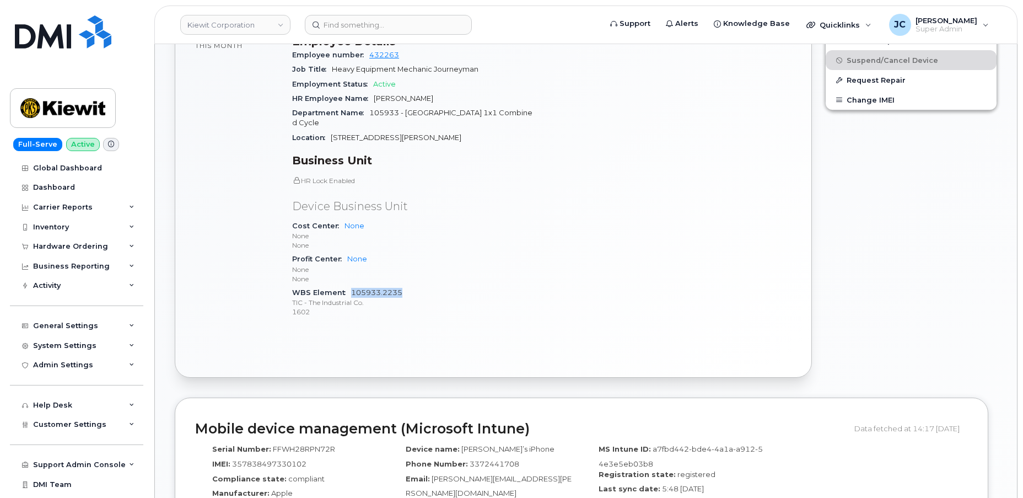
drag, startPoint x: 406, startPoint y: 275, endPoint x: 351, endPoint y: 275, distance: 54.6
click at [351, 286] on div "WBS Element 105933.2235 TIC - The Industrial Co. 1602" at bounding box center [413, 303] width 243 height 34
copy link "105933.2235"
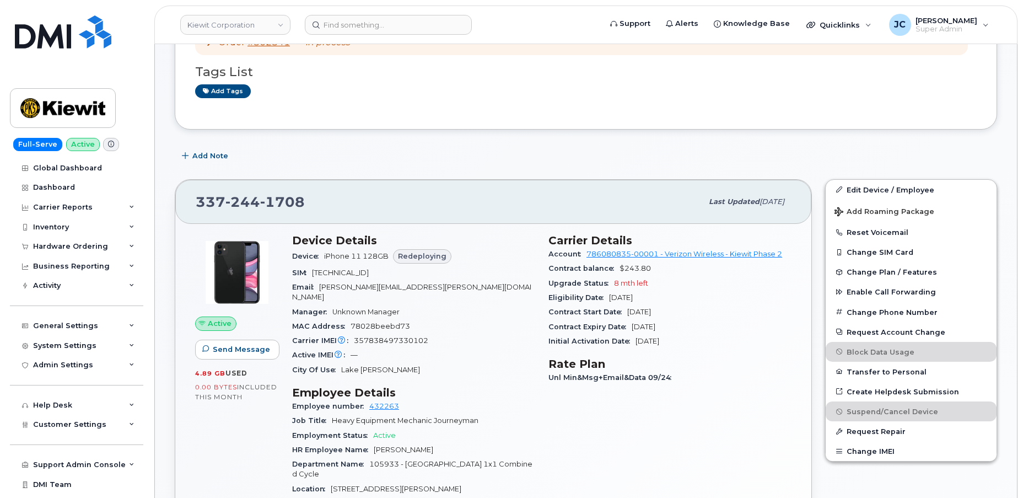
scroll to position [0, 0]
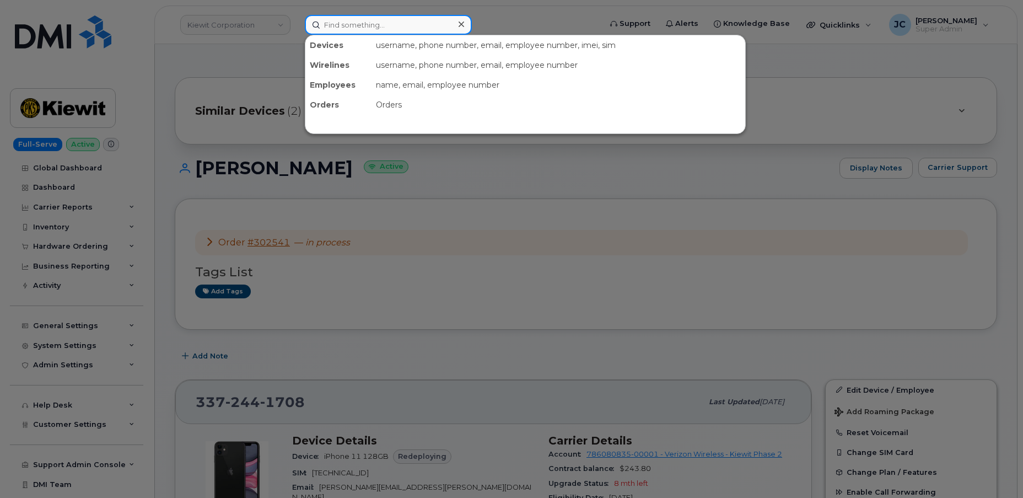
click at [367, 25] on input at bounding box center [388, 25] width 167 height 20
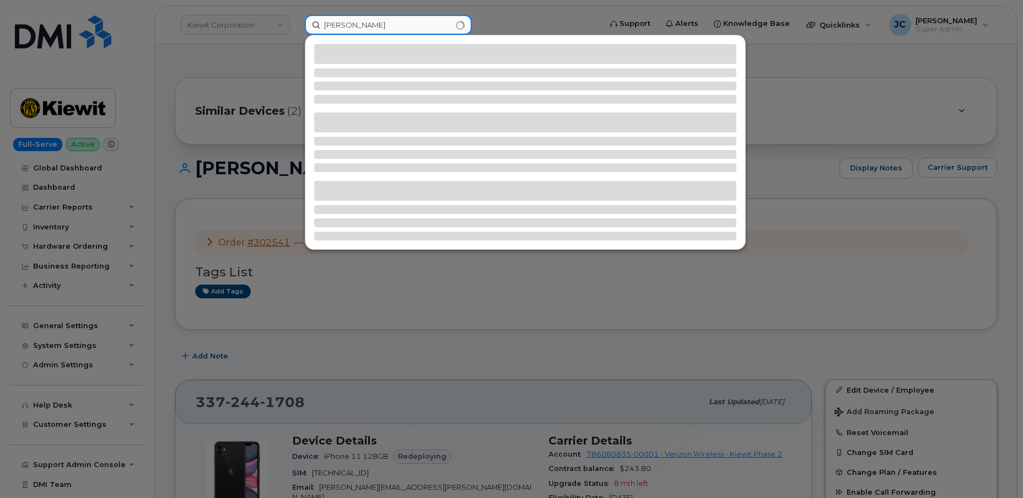
type input "ashton meyer"
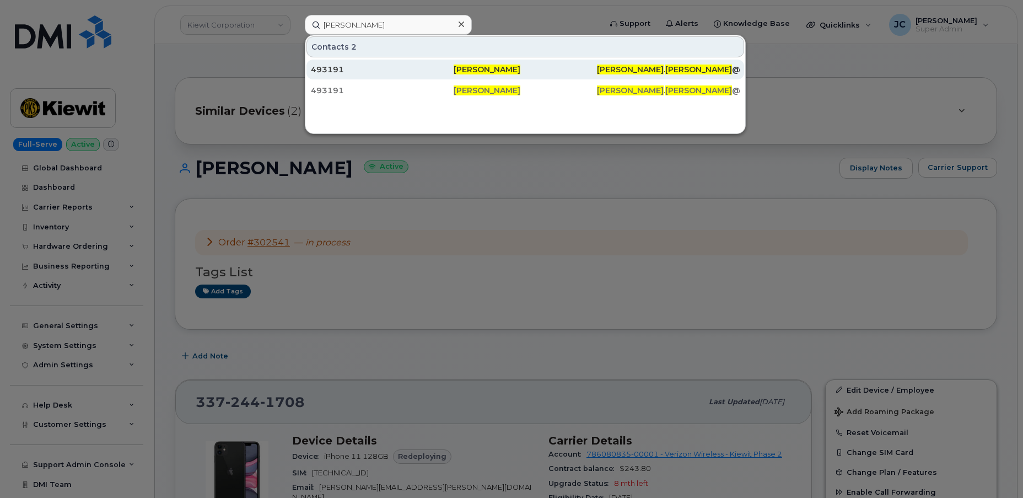
click at [472, 66] on span "Ashton Meyer" at bounding box center [487, 69] width 67 height 10
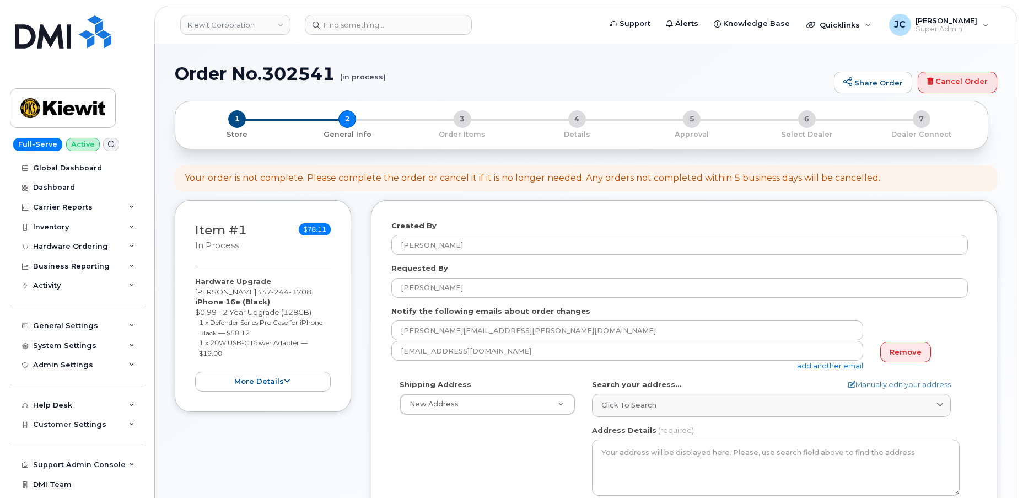
select select
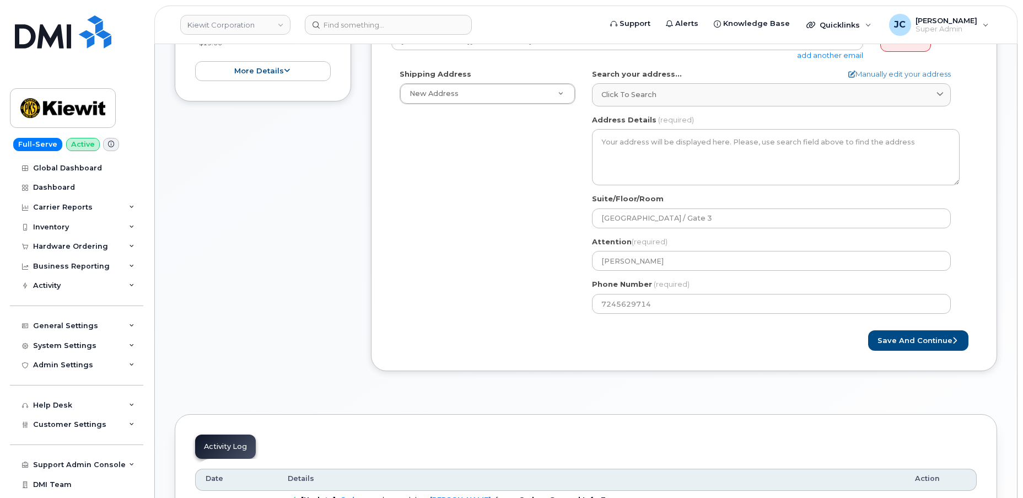
scroll to position [351, 0]
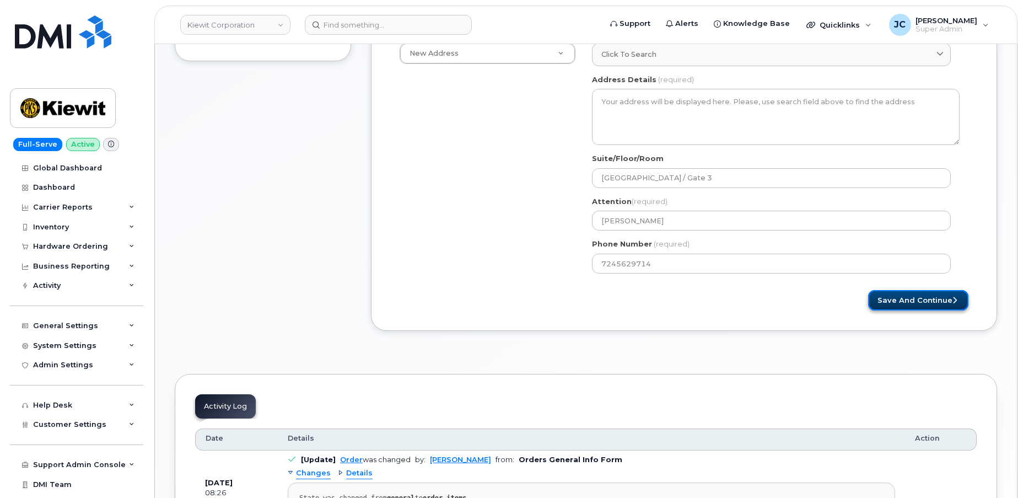
click at [913, 300] on button "Save and Continue" at bounding box center [918, 300] width 100 height 20
click at [913, 297] on button "Save and Continue" at bounding box center [918, 300] width 100 height 20
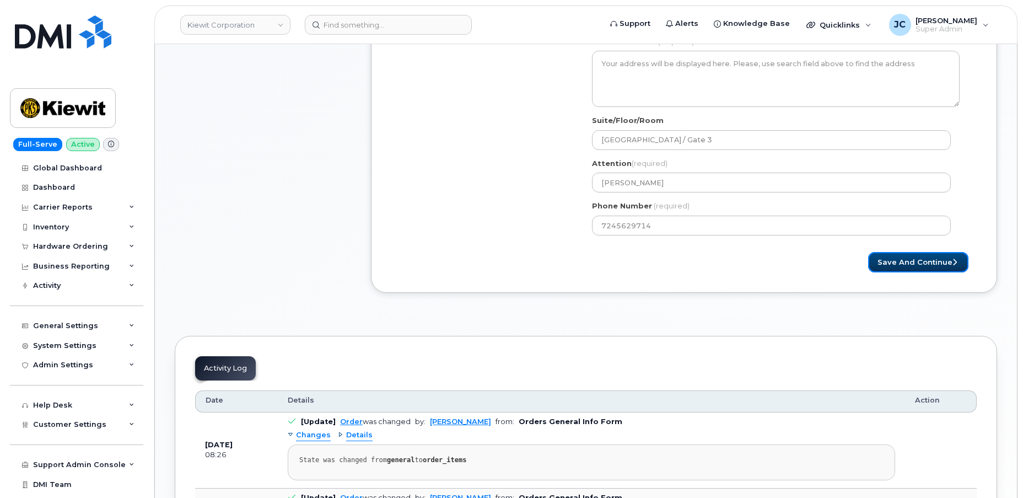
scroll to position [401, 0]
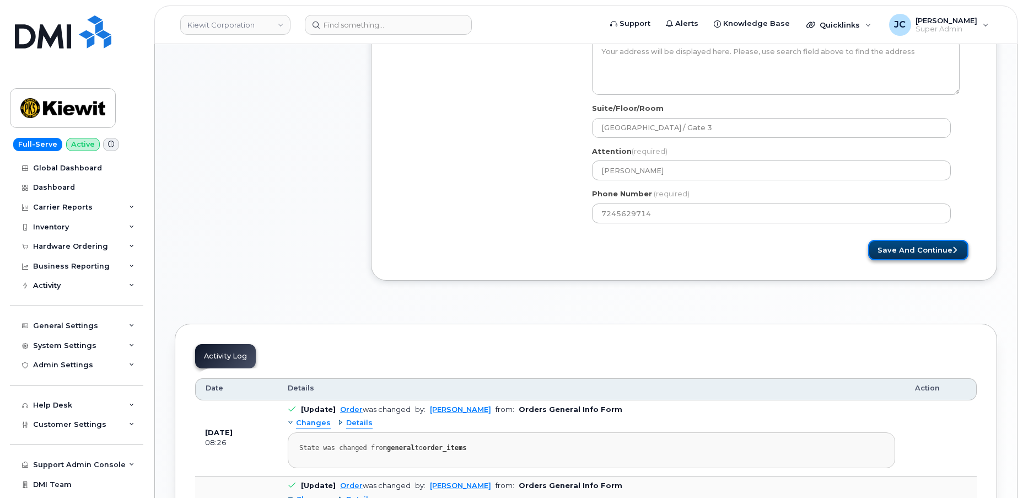
click at [910, 246] on button "Save and Continue" at bounding box center [918, 250] width 100 height 20
click at [911, 246] on button "Save and Continue" at bounding box center [918, 250] width 100 height 20
click at [911, 245] on button "Save and Continue" at bounding box center [918, 250] width 100 height 20
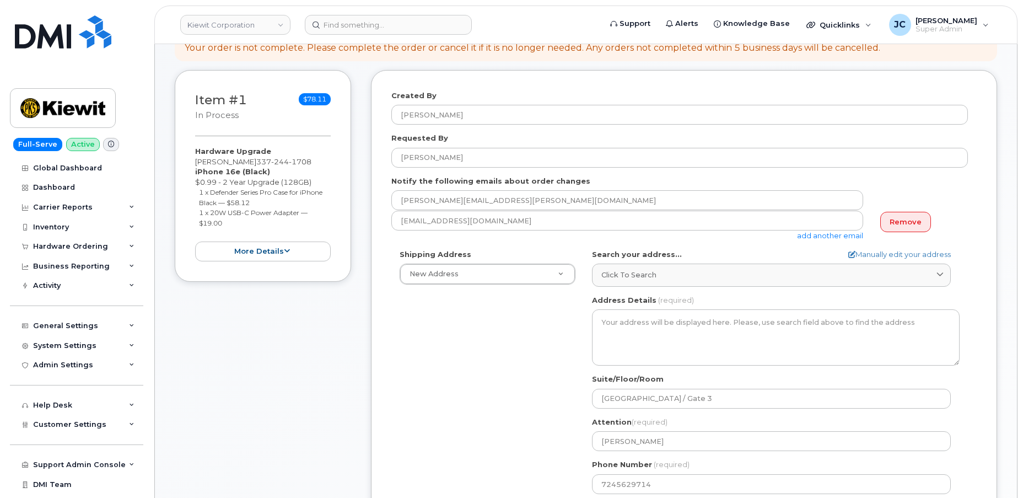
scroll to position [0, 0]
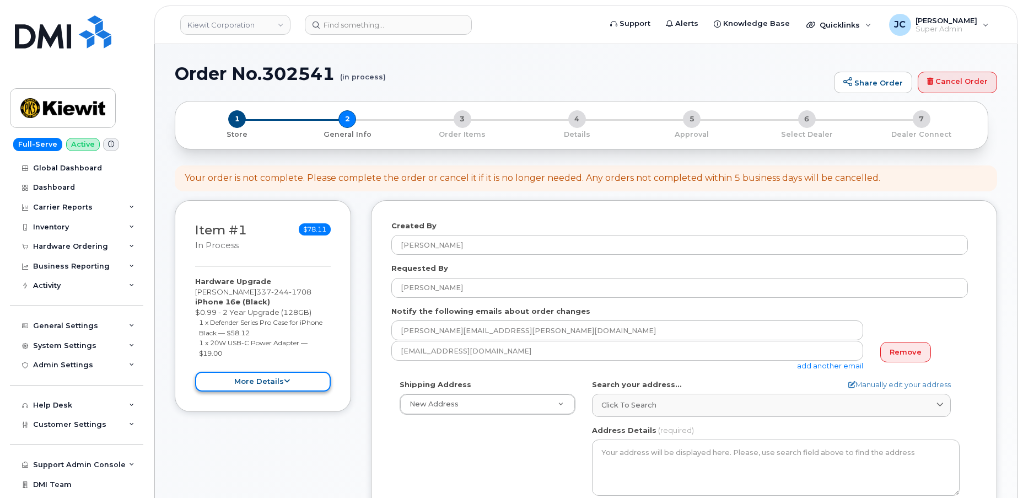
click at [278, 373] on button "more details" at bounding box center [263, 382] width 136 height 20
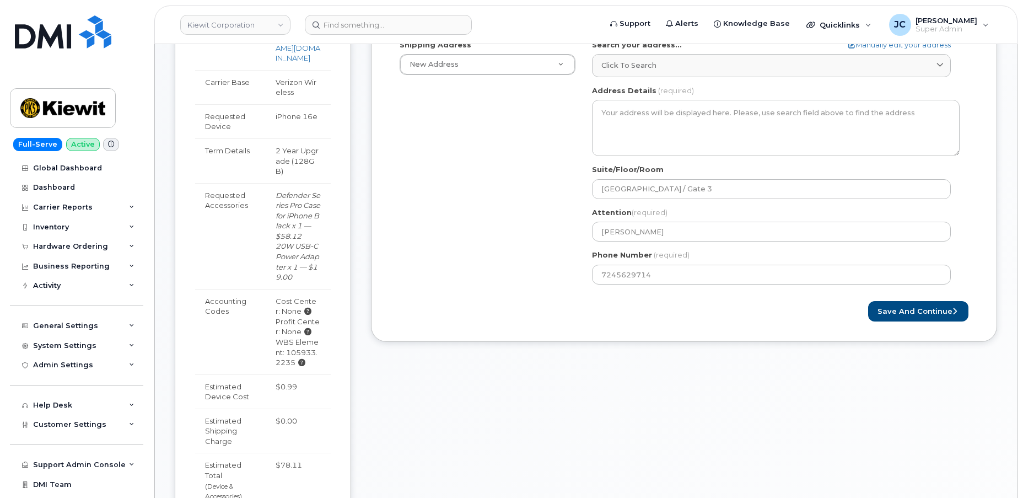
scroll to position [351, 0]
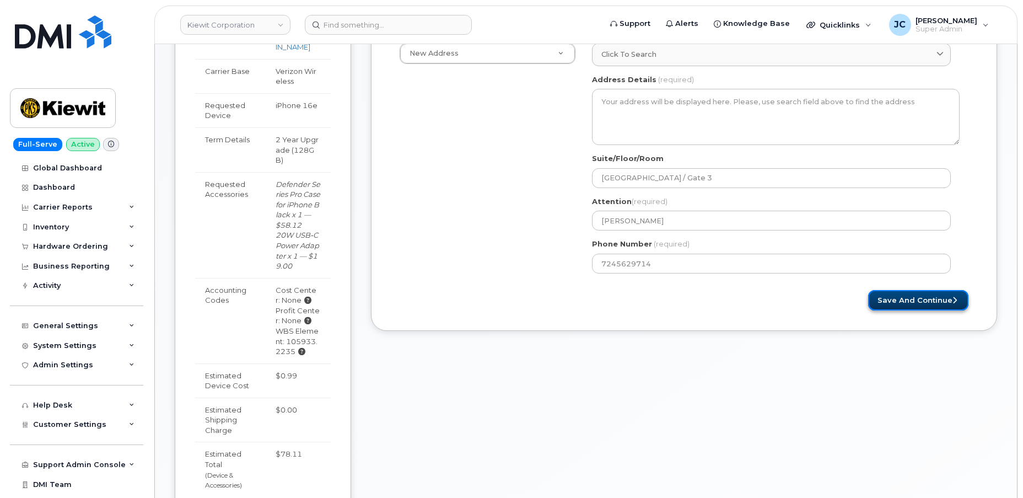
click at [913, 296] on button "Save and Continue" at bounding box center [918, 300] width 100 height 20
click at [958, 295] on button "Save and Continue" at bounding box center [918, 300] width 100 height 20
click at [959, 295] on button "Save and Continue" at bounding box center [918, 300] width 100 height 20
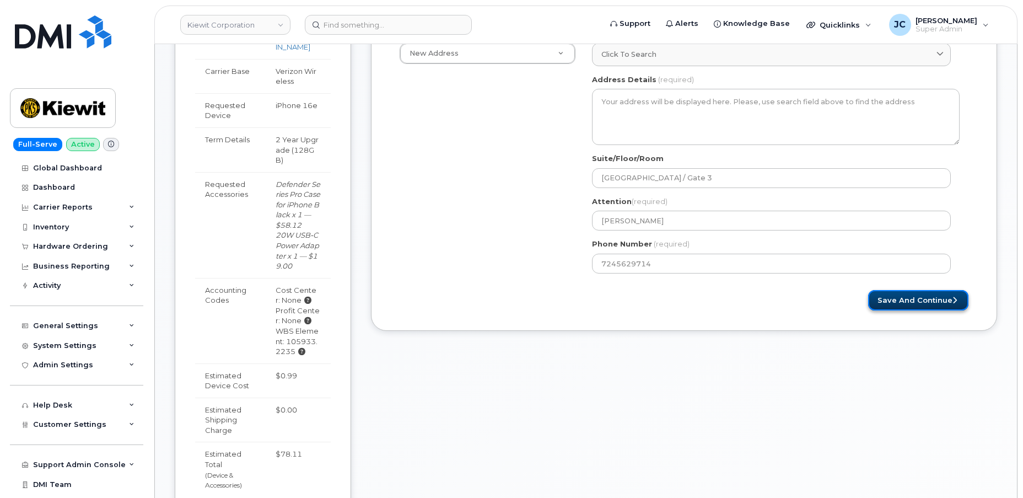
click at [958, 295] on button "Save and Continue" at bounding box center [918, 300] width 100 height 20
click at [959, 295] on button "Save and Continue" at bounding box center [918, 300] width 100 height 20
click at [960, 295] on button "Save and Continue" at bounding box center [918, 300] width 100 height 20
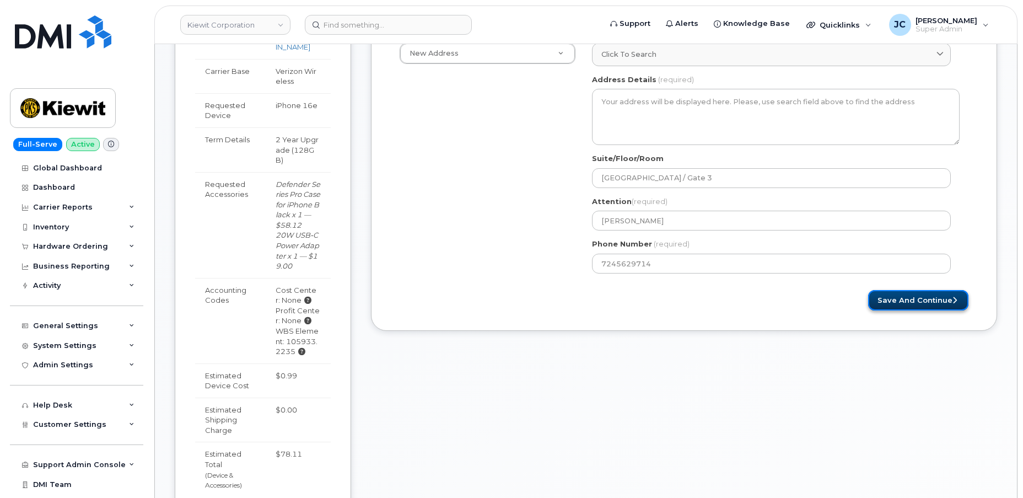
click at [961, 295] on button "Save and Continue" at bounding box center [918, 300] width 100 height 20
click at [955, 297] on icon "submit" at bounding box center [955, 300] width 4 height 7
click at [954, 297] on icon "submit" at bounding box center [955, 300] width 4 height 7
click at [953, 297] on icon "submit" at bounding box center [955, 300] width 4 height 7
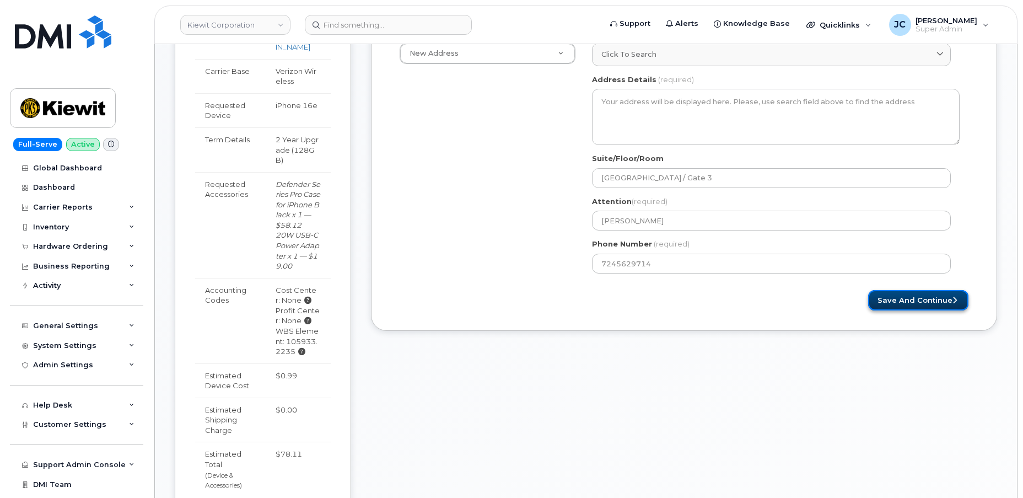
click at [953, 298] on icon "submit" at bounding box center [955, 300] width 4 height 7
click at [917, 293] on button "Save and Continue" at bounding box center [918, 300] width 100 height 20
click at [919, 294] on button "Save and Continue" at bounding box center [918, 300] width 100 height 20
click at [920, 294] on button "Save and Continue" at bounding box center [918, 300] width 100 height 20
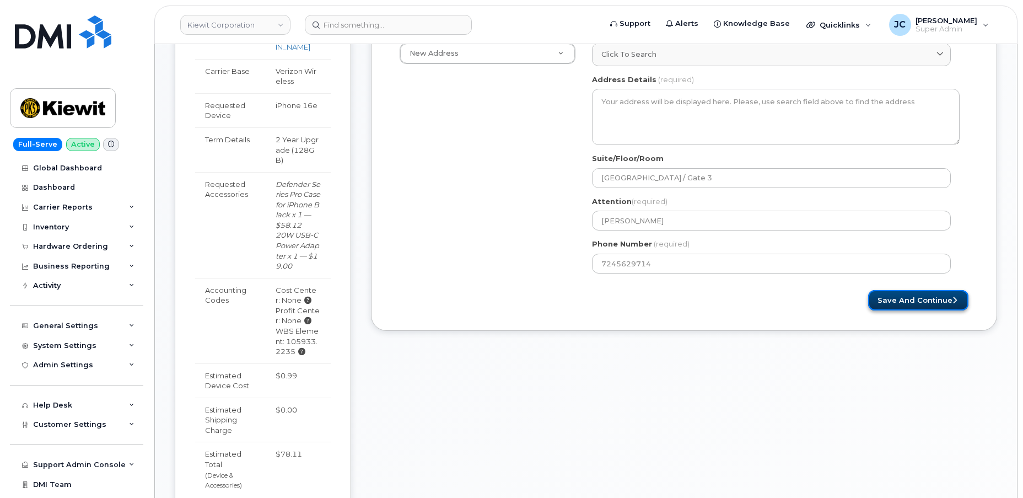
click at [920, 295] on button "Save and Continue" at bounding box center [918, 300] width 100 height 20
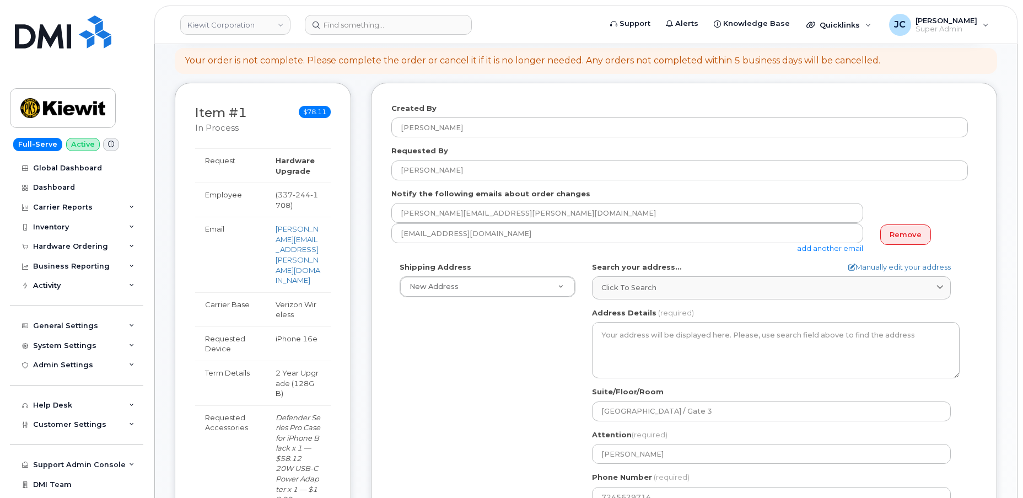
scroll to position [100, 0]
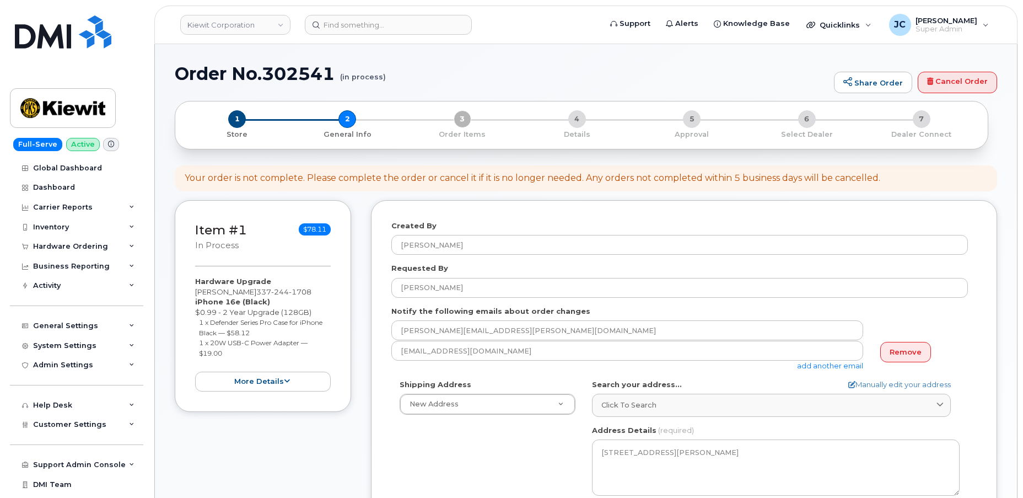
select select
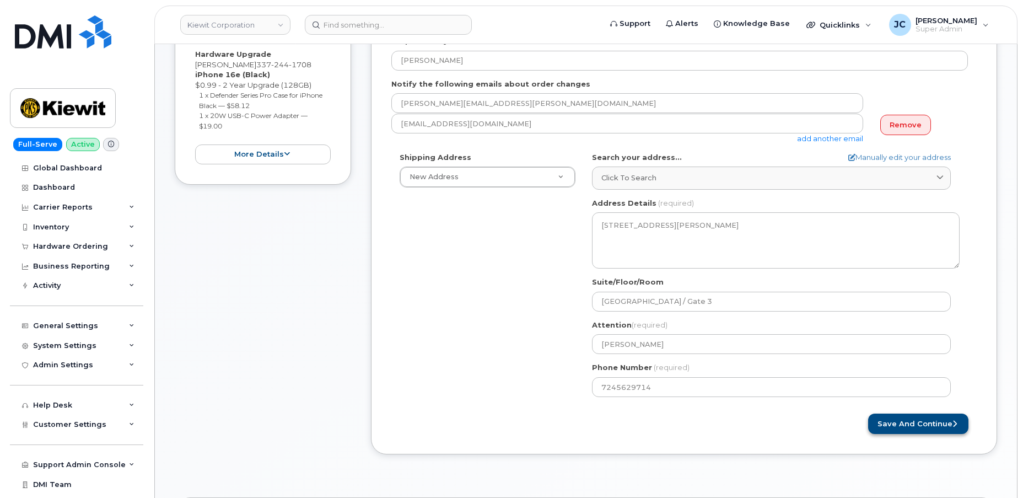
scroll to position [250, 0]
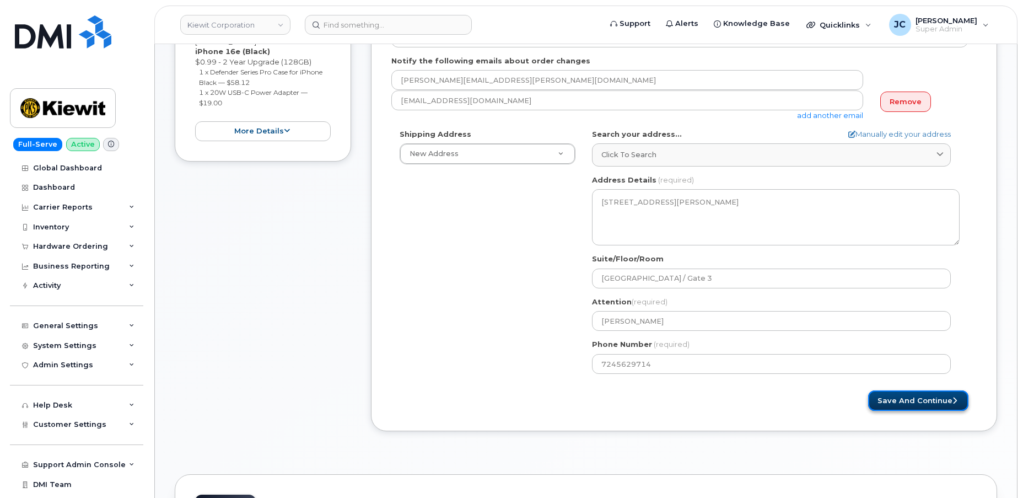
click at [909, 398] on button "Save and Continue" at bounding box center [918, 400] width 100 height 20
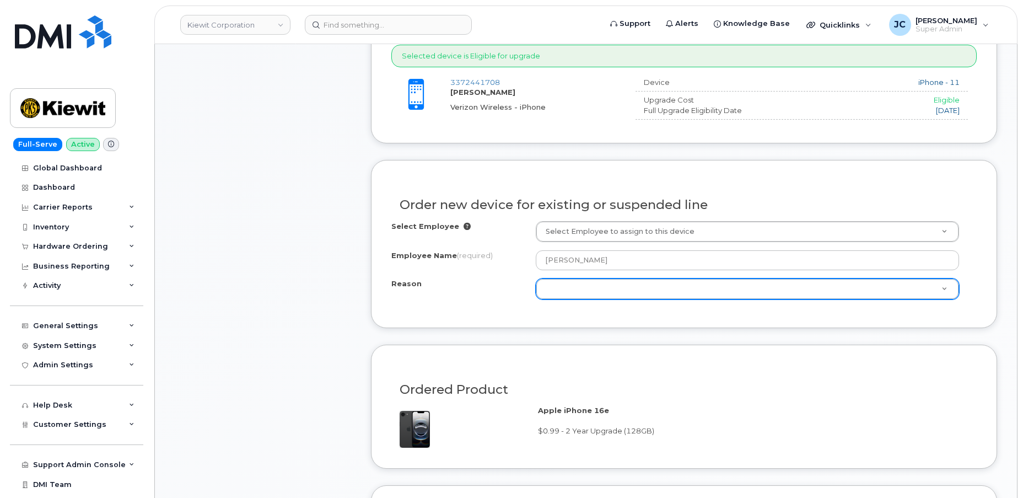
scroll to position [451, 0]
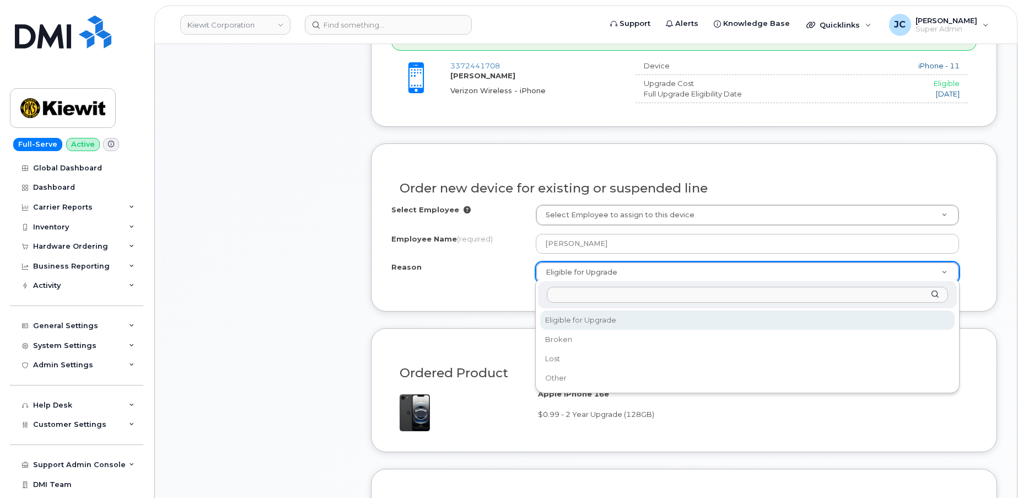
drag, startPoint x: 632, startPoint y: 267, endPoint x: 570, endPoint y: 279, distance: 63.5
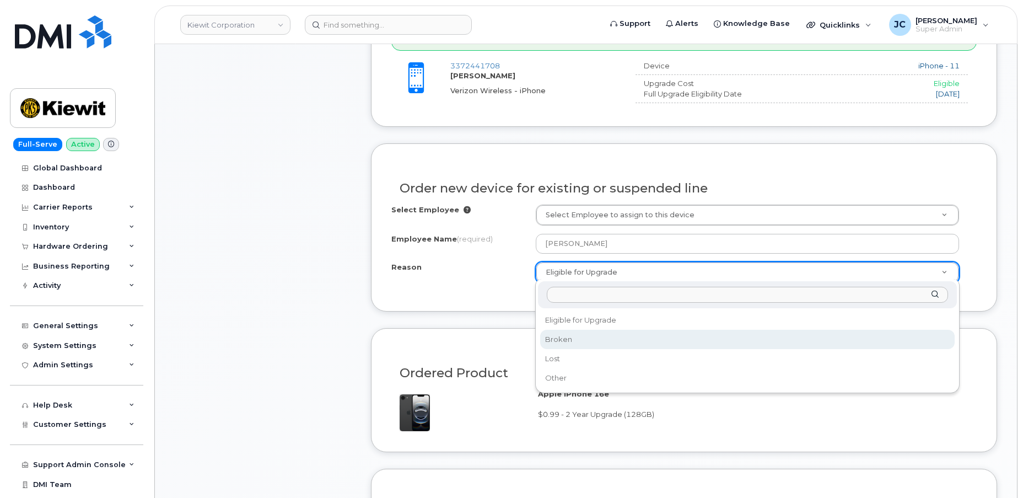
select select "broken"
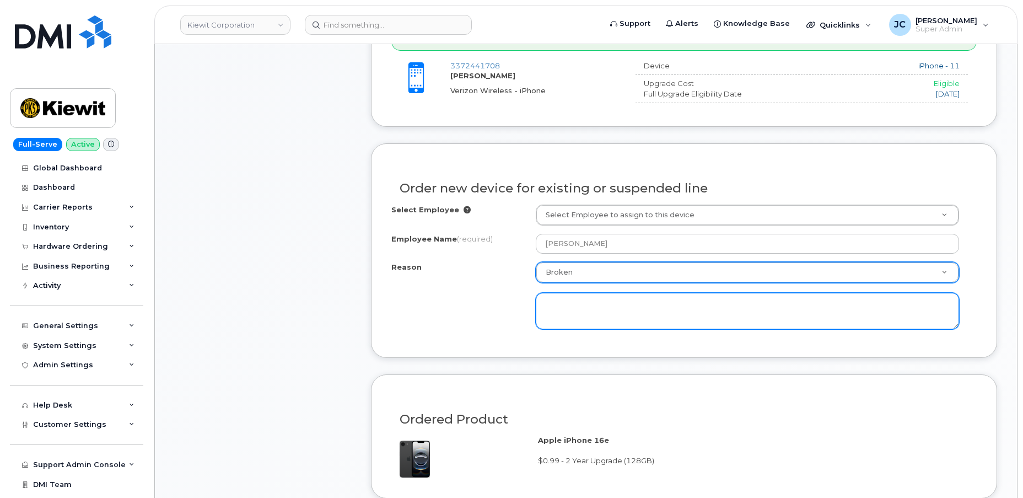
drag, startPoint x: 569, startPoint y: 320, endPoint x: 572, endPoint y: 314, distance: 6.7
click at [570, 319] on textarea at bounding box center [748, 311] width 424 height 36
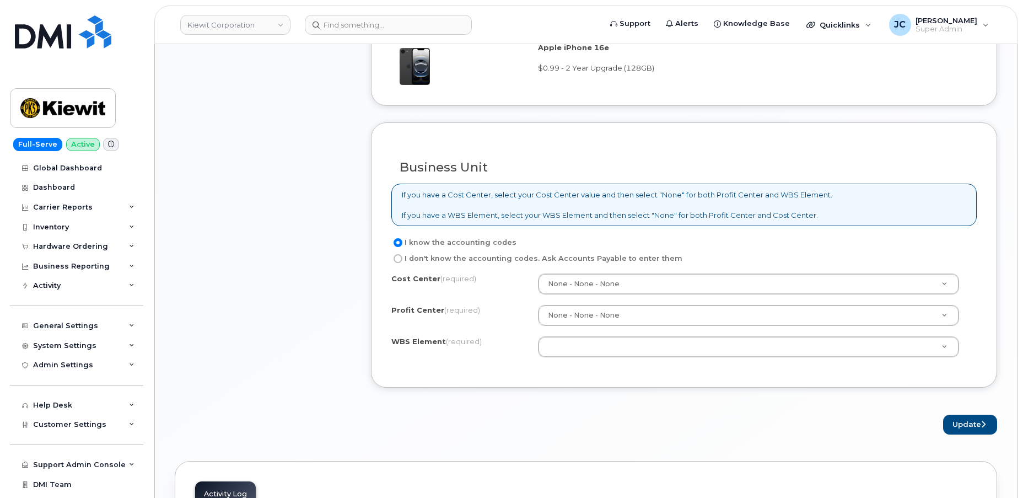
scroll to position [852, 0]
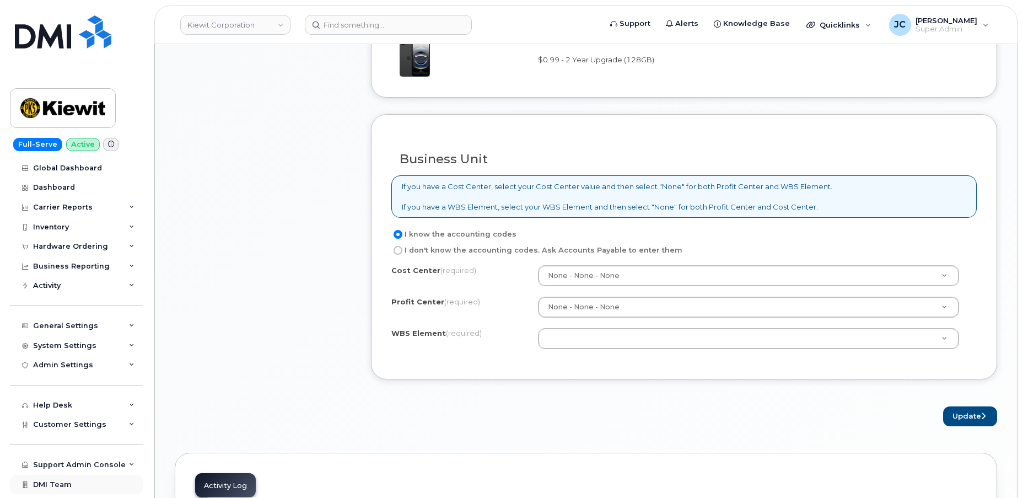
type textarea "also eligible for upgrade"
drag, startPoint x: 962, startPoint y: 411, endPoint x: 656, endPoint y: 377, distance: 307.9
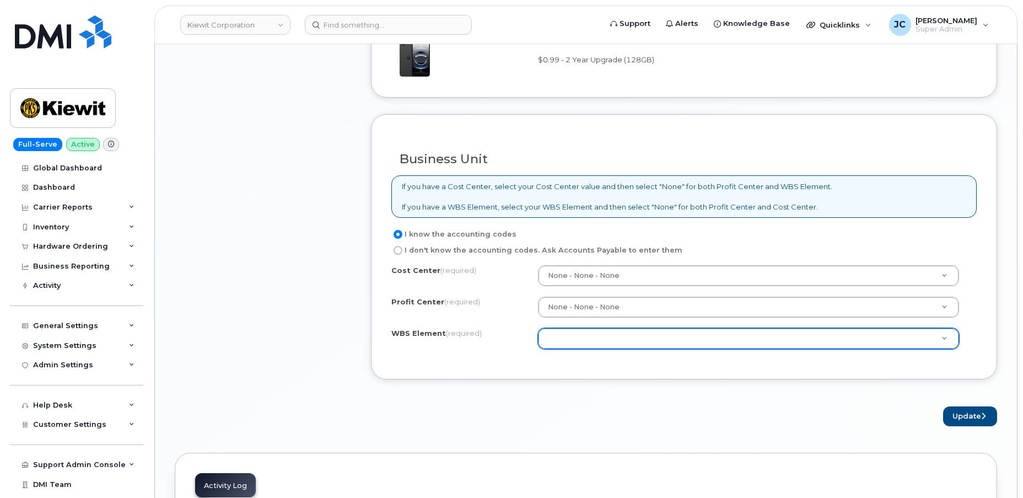
drag, startPoint x: 623, startPoint y: 343, endPoint x: 616, endPoint y: 338, distance: 8.7
click at [621, 342] on div "Cost Center (required) None - None - None None Profit Center (required) None - …" at bounding box center [683, 312] width 585 height 94
drag, startPoint x: 587, startPoint y: 330, endPoint x: 578, endPoint y: 358, distance: 30.2
paste input "105933.2235"
type input "105933.2235"
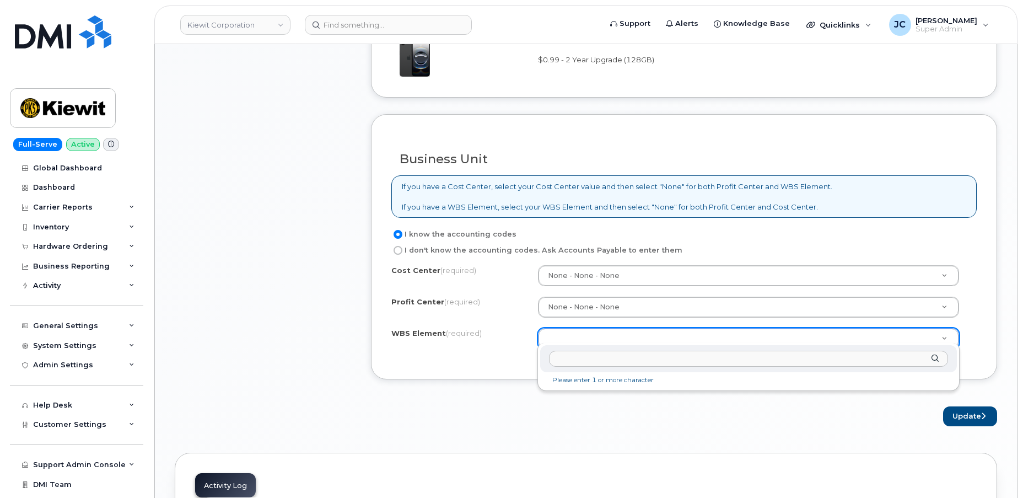
paste input "105933.2235"
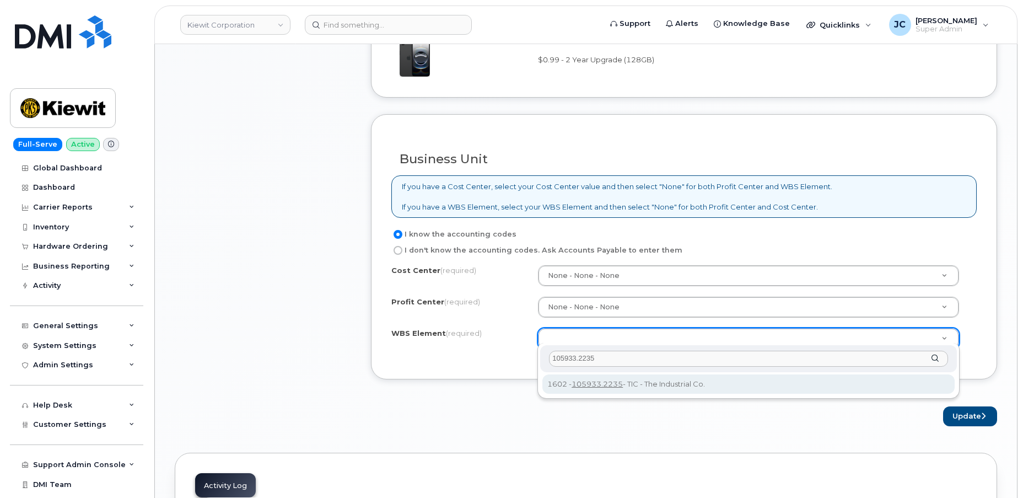
type input "105933.2235"
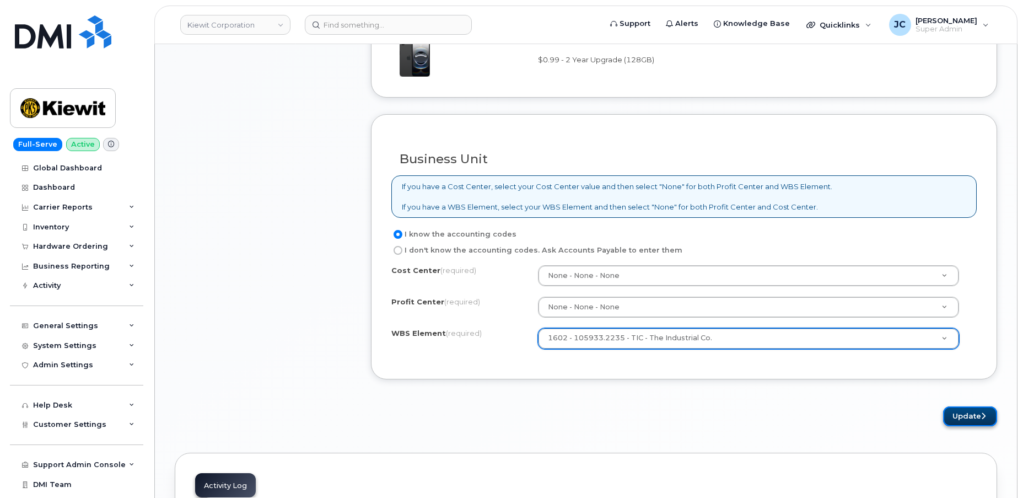
click at [971, 409] on button "Update" at bounding box center [970, 416] width 54 height 20
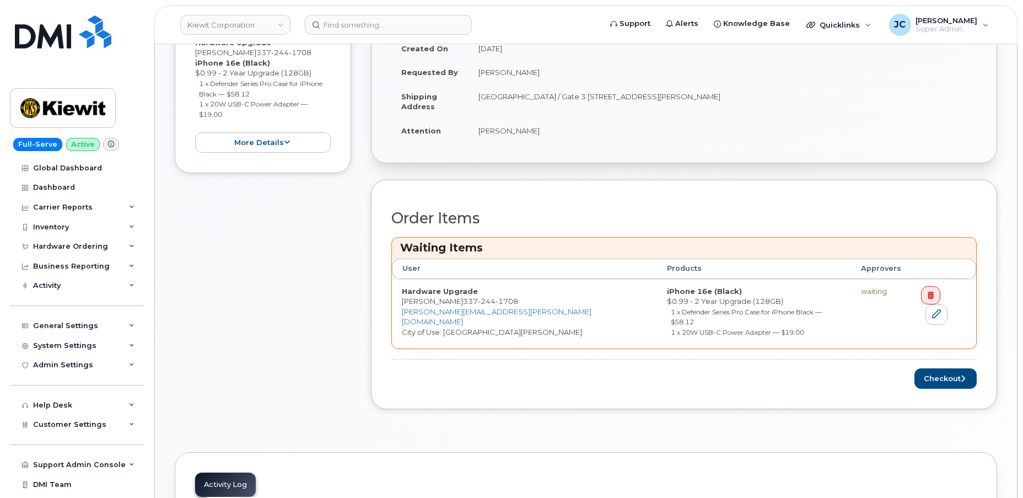
scroll to position [300, 0]
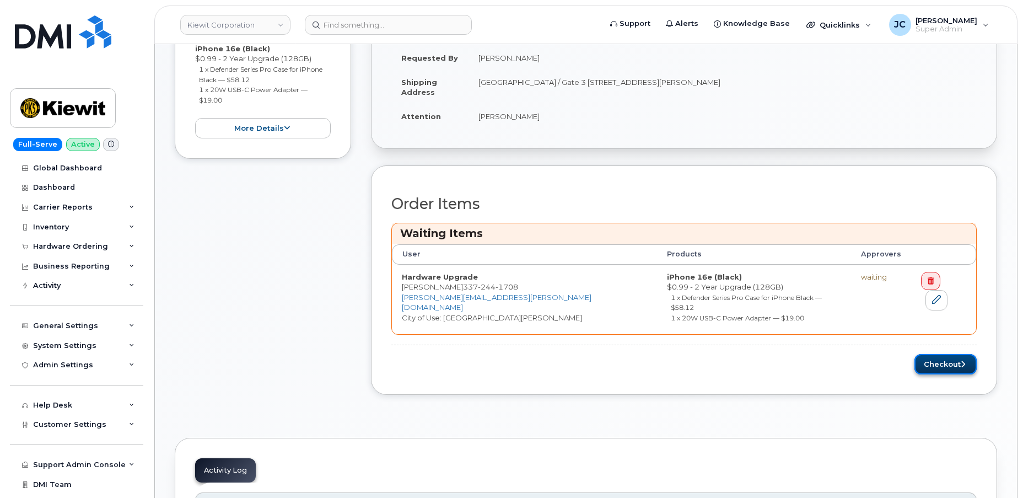
click at [953, 354] on button "Checkout" at bounding box center [946, 364] width 62 height 20
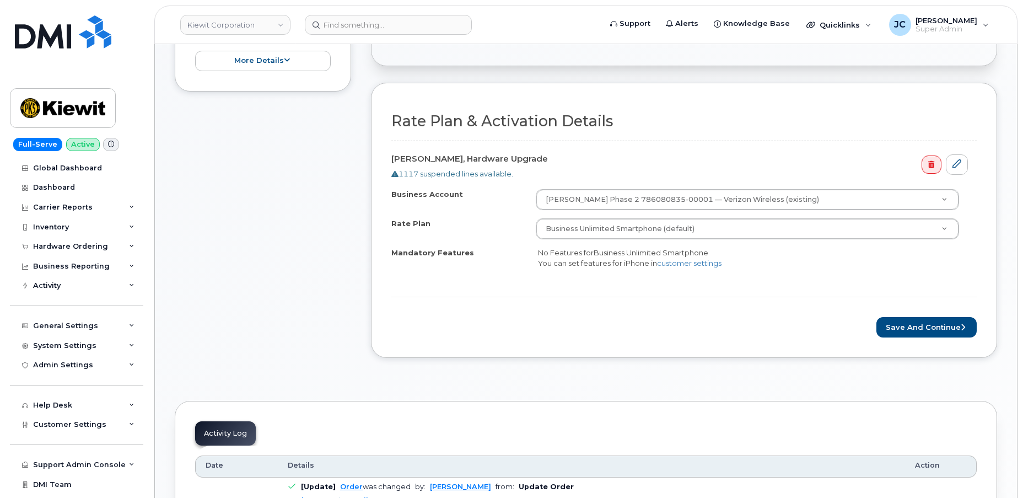
scroll to position [300, 0]
click at [911, 325] on button "Save and Continue" at bounding box center [927, 328] width 100 height 20
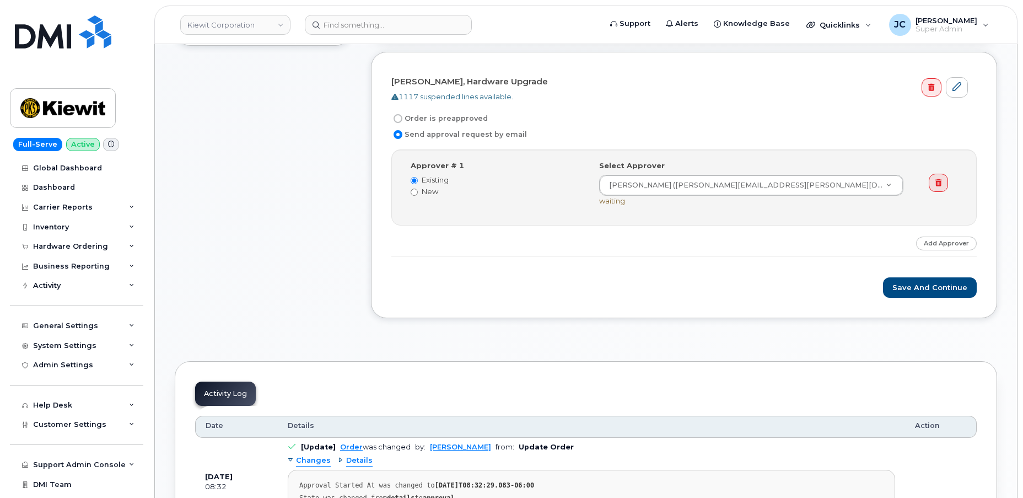
scroll to position [300, 0]
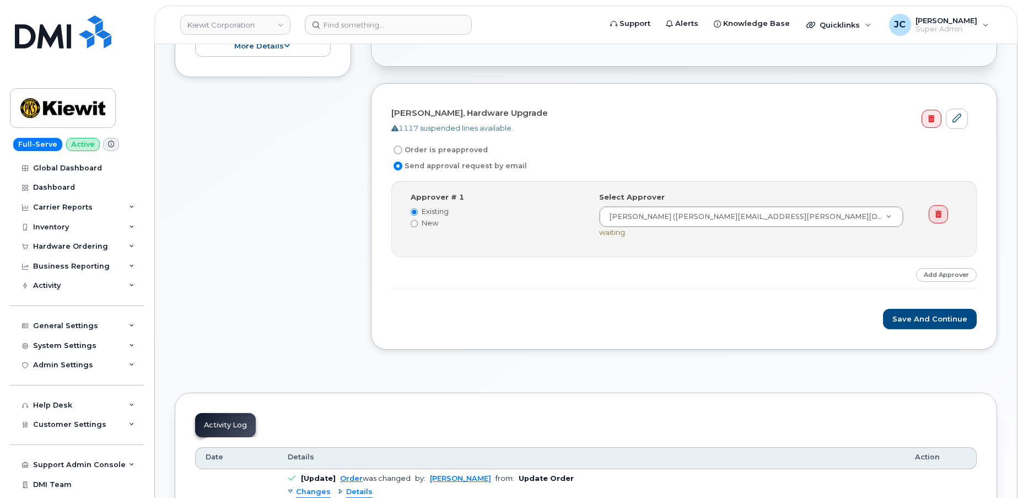
click at [397, 146] on input "Order is preapproved" at bounding box center [398, 150] width 9 height 9
radio input "true"
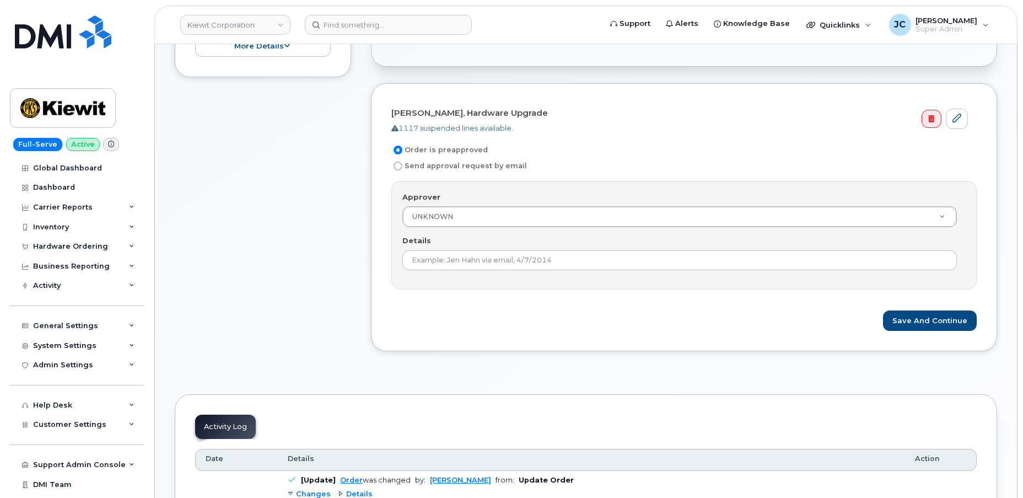
click at [394, 164] on input "Send approval request by email" at bounding box center [398, 166] width 9 height 9
radio input "true"
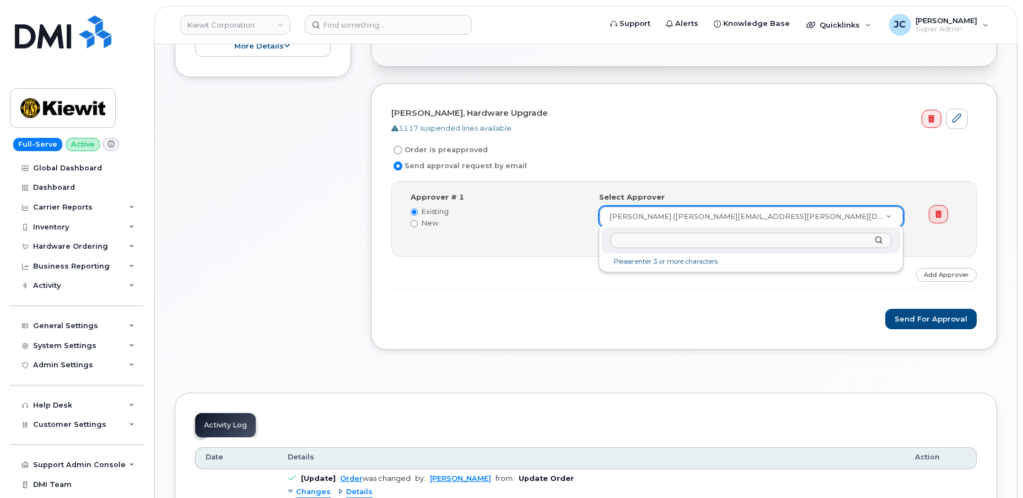
drag, startPoint x: 657, startPoint y: 214, endPoint x: 646, endPoint y: 212, distance: 10.7
click at [397, 147] on input "Order is preapproved" at bounding box center [398, 150] width 9 height 9
radio input "true"
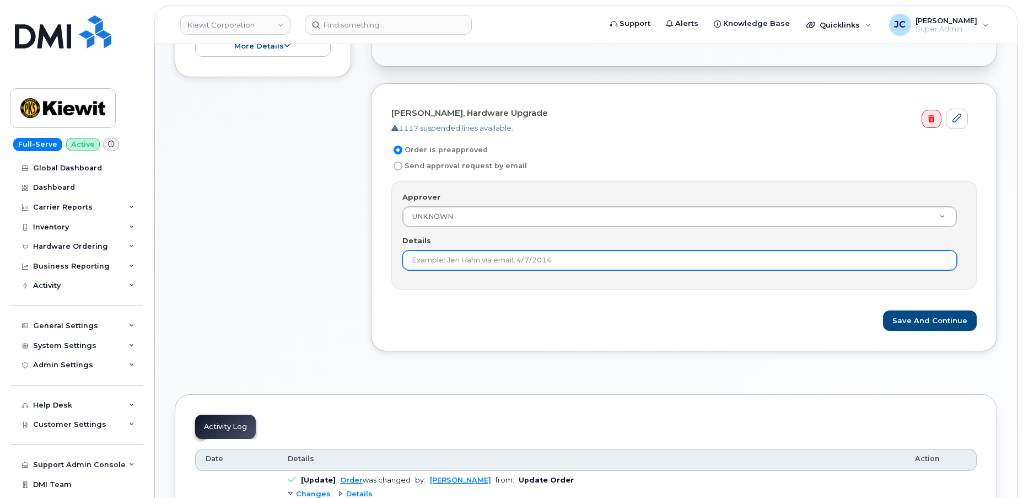
click at [492, 257] on input "Details" at bounding box center [679, 260] width 555 height 20
type input "This order is pre-approved as it is within approved cost range."
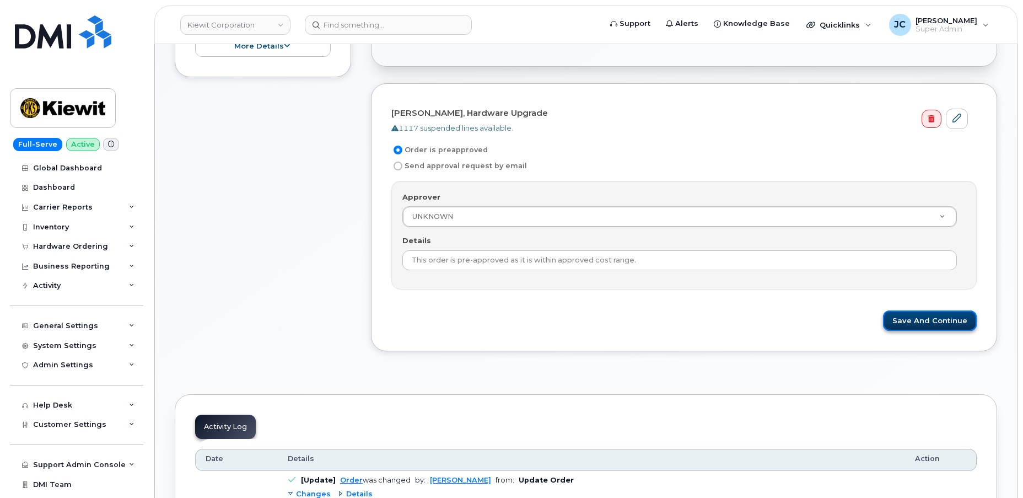
click at [939, 320] on button "Save and Continue" at bounding box center [930, 320] width 94 height 20
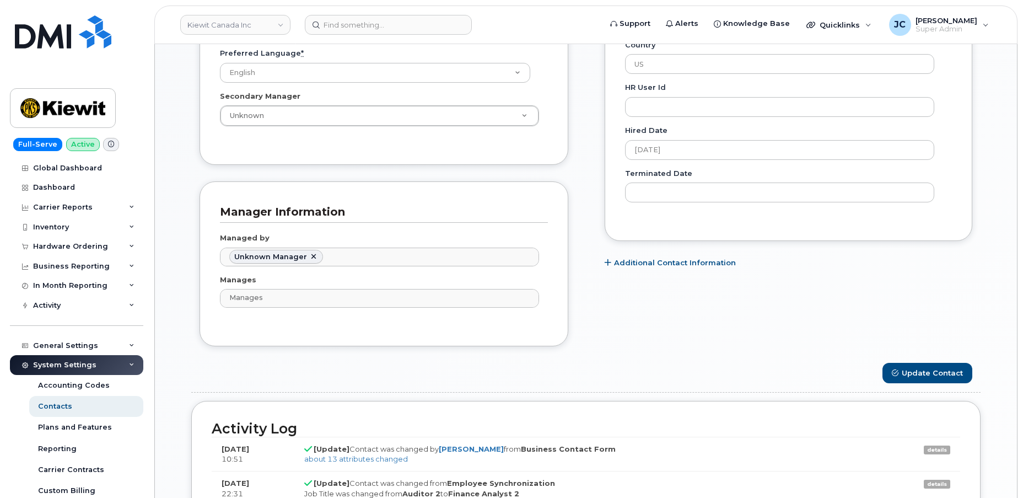
scroll to position [601, 0]
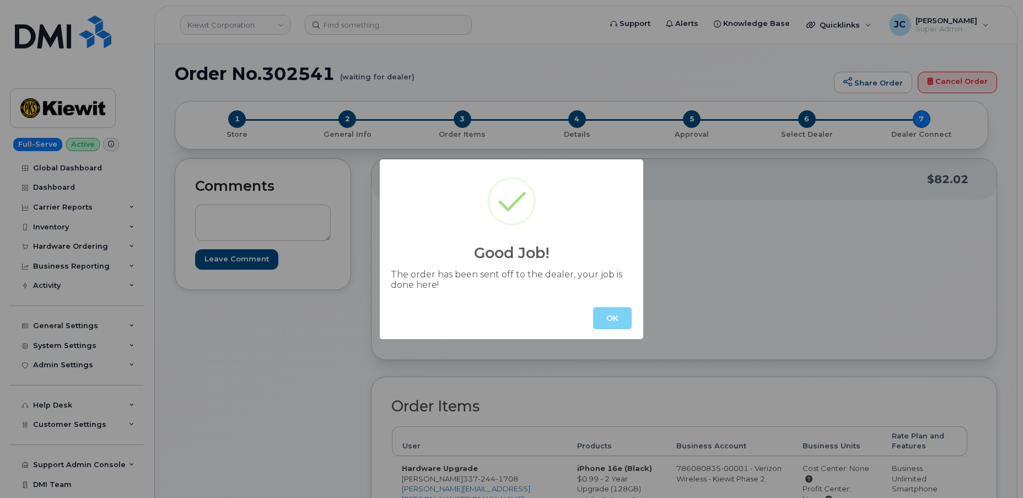
drag, startPoint x: 337, startPoint y: 76, endPoint x: 352, endPoint y: 70, distance: 16.6
click at [283, 74] on div "Good Job! The order has been sent off to the dealer, your job is done here! OK" at bounding box center [511, 249] width 1023 height 498
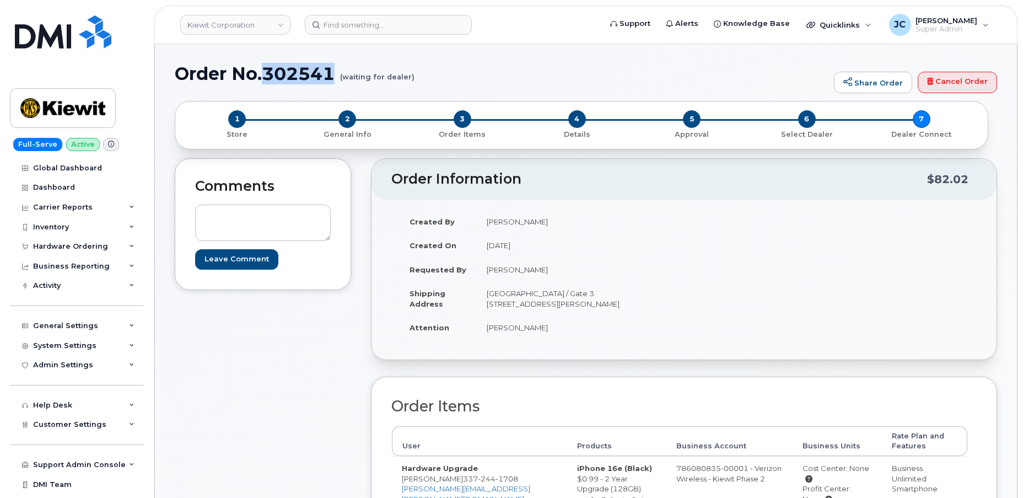
drag, startPoint x: 339, startPoint y: 72, endPoint x: 262, endPoint y: 80, distance: 77.0
click at [262, 80] on h1 "Order No.302541 (waiting for dealer)" at bounding box center [502, 73] width 654 height 19
copy h1 "302541"
